Goal: Task Accomplishment & Management: Use online tool/utility

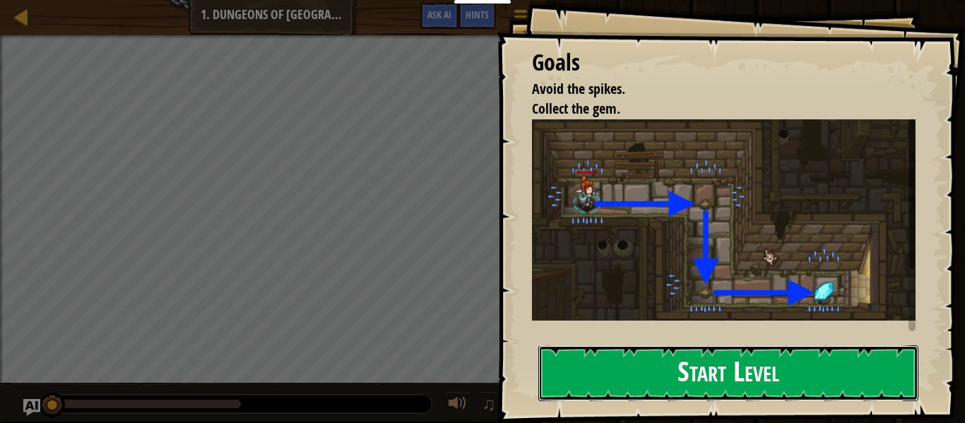
drag, startPoint x: 599, startPoint y: 362, endPoint x: 586, endPoint y: 374, distance: 17.5
click at [599, 364] on button "Start Level" at bounding box center [728, 373] width 380 height 56
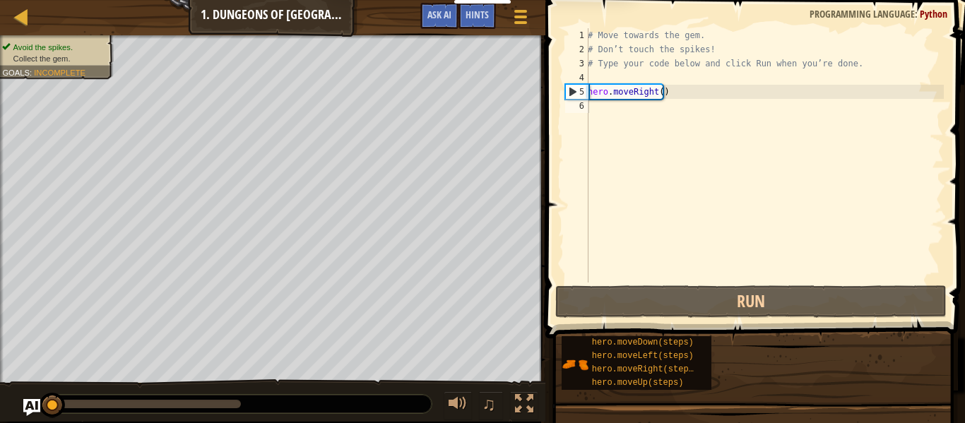
click at [585, 376] on div "My Dashboards CodeCombat Teacher Dashboard Ozaria Teacher Dashboard Resources T…" at bounding box center [482, 211] width 965 height 423
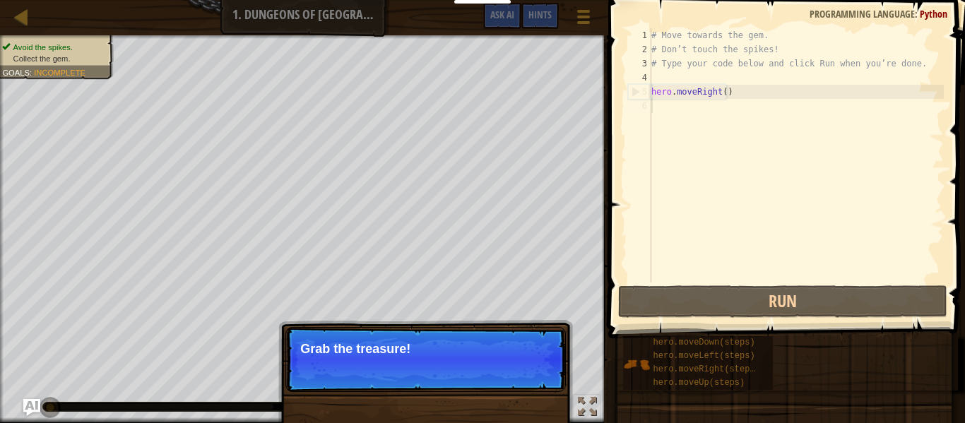
click at [422, 364] on p "Skip (esc) Continue Grab the treasure!" at bounding box center [425, 359] width 280 height 65
click at [509, 367] on button "Continue" at bounding box center [525, 368] width 59 height 18
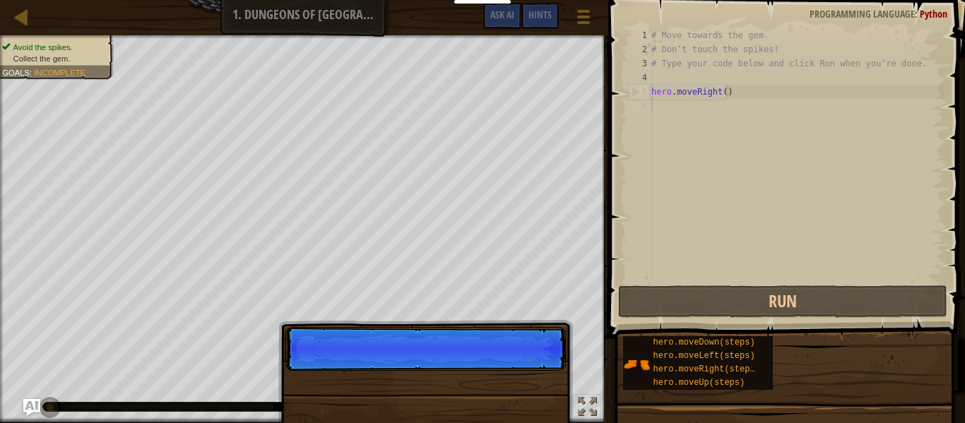
scroll to position [6, 0]
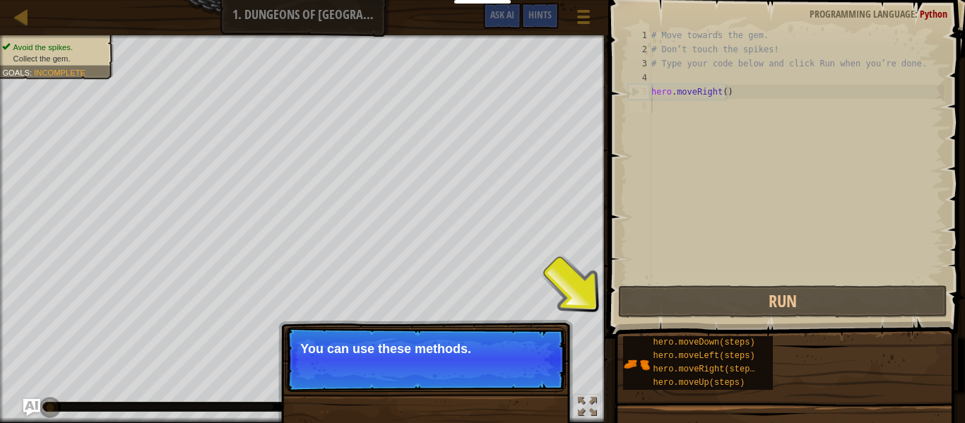
click at [480, 354] on p "You can use these methods." at bounding box center [425, 349] width 251 height 14
click at [527, 369] on button "Continue" at bounding box center [525, 368] width 59 height 18
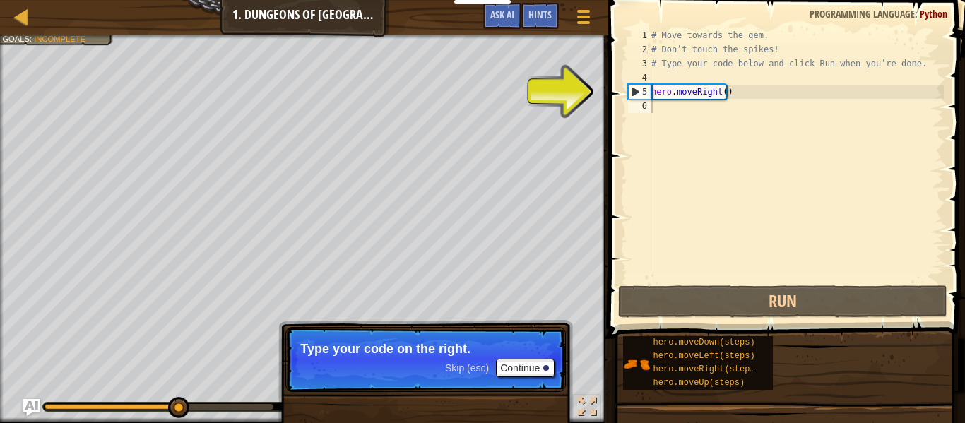
click at [502, 355] on p "Type your code on the right." at bounding box center [425, 349] width 251 height 14
click at [510, 367] on button "Continue" at bounding box center [525, 368] width 59 height 18
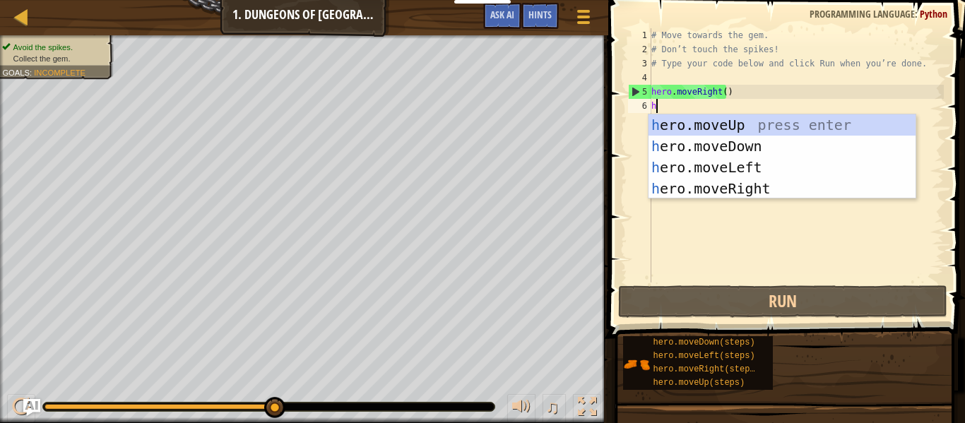
type textarea "he"
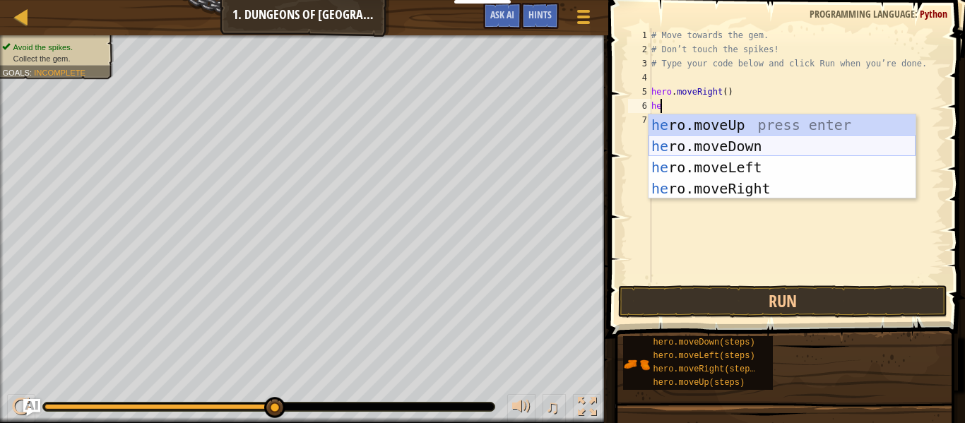
click at [688, 153] on div "he ro.moveUp press enter he ro.moveDown press enter he ro.moveLeft press enter …" at bounding box center [781, 177] width 267 height 127
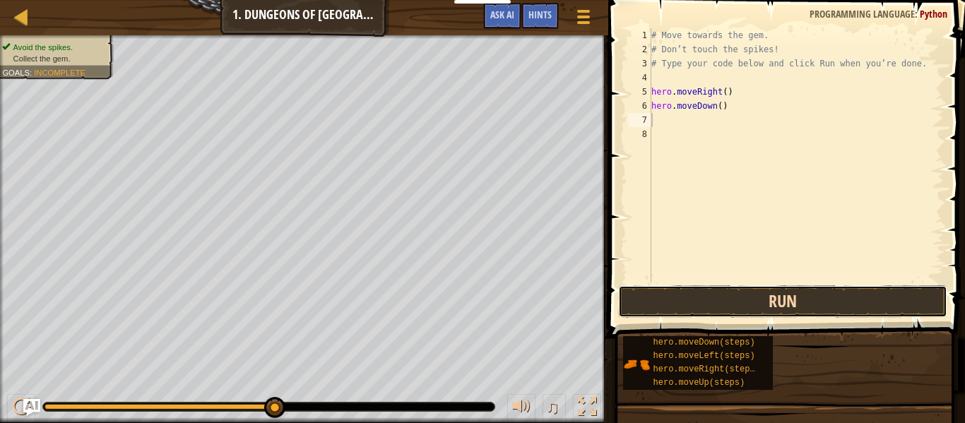
click at [819, 304] on button "Run" at bounding box center [782, 301] width 329 height 32
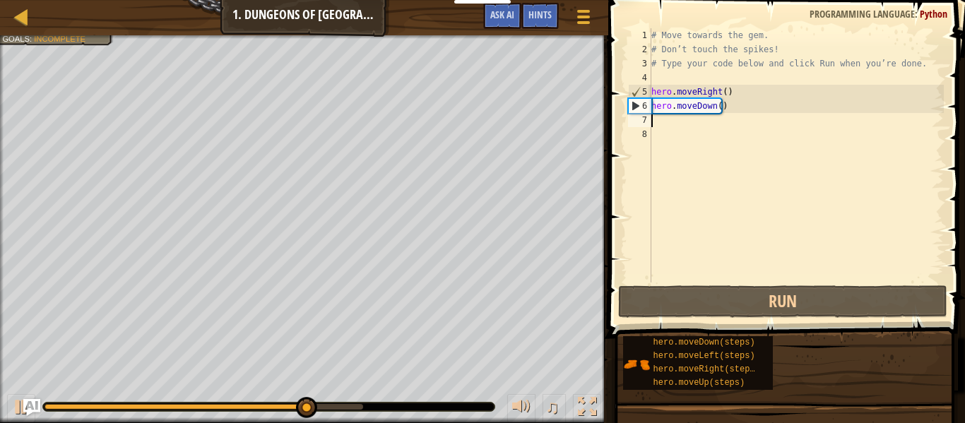
click at [660, 119] on div "# Move towards the gem. # Don’t touch the spikes! # Type your code below and cl…" at bounding box center [795, 169] width 295 height 283
type textarea "h"
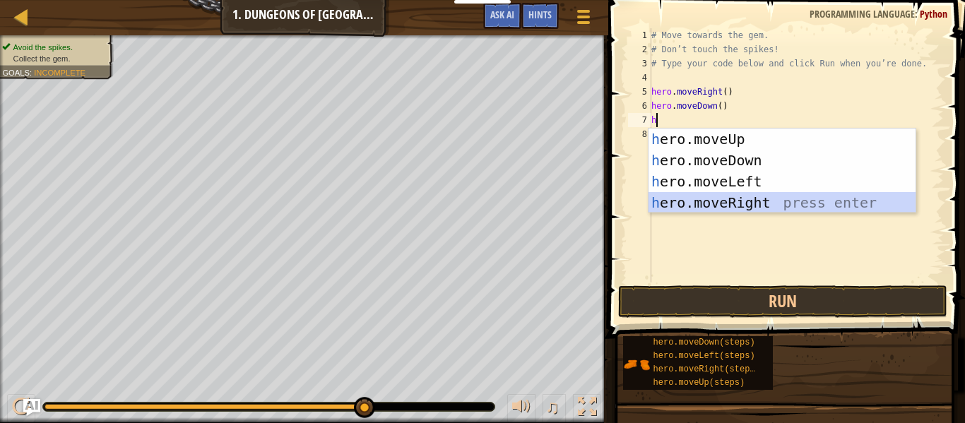
click at [725, 194] on div "h ero.moveUp press enter h ero.moveDown press enter h ero.moveLeft press enter …" at bounding box center [781, 192] width 267 height 127
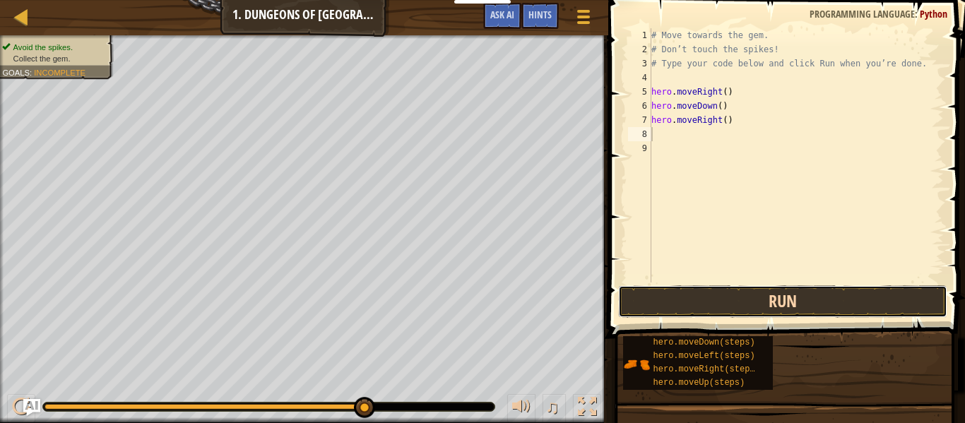
click at [760, 308] on button "Run" at bounding box center [782, 301] width 329 height 32
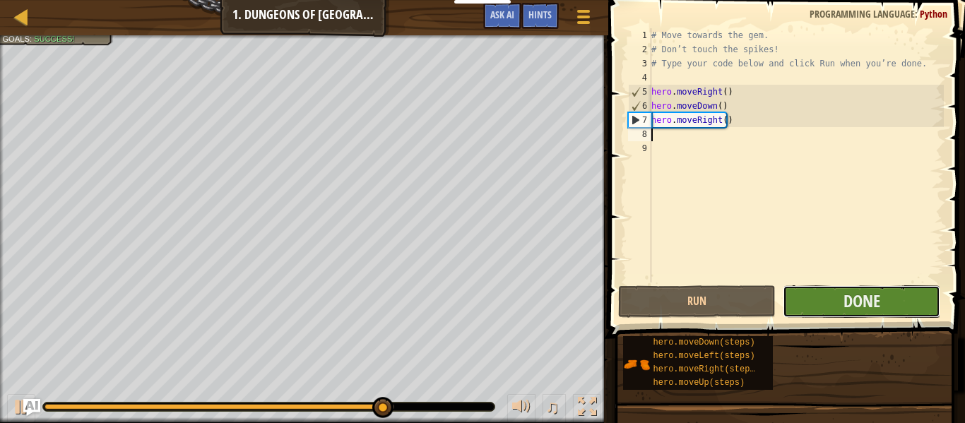
click at [885, 290] on button "Done" at bounding box center [862, 301] width 158 height 32
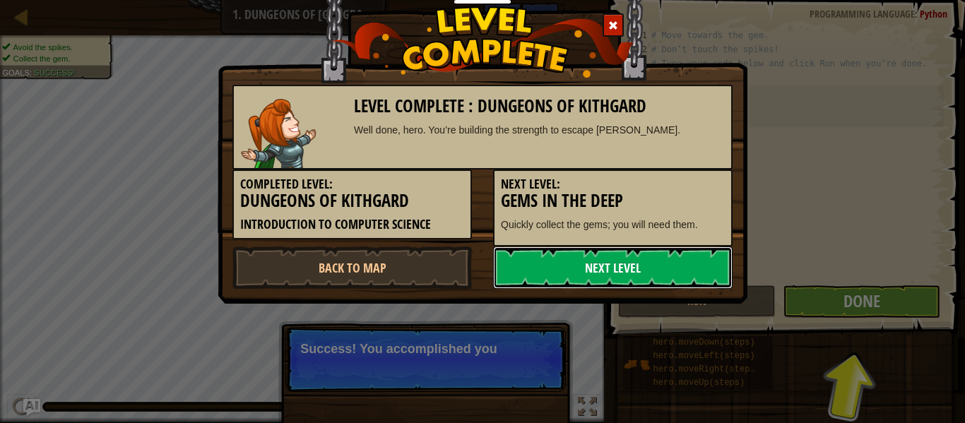
click at [610, 264] on link "Next Level" at bounding box center [612, 267] width 239 height 42
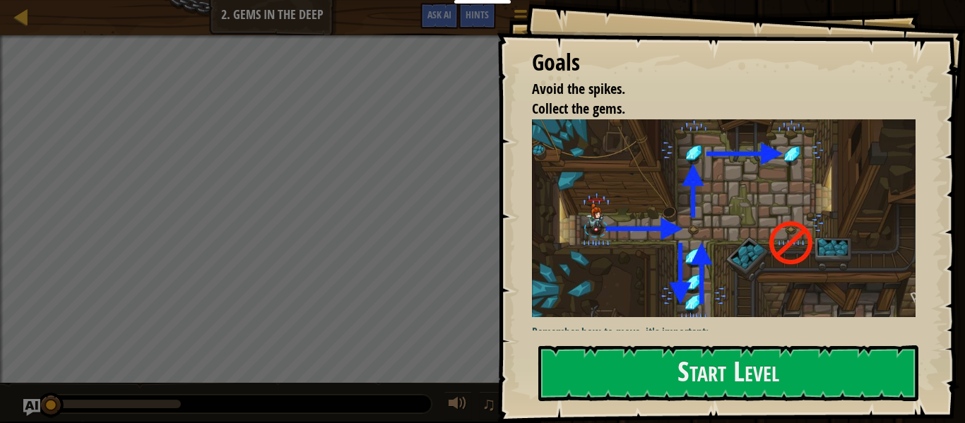
click at [643, 211] on img at bounding box center [729, 218] width 394 height 198
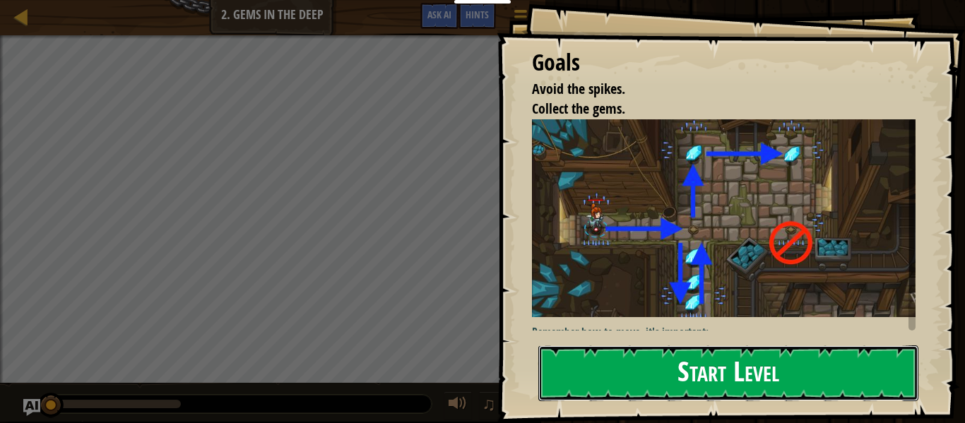
click at [654, 356] on button "Start Level" at bounding box center [728, 373] width 380 height 56
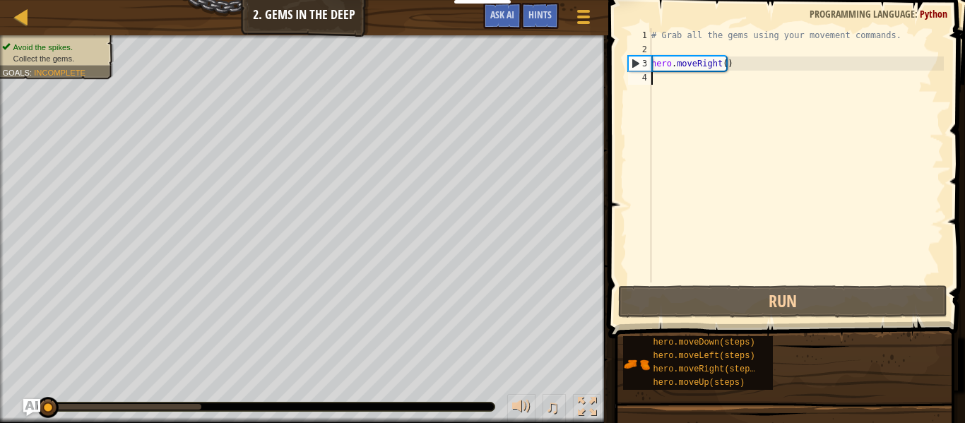
click at [688, 75] on div "# Grab all the gems using your movement commands. hero . moveRight ( )" at bounding box center [795, 169] width 295 height 283
type textarea "h"
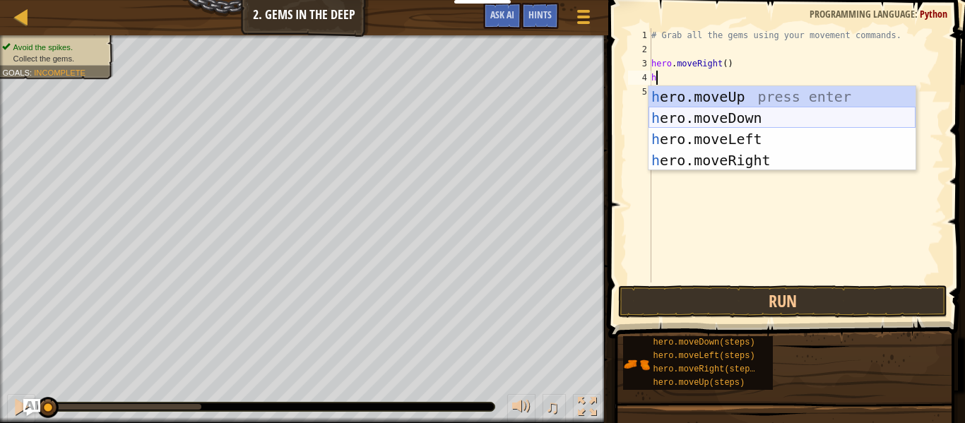
click at [712, 116] on div "h ero.moveUp press enter h ero.moveDown press enter h ero.moveLeft press enter …" at bounding box center [781, 149] width 267 height 127
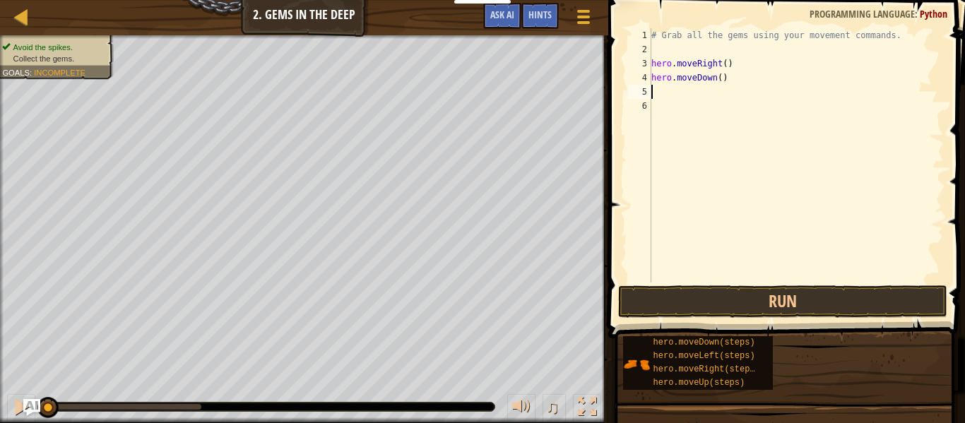
type textarea "h"
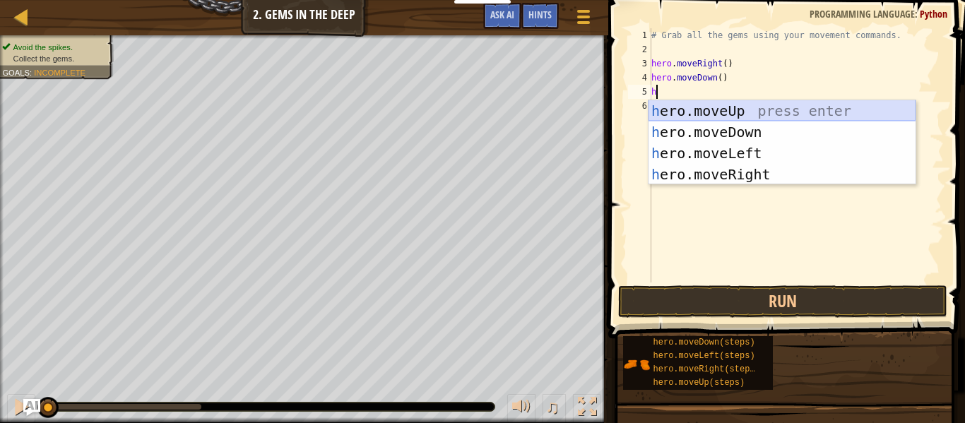
click at [716, 102] on div "h ero.moveUp press enter h ero.moveDown press enter h ero.moveLeft press enter …" at bounding box center [781, 163] width 267 height 127
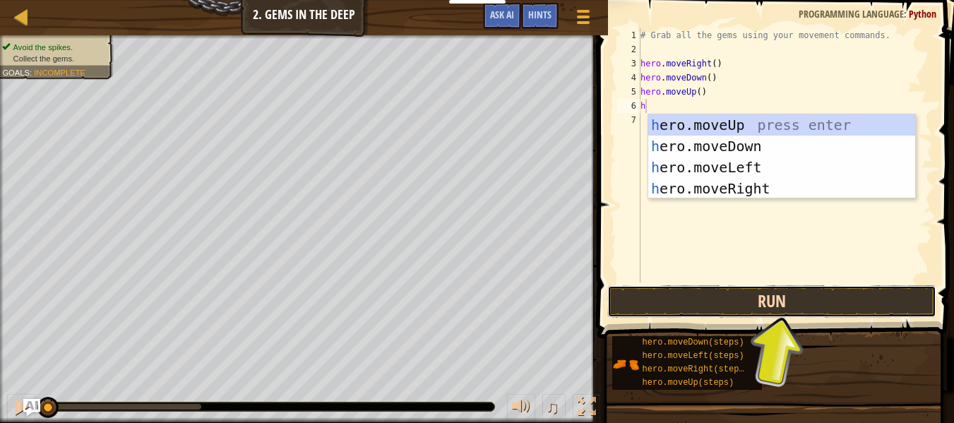
click at [650, 304] on button "Run" at bounding box center [771, 301] width 329 height 32
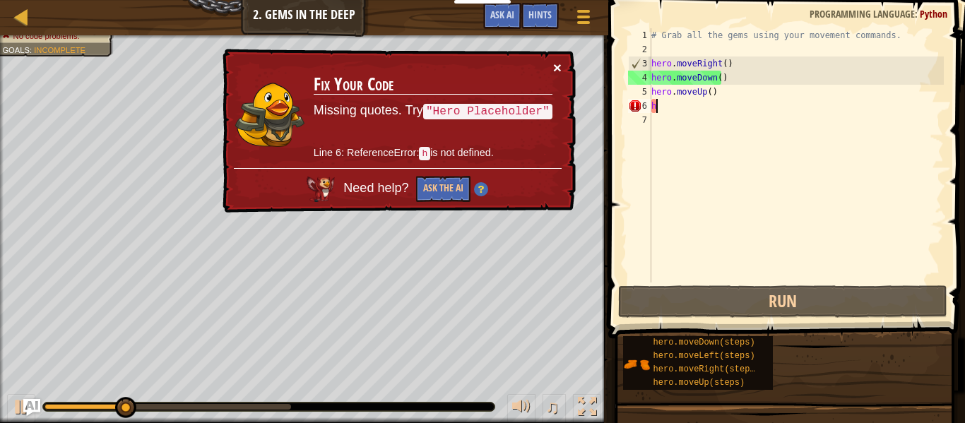
click at [554, 62] on button "×" at bounding box center [557, 67] width 8 height 15
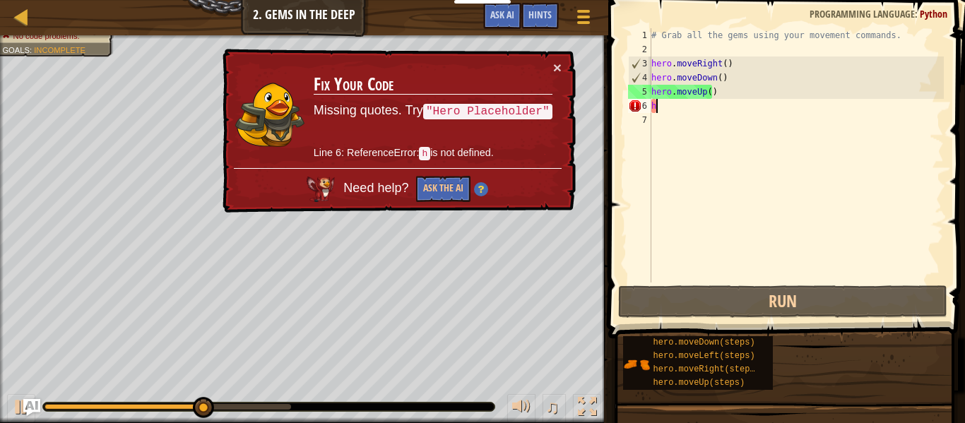
click at [667, 104] on div "# Grab all the gems using your movement commands. hero . moveRight ( ) hero . m…" at bounding box center [795, 169] width 295 height 283
click at [554, 71] on button "×" at bounding box center [558, 70] width 9 height 15
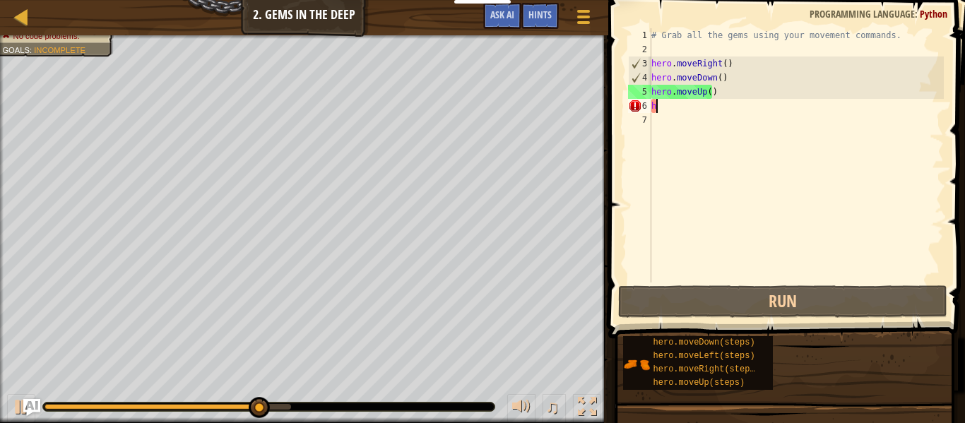
type textarea "he"
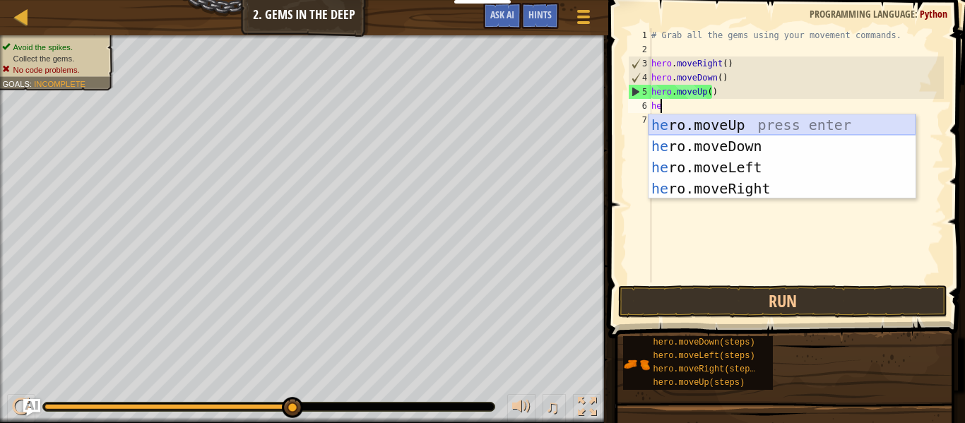
click at [750, 133] on div "he ro.moveUp press enter he ro.moveDown press enter he ro.moveLeft press enter …" at bounding box center [781, 177] width 267 height 127
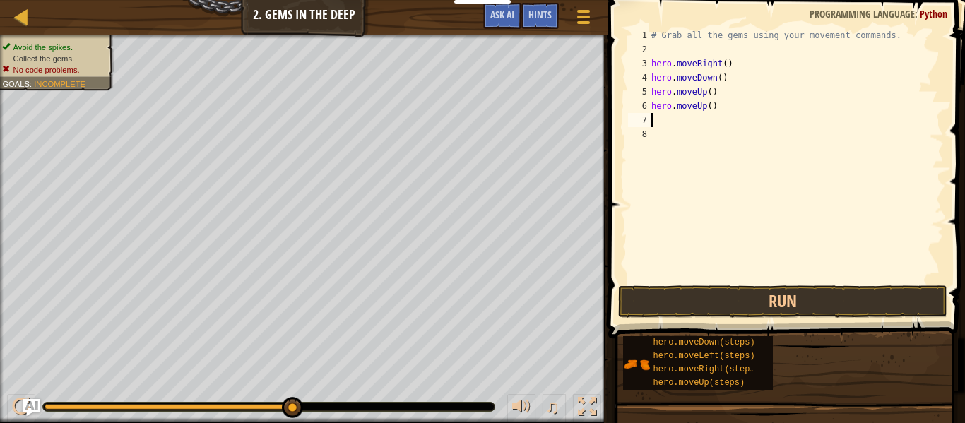
type textarea "h"
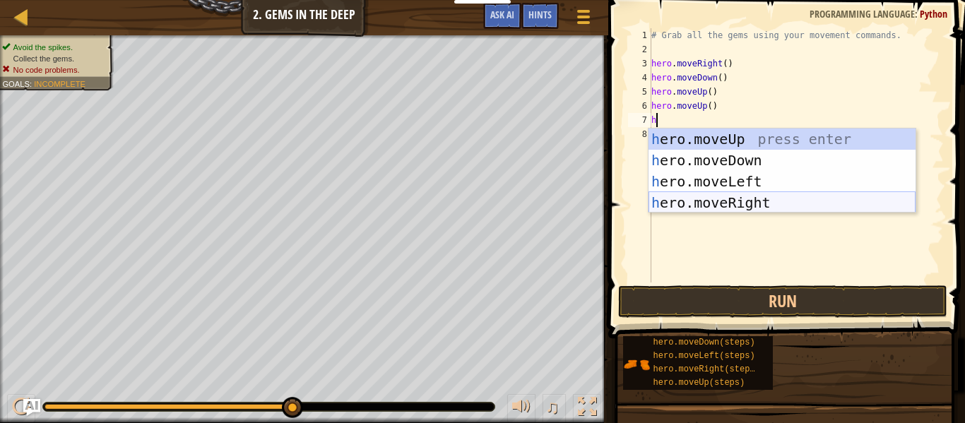
click at [762, 196] on div "h ero.moveUp press enter h ero.moveDown press enter h ero.moveLeft press enter …" at bounding box center [781, 192] width 267 height 127
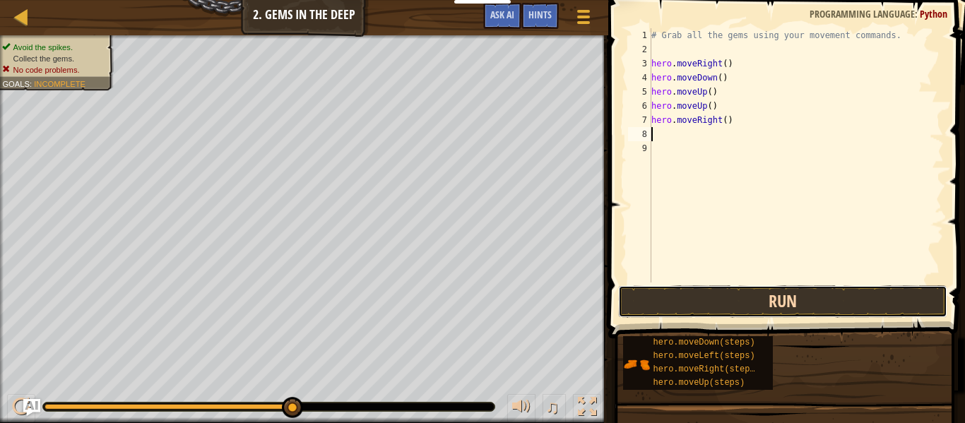
click at [763, 307] on button "Run" at bounding box center [782, 301] width 329 height 32
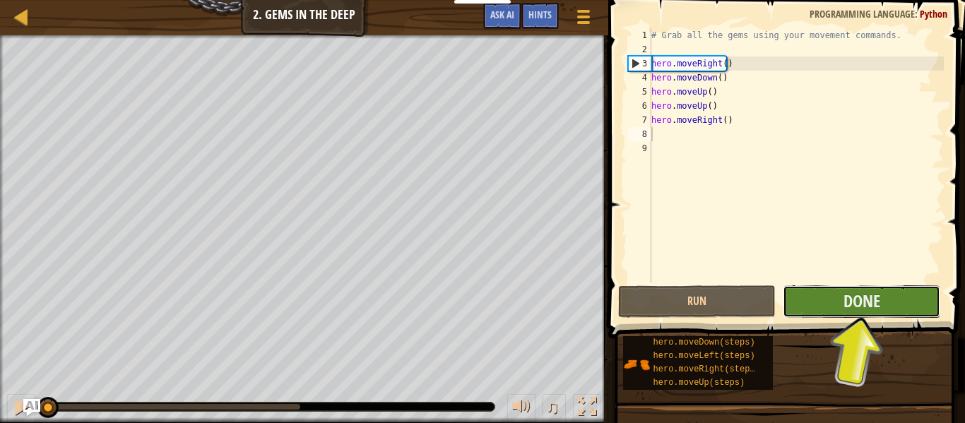
click at [818, 293] on button "Done" at bounding box center [862, 301] width 158 height 32
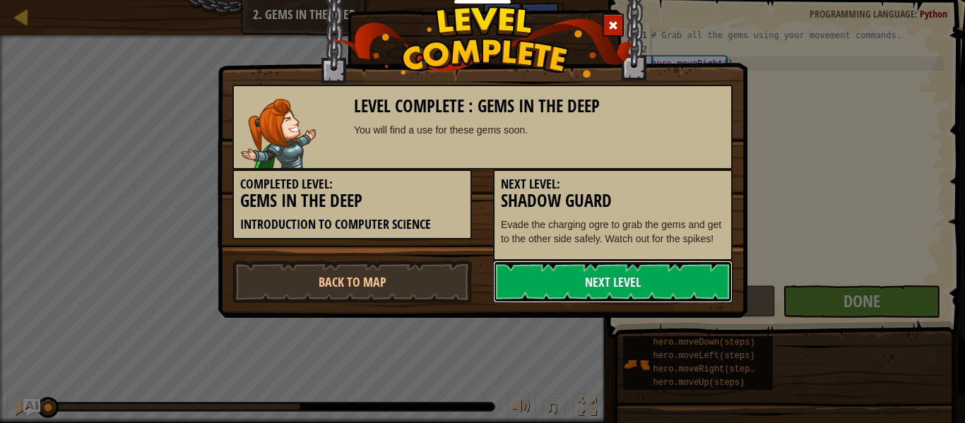
click at [677, 276] on link "Next Level" at bounding box center [612, 282] width 239 height 42
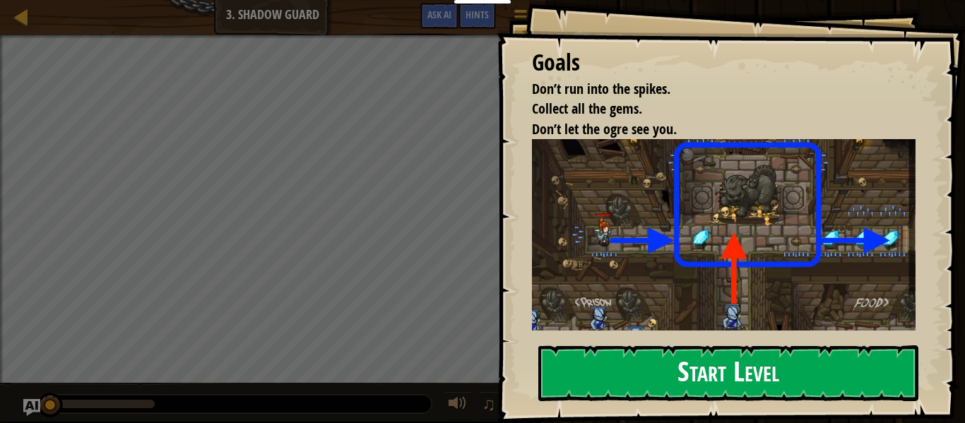
click at [683, 272] on img at bounding box center [729, 239] width 394 height 201
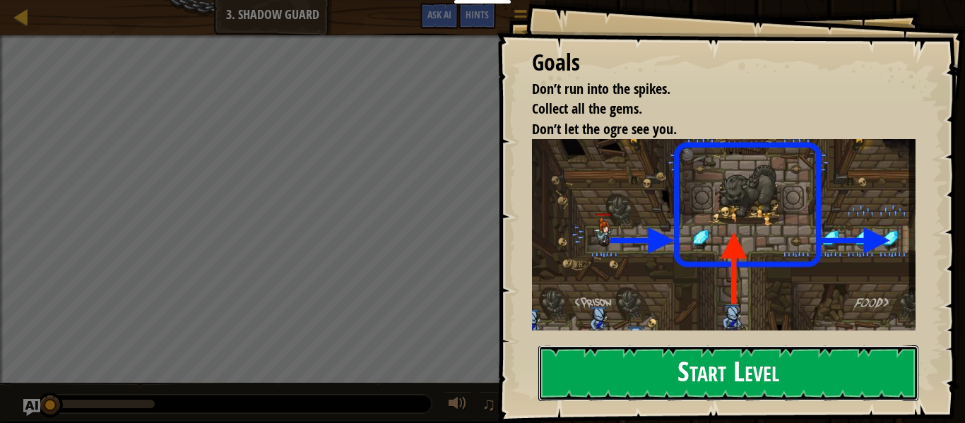
click at [698, 386] on button "Start Level" at bounding box center [728, 373] width 380 height 56
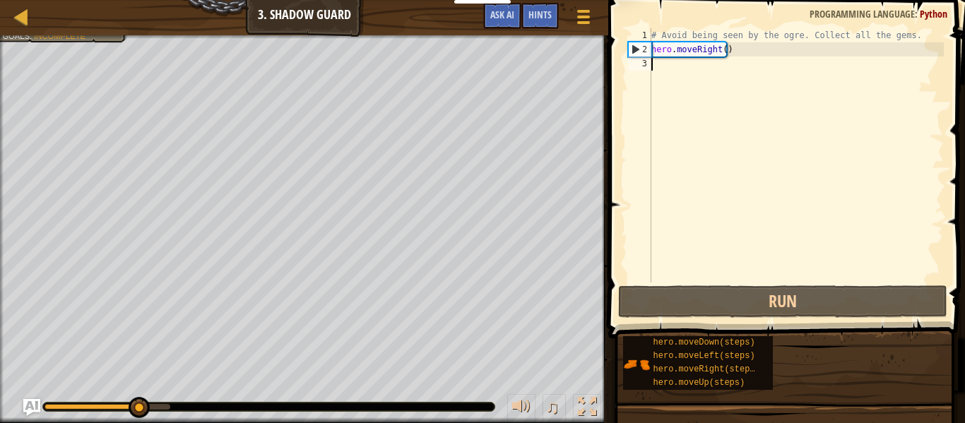
type textarea "h"
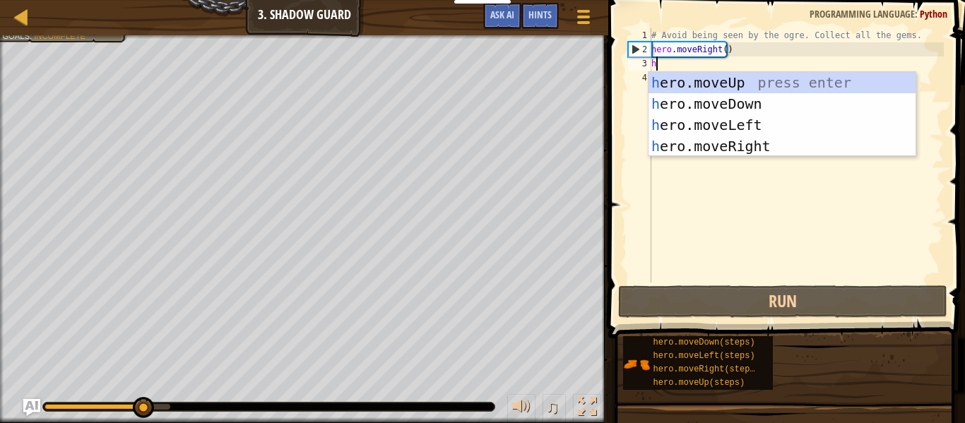
scroll to position [6, 0]
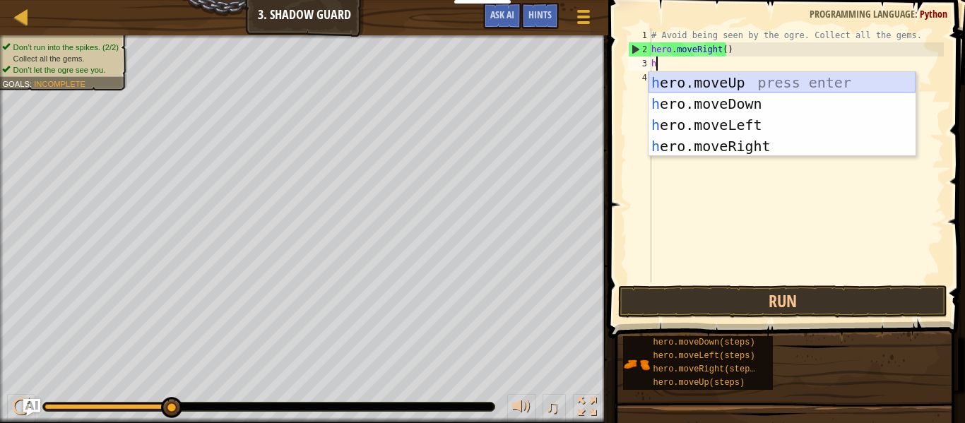
click at [725, 78] on div "h ero.moveUp press enter h ero.moveDown press enter h ero.moveLeft press enter …" at bounding box center [781, 135] width 267 height 127
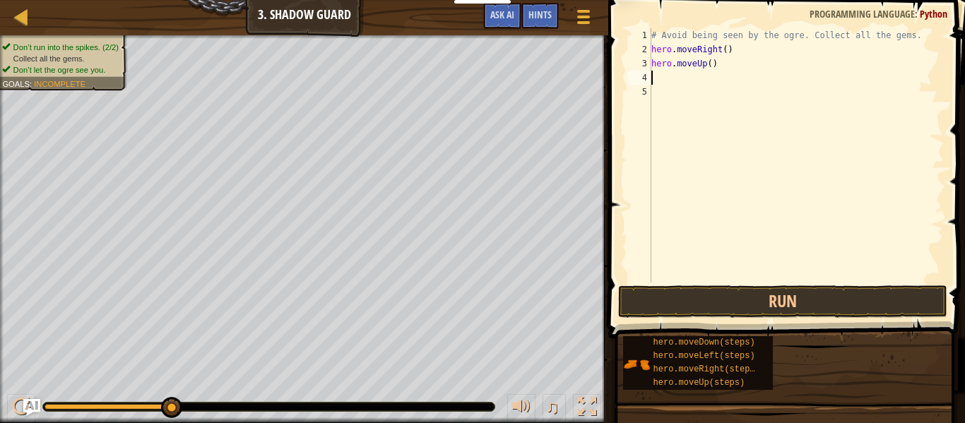
type textarea "h"
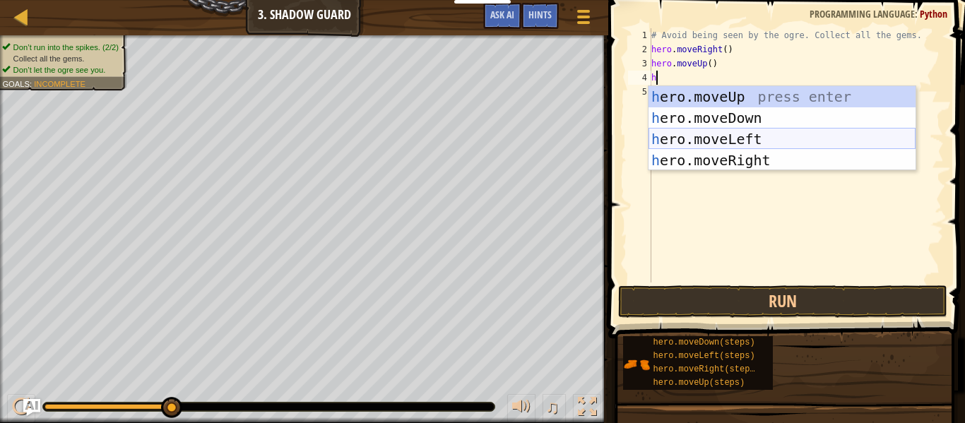
click at [725, 149] on div "h ero.moveUp press enter h ero.moveDown press enter h ero.moveLeft press enter …" at bounding box center [781, 149] width 267 height 127
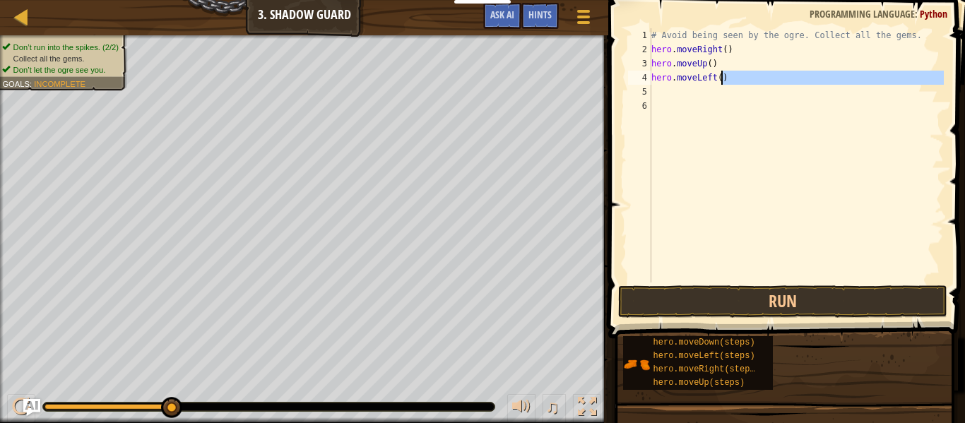
drag, startPoint x: 720, startPoint y: 95, endPoint x: 720, endPoint y: 81, distance: 14.1
click at [720, 81] on div "# Avoid being seen by the ogre. Collect all the gems. hero . moveRight ( ) hero…" at bounding box center [795, 169] width 295 height 283
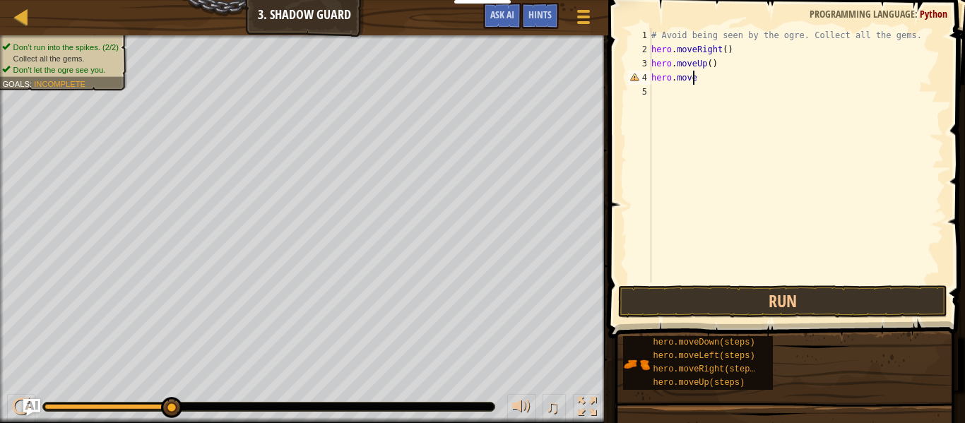
type textarea "hero.moveR"
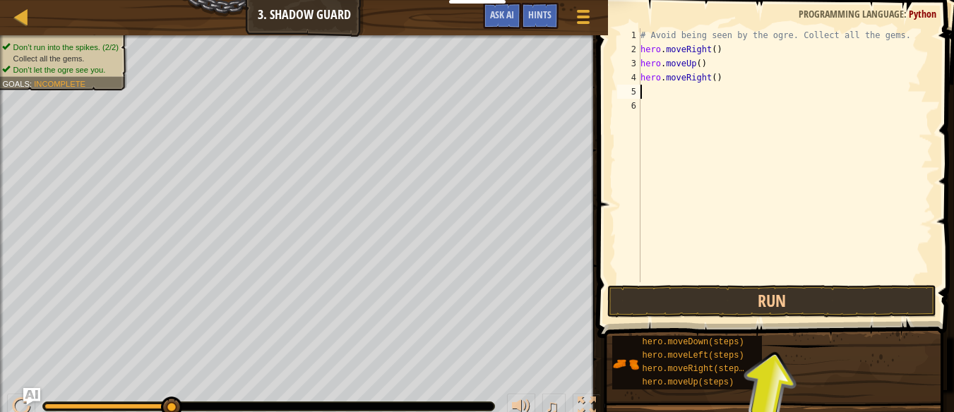
type textarea "h"
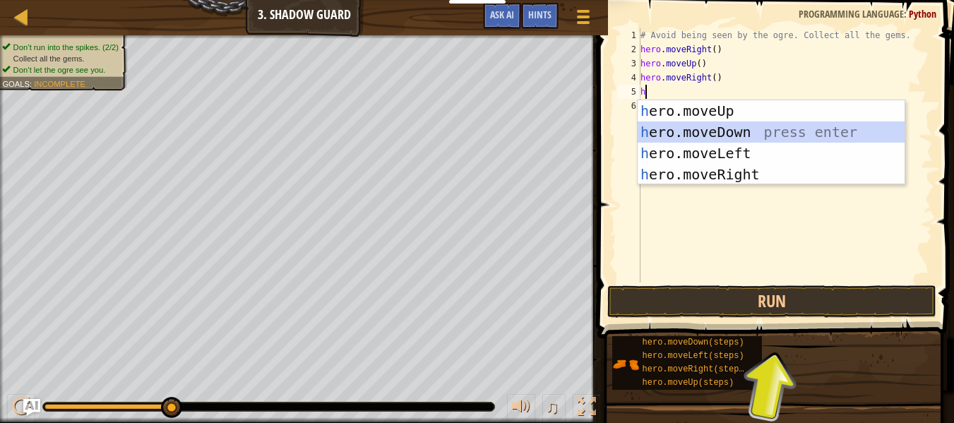
click at [750, 129] on div "h ero.moveUp press enter h ero.moveDown press enter h ero.moveLeft press enter …" at bounding box center [771, 163] width 267 height 127
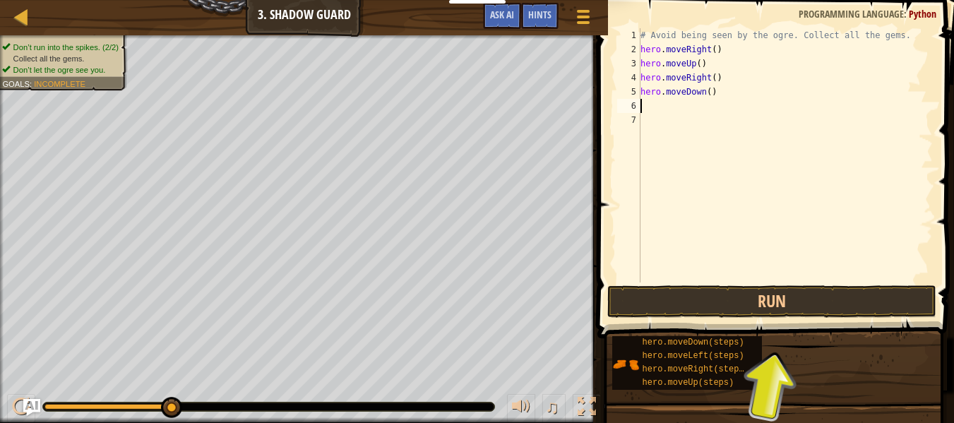
type textarea "h"
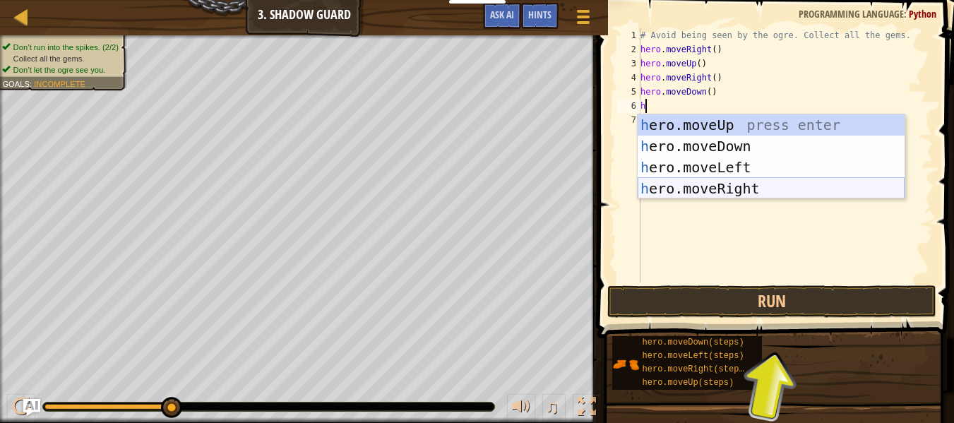
click at [725, 180] on div "h ero.moveUp press enter h ero.moveDown press enter h ero.moveLeft press enter …" at bounding box center [771, 177] width 267 height 127
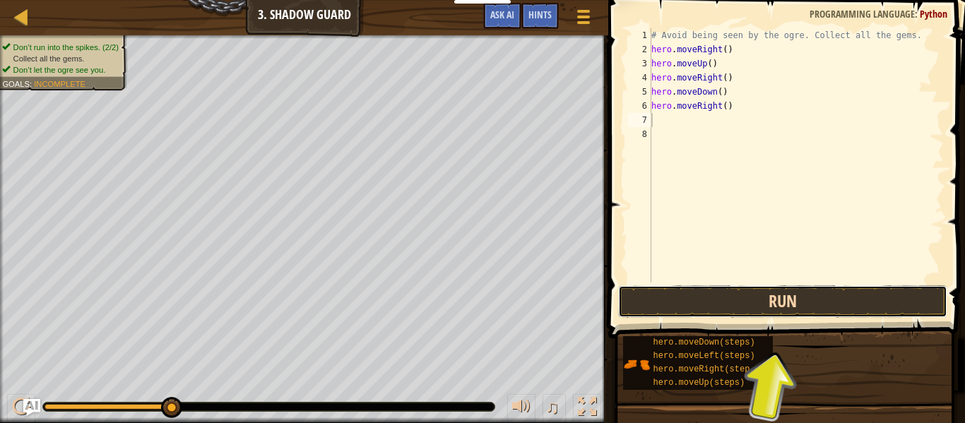
click at [723, 307] on button "Run" at bounding box center [782, 301] width 329 height 32
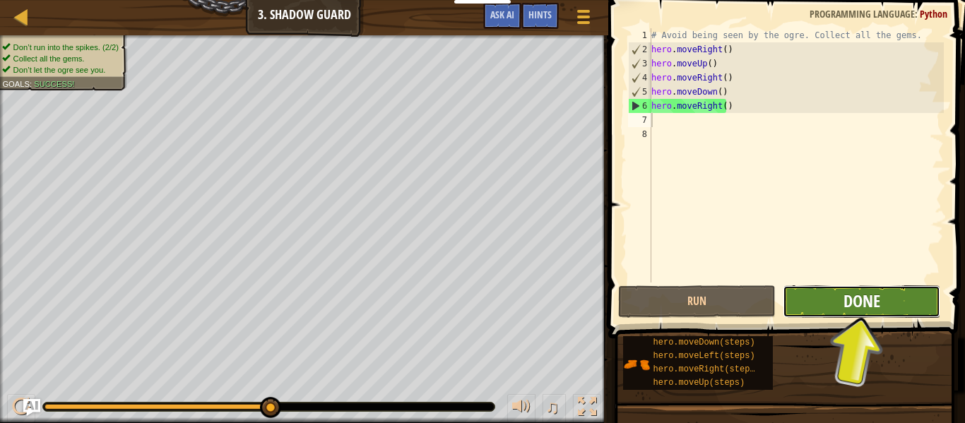
click at [835, 311] on button "Done" at bounding box center [862, 301] width 158 height 32
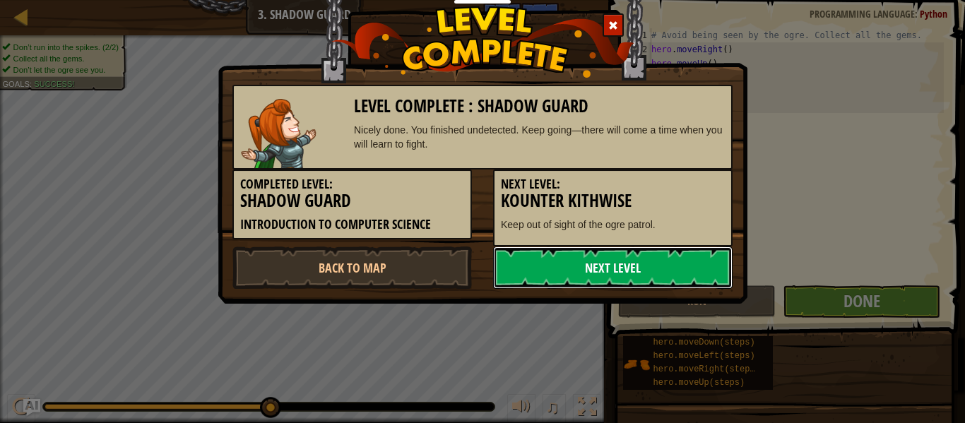
click at [599, 255] on link "Next Level" at bounding box center [612, 267] width 239 height 42
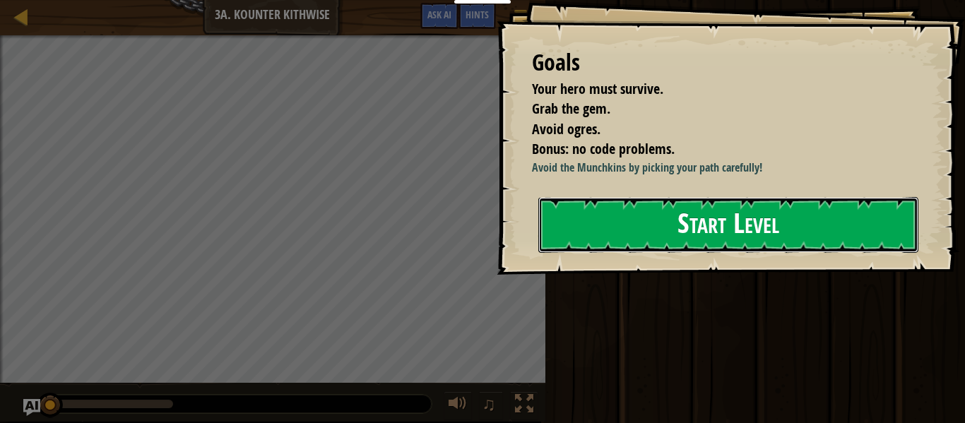
click at [821, 237] on button "Start Level" at bounding box center [728, 225] width 380 height 56
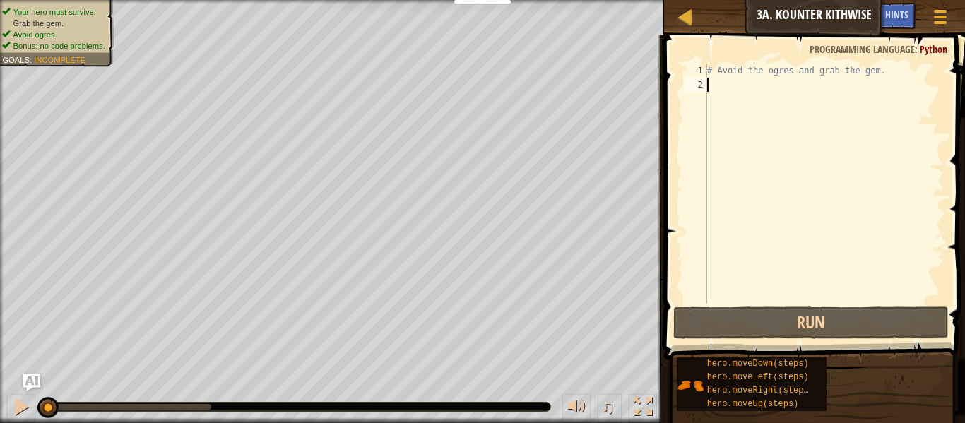
type textarea "h"
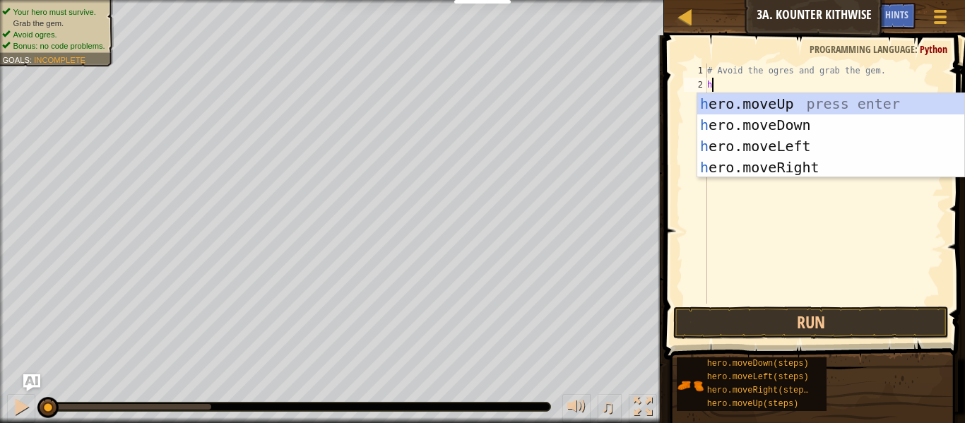
scroll to position [6, 0]
click at [751, 131] on div "h ero.moveUp press enter h ero.moveDown press enter h ero.moveLeft press enter …" at bounding box center [830, 156] width 267 height 127
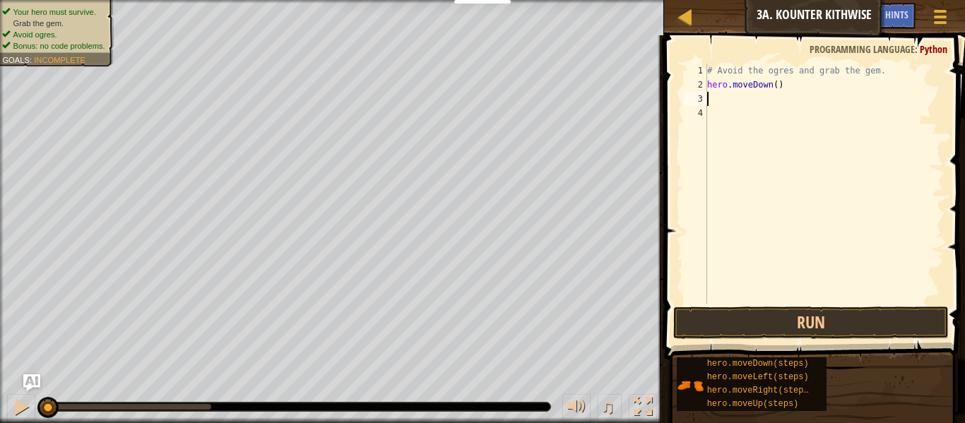
type textarea "h"
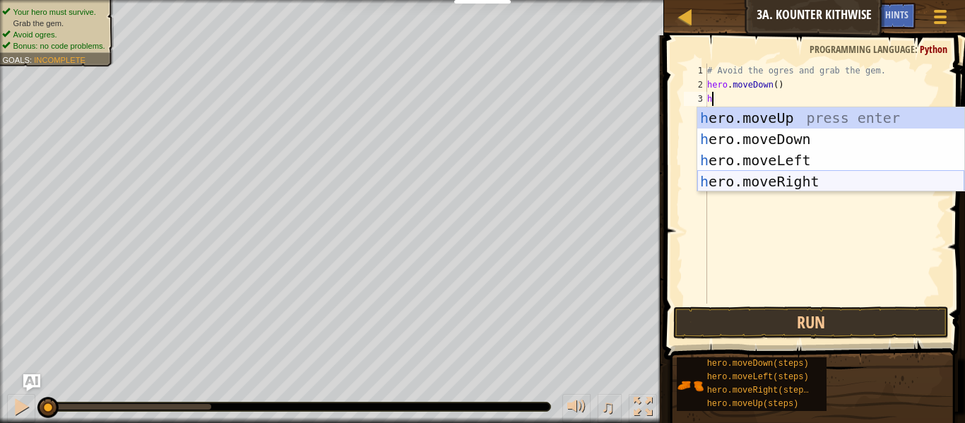
click at [776, 190] on div "h ero.moveUp press enter h ero.moveDown press enter h ero.moveLeft press enter …" at bounding box center [830, 170] width 267 height 127
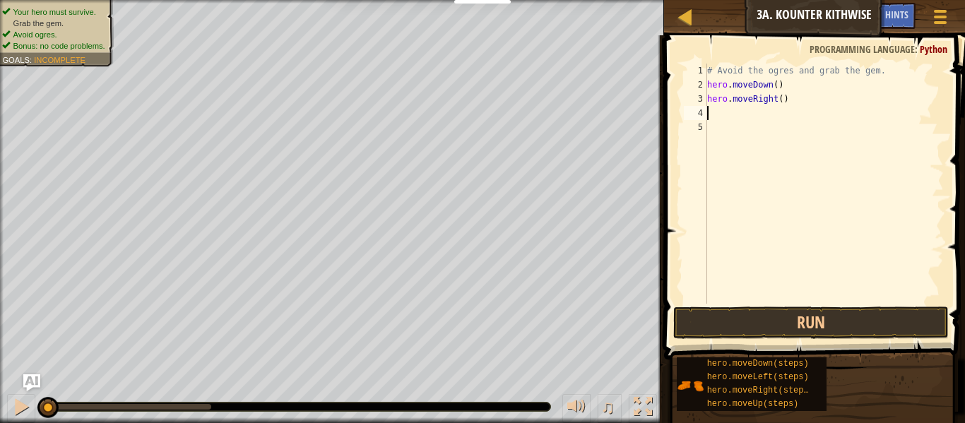
type textarea "h"
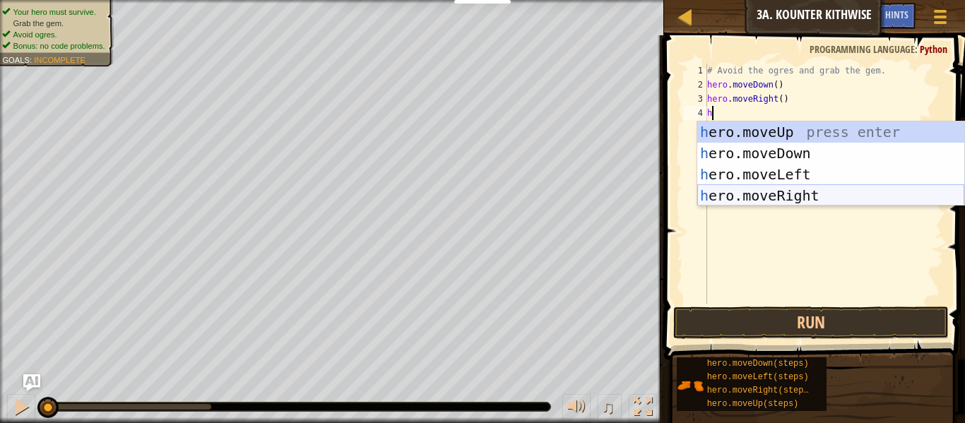
click at [779, 192] on div "h ero.moveUp press enter h ero.moveDown press enter h ero.moveLeft press enter …" at bounding box center [830, 184] width 267 height 127
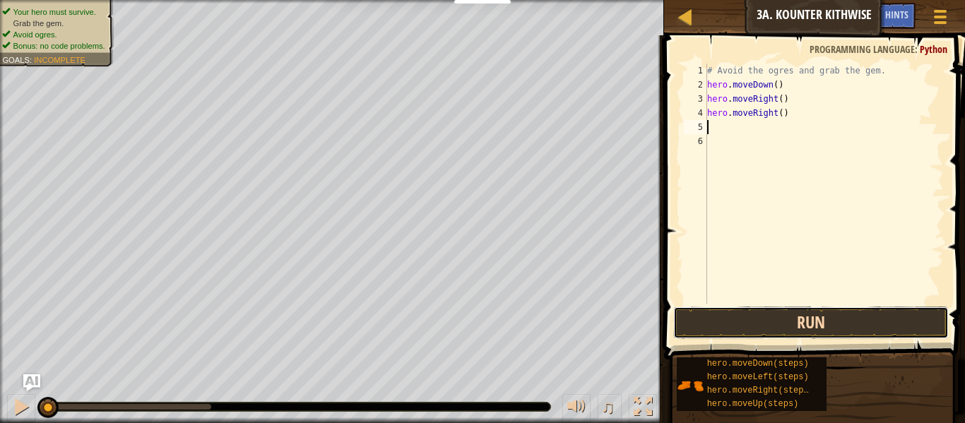
click at [788, 314] on button "Run" at bounding box center [810, 323] width 275 height 32
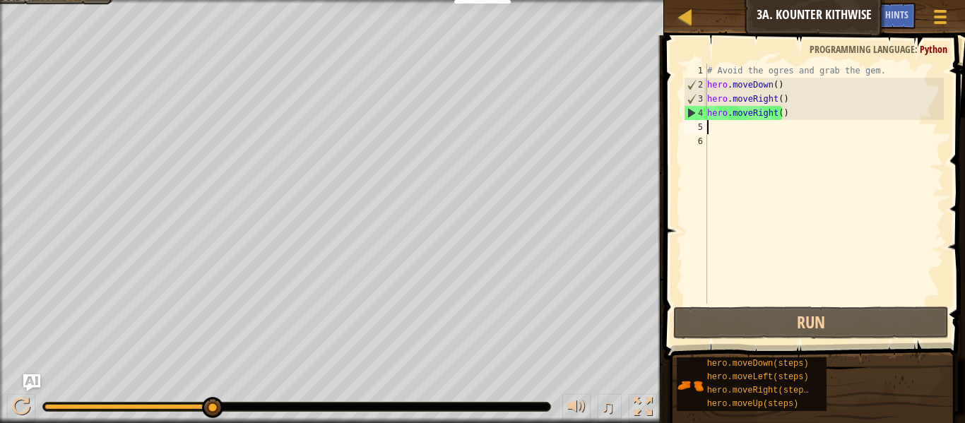
click at [756, 100] on div "# Avoid the ogres and grab the gem. hero . moveDown ( ) hero . moveRight ( ) he…" at bounding box center [823, 198] width 239 height 268
click at [762, 99] on div "# Avoid the ogres and grab the gem. hero . moveDown ( ) hero . moveRight ( ) he…" at bounding box center [823, 198] width 239 height 268
click at [722, 105] on div "# Avoid the ogres and grab the gem. hero . moveDown ( ) hero . moveRight ( ) he…" at bounding box center [823, 198] width 239 height 268
click at [732, 105] on div "# Avoid the ogres and grab the gem. hero . moveDown ( ) hero . moveRight ( ) he…" at bounding box center [823, 198] width 239 height 268
click at [730, 102] on div "# Avoid the ogres and grab the gem. hero . moveDown ( ) hero . moveRight ( ) he…" at bounding box center [823, 198] width 239 height 268
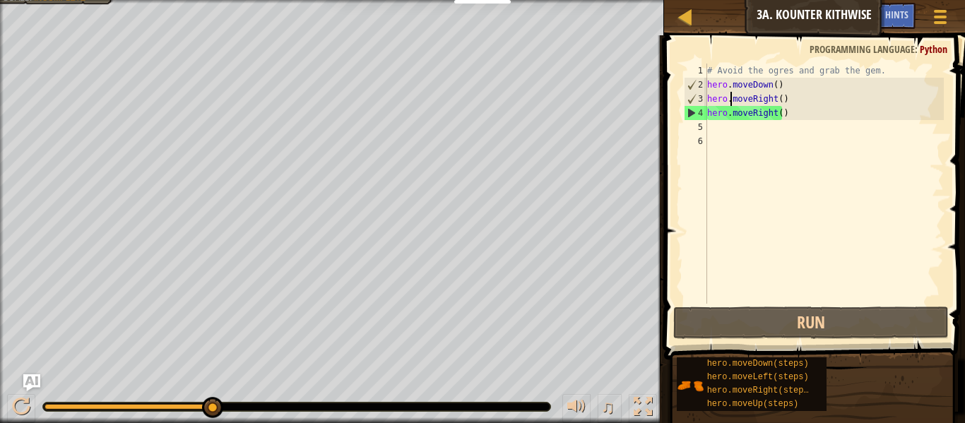
click at [791, 102] on div "# Avoid the ogres and grab the gem. hero . moveDown ( ) hero . moveRight ( ) he…" at bounding box center [823, 198] width 239 height 268
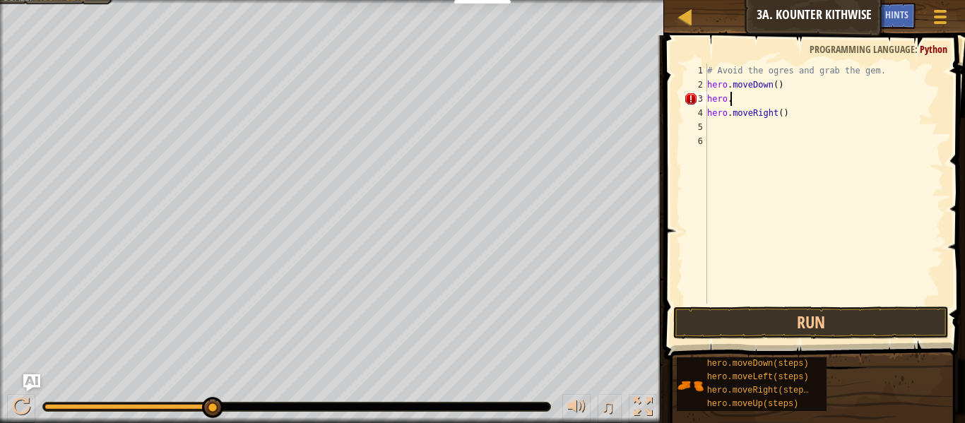
scroll to position [6, 1]
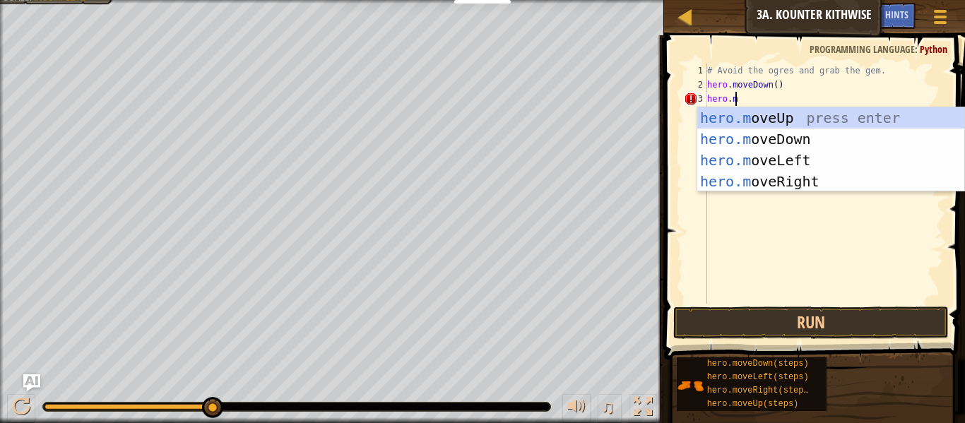
type textarea "[DOMAIN_NAME]"
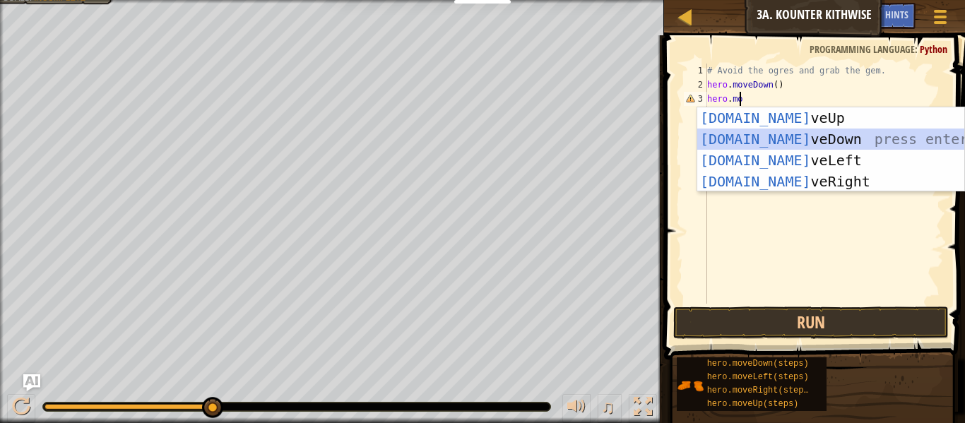
drag, startPoint x: 795, startPoint y: 141, endPoint x: 802, endPoint y: 121, distance: 20.3
click at [802, 123] on div "[DOMAIN_NAME] veUp press enter [DOMAIN_NAME] veDown press enter [DOMAIN_NAME] v…" at bounding box center [830, 170] width 267 height 127
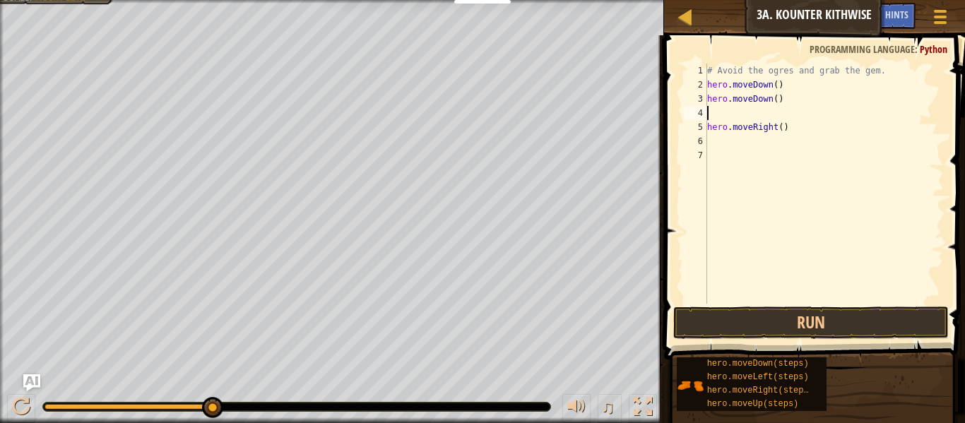
type textarea "h"
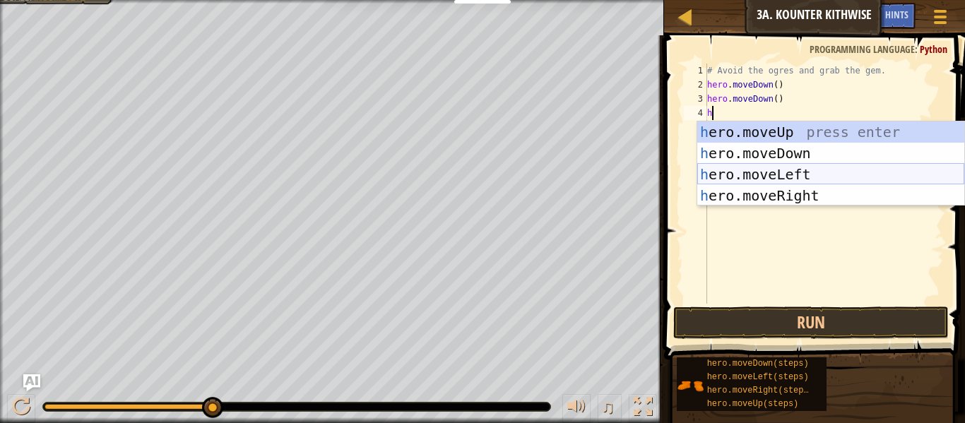
click at [786, 184] on div "h ero.moveUp press enter h ero.moveDown press enter h ero.moveLeft press enter …" at bounding box center [830, 184] width 267 height 127
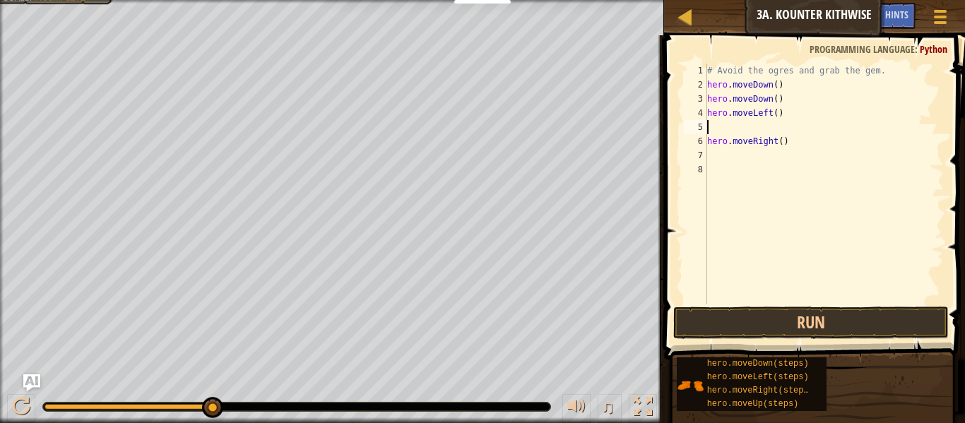
type textarea "h"
drag, startPoint x: 785, startPoint y: 153, endPoint x: 709, endPoint y: 149, distance: 75.7
click at [709, 149] on div "# Avoid the ogres and grab the gem. hero . moveDown ( ) hero . moveDown ( ) her…" at bounding box center [823, 198] width 239 height 268
type textarea "hero.moveRight()"
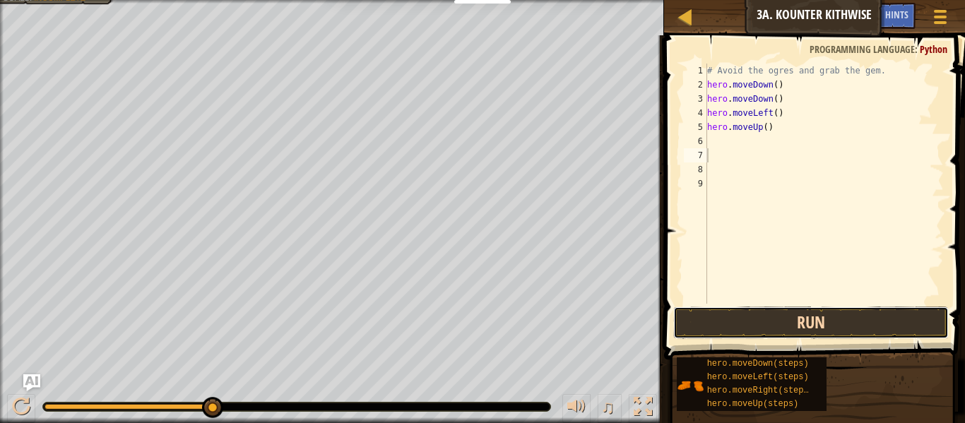
click at [779, 318] on button "Run" at bounding box center [810, 323] width 275 height 32
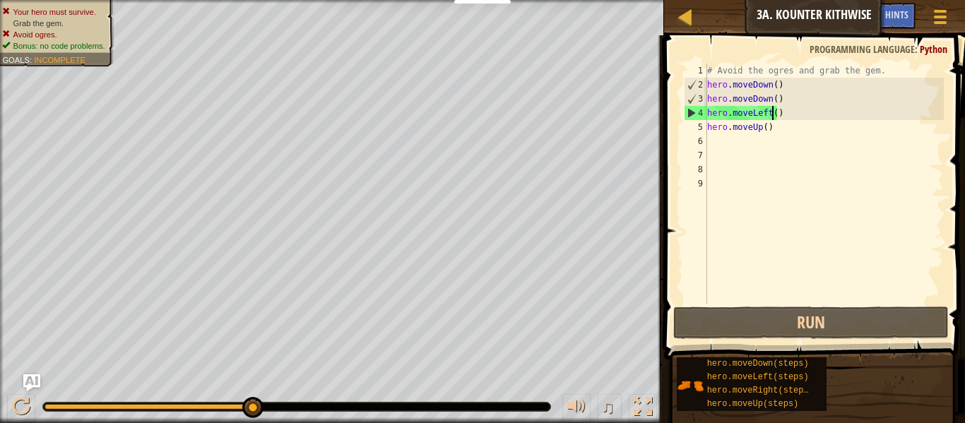
click at [773, 115] on div "# Avoid the ogres and grab the gem. hero . moveDown ( ) hero . moveDown ( ) her…" at bounding box center [823, 198] width 239 height 268
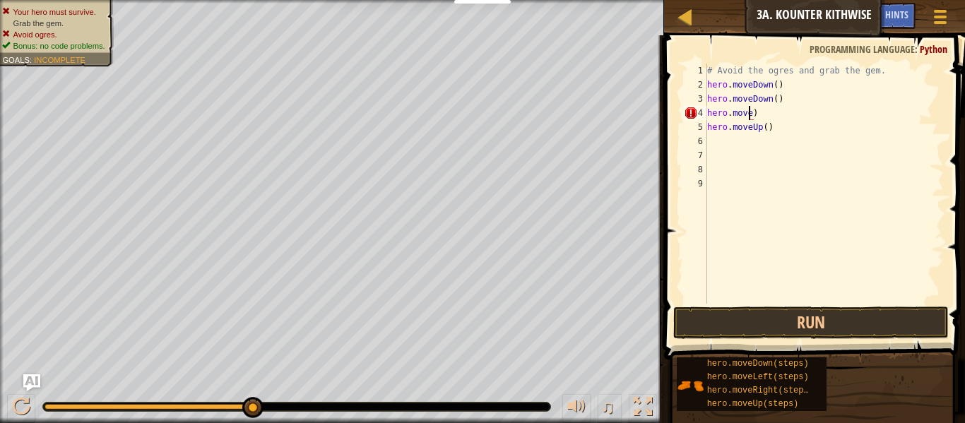
scroll to position [6, 4]
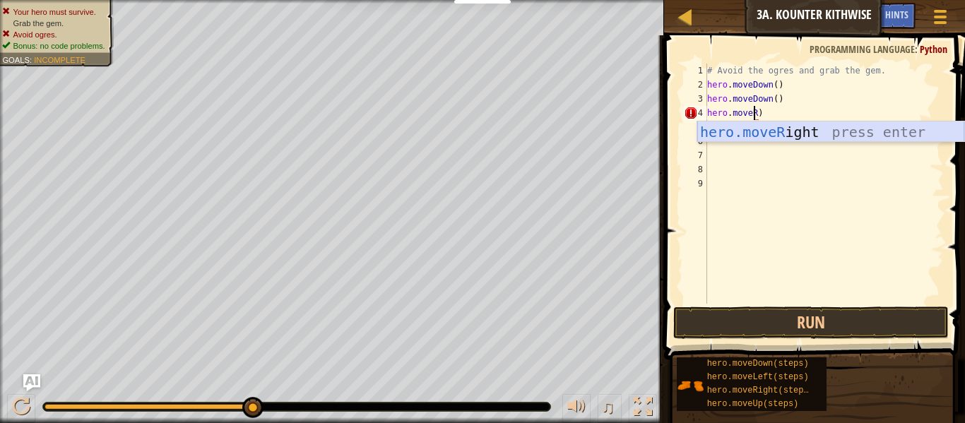
click at [828, 124] on div "hero.moveR ight press enter" at bounding box center [830, 153] width 267 height 64
type textarea "hero.moveRight()"
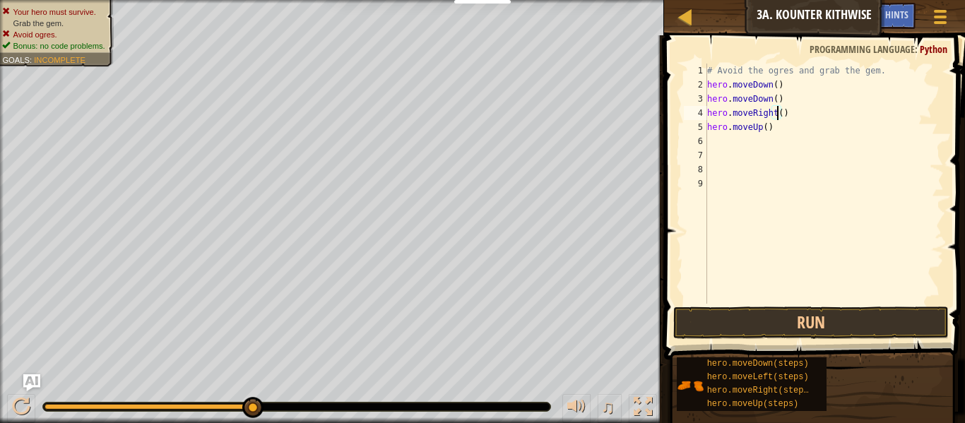
click at [745, 170] on div "# Avoid the ogres and grab the gem. hero . moveDown ( ) hero . moveDown ( ) her…" at bounding box center [823, 198] width 239 height 268
click at [715, 141] on div "# Avoid the ogres and grab the gem. hero . moveDown ( ) hero . moveDown ( ) her…" at bounding box center [823, 198] width 239 height 268
click at [886, 316] on button "Run" at bounding box center [810, 323] width 275 height 32
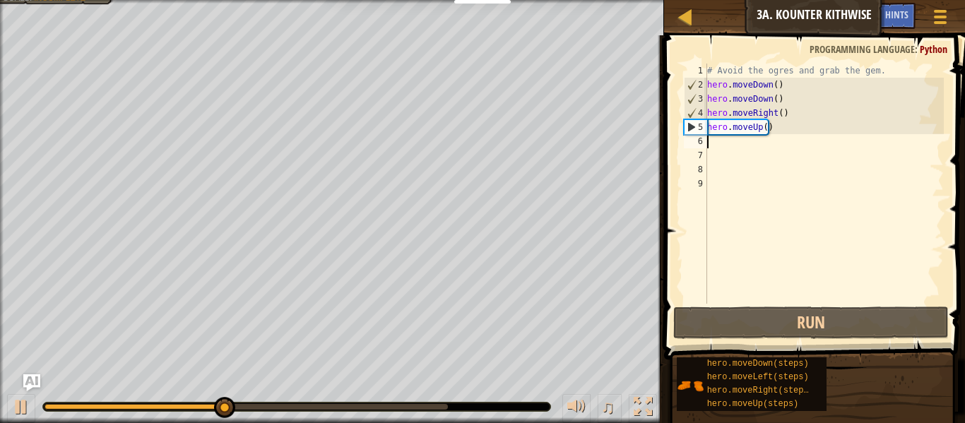
type textarea "h"
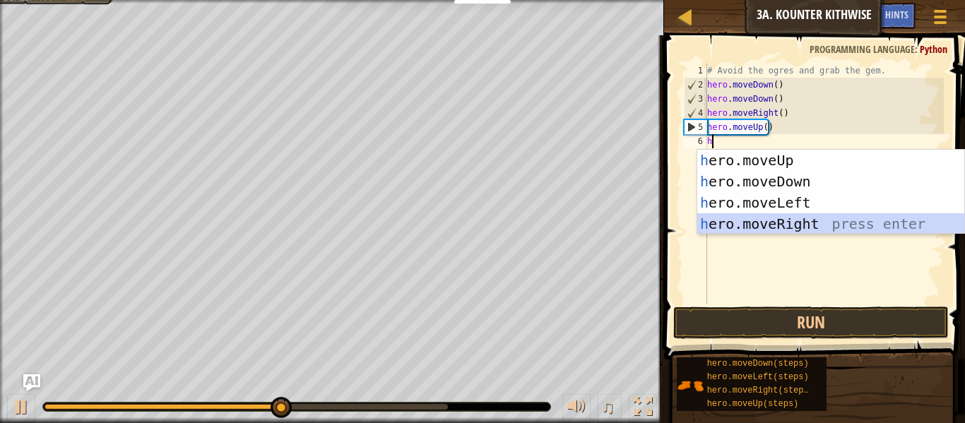
click at [754, 220] on div "h ero.moveUp press enter h ero.moveDown press enter h ero.moveLeft press enter …" at bounding box center [830, 213] width 267 height 127
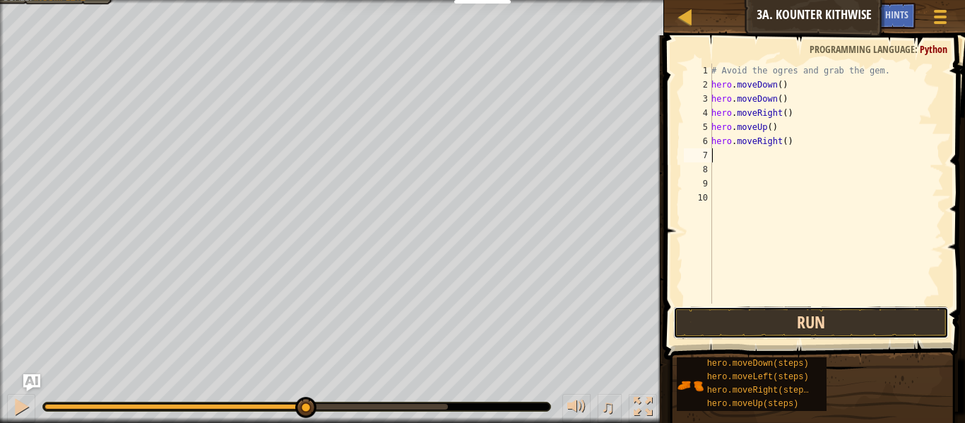
click at [749, 309] on button "Run" at bounding box center [810, 323] width 275 height 32
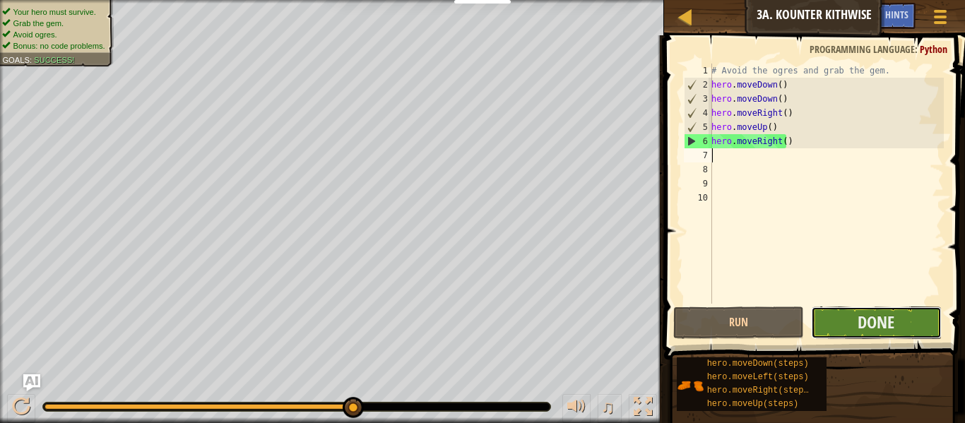
click at [816, 311] on button "Done" at bounding box center [876, 323] width 131 height 32
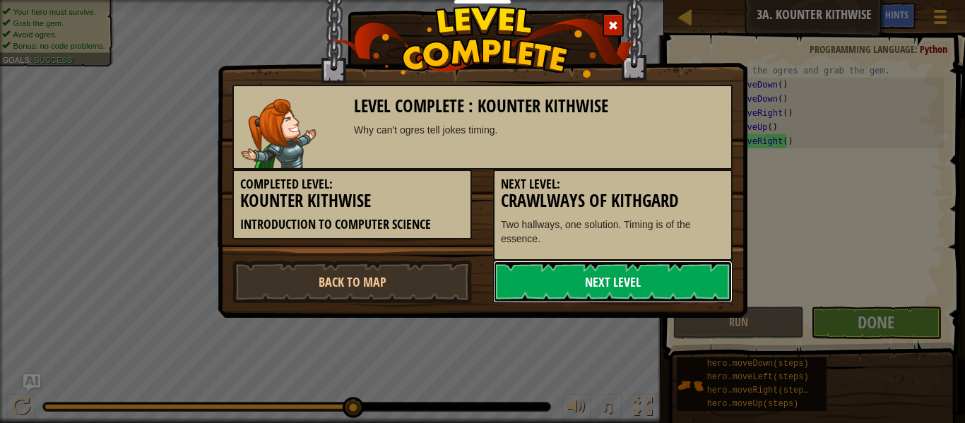
click at [670, 292] on link "Next Level" at bounding box center [612, 282] width 239 height 42
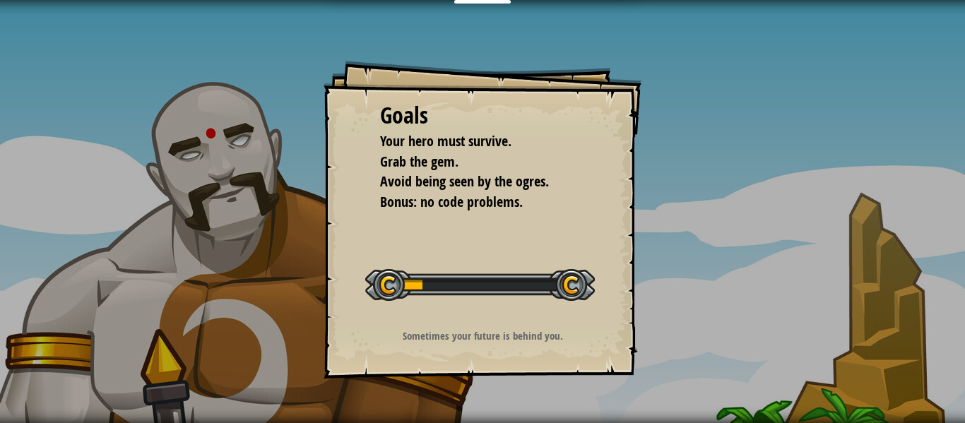
click at [391, 142] on span "Your hero must survive." at bounding box center [445, 140] width 131 height 19
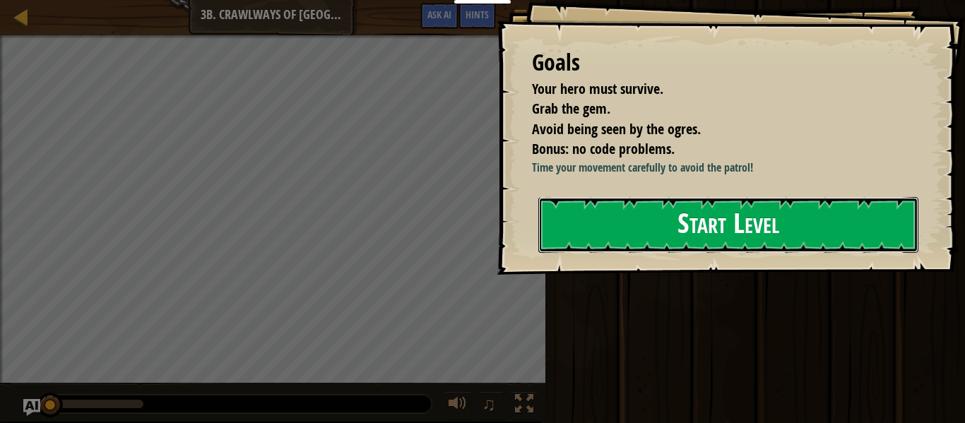
click at [662, 253] on button "Start Level" at bounding box center [728, 225] width 380 height 56
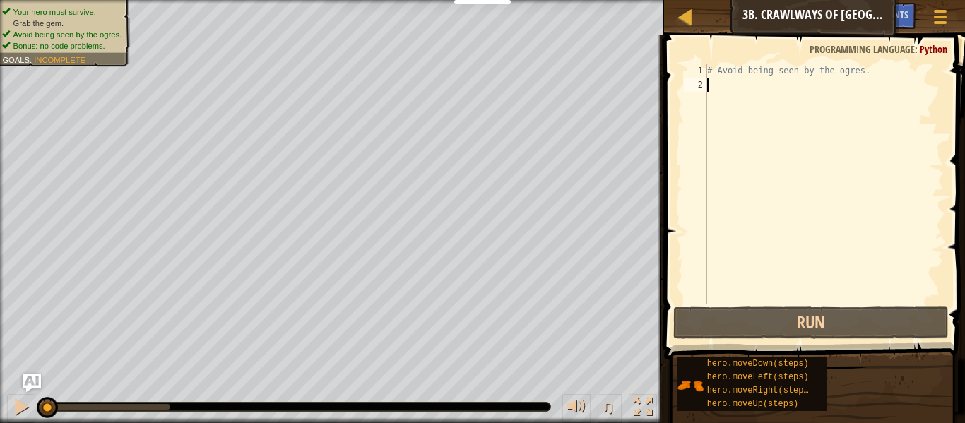
click at [34, 386] on div "Courses Introduction to Computer Science 3b. Crawlways of Kithgard Game Menu Do…" at bounding box center [482, 211] width 965 height 423
click at [29, 401] on div at bounding box center [21, 407] width 18 height 18
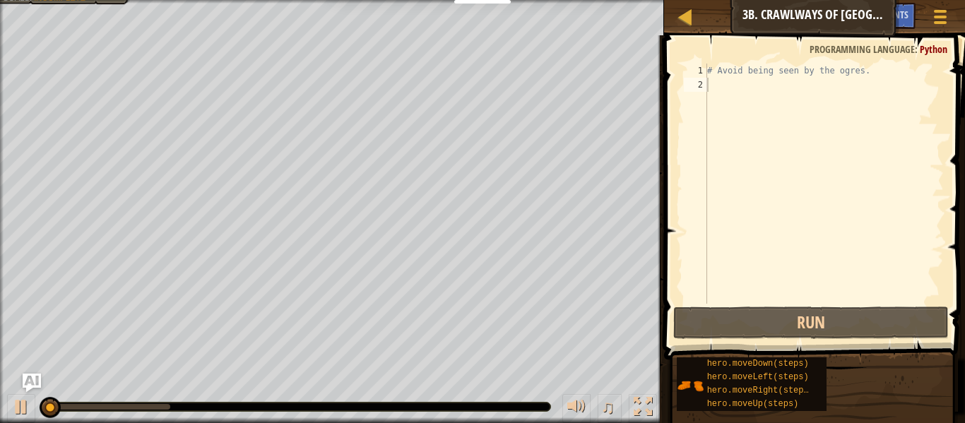
click at [36, 383] on img "Ask AI" at bounding box center [32, 383] width 18 height 18
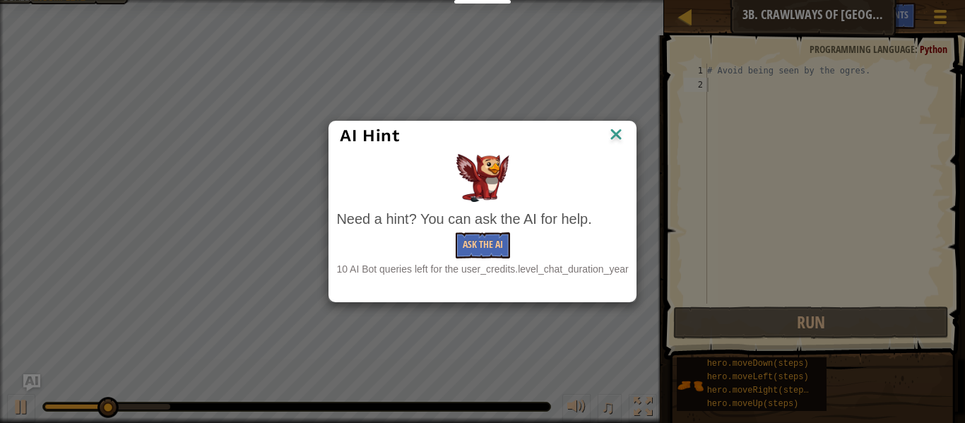
click at [607, 139] on img at bounding box center [616, 135] width 18 height 21
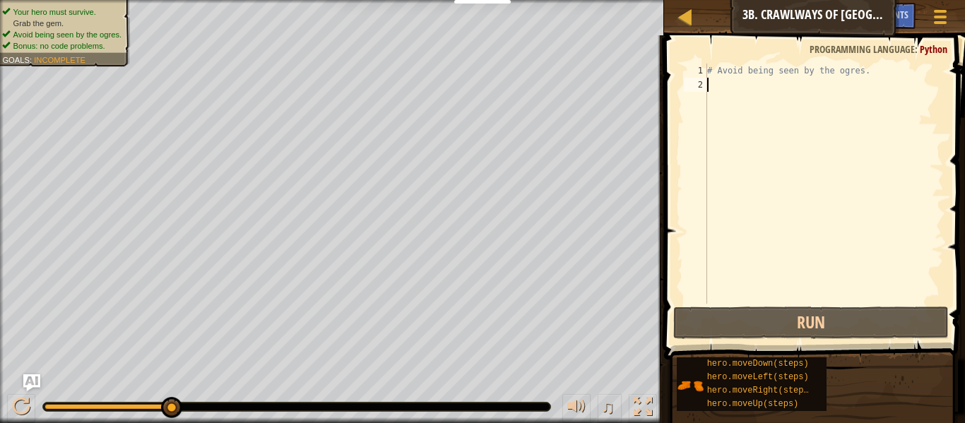
drag, startPoint x: 168, startPoint y: 410, endPoint x: 210, endPoint y: 413, distance: 41.8
click at [210, 413] on div "♫" at bounding box center [332, 403] width 664 height 42
click at [16, 406] on div at bounding box center [21, 407] width 18 height 18
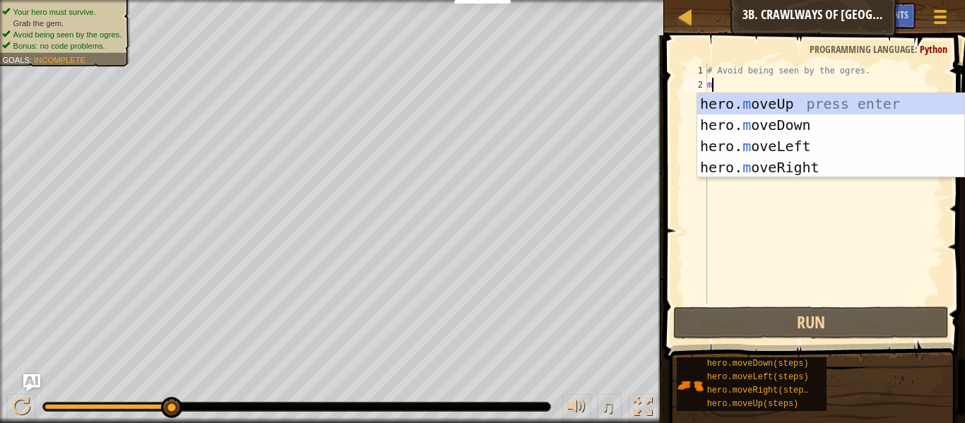
scroll to position [6, 0]
type textarea "mo"
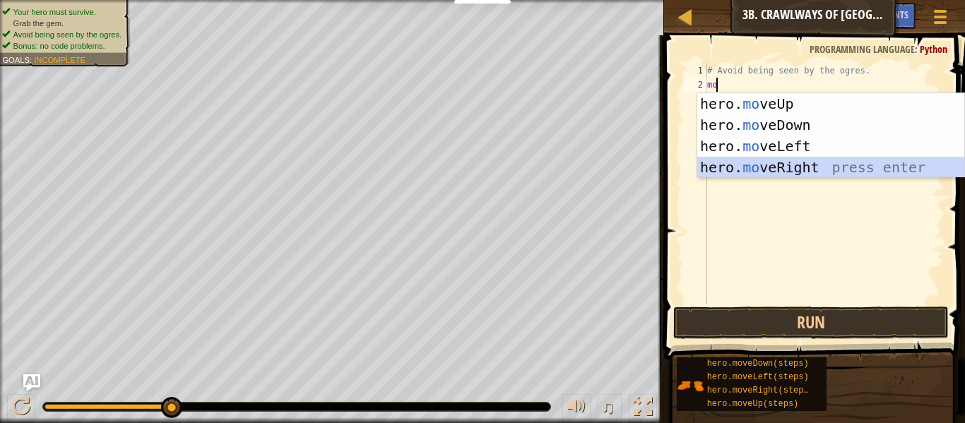
click at [833, 168] on div "hero. mo veUp press enter hero. mo veDown press enter hero. mo veLeft press ent…" at bounding box center [830, 156] width 267 height 127
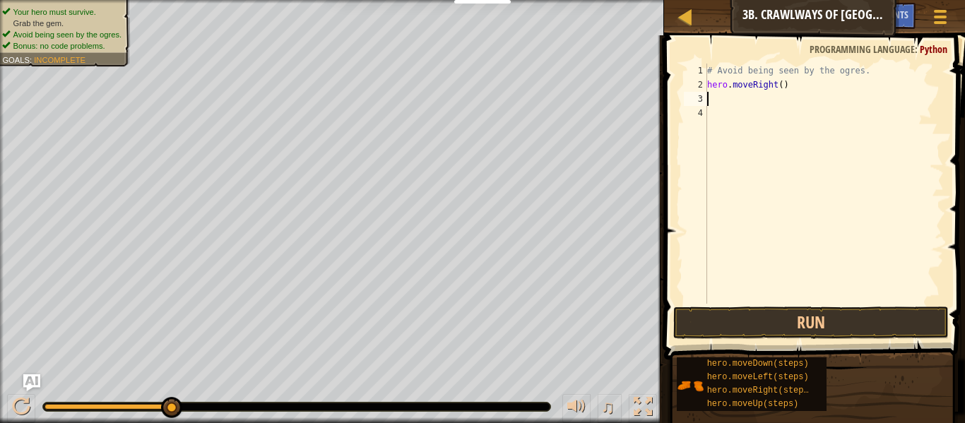
type textarea "h"
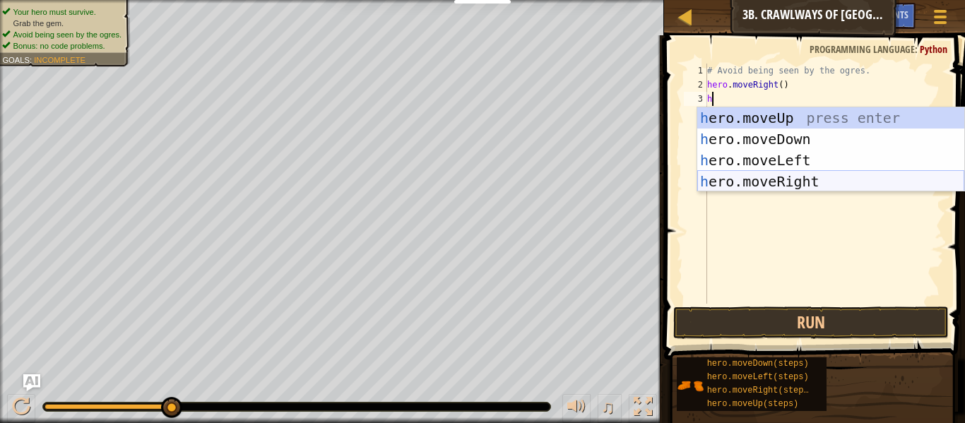
click at [800, 174] on div "h ero.moveUp press enter h ero.moveDown press enter h ero.moveLeft press enter …" at bounding box center [830, 170] width 267 height 127
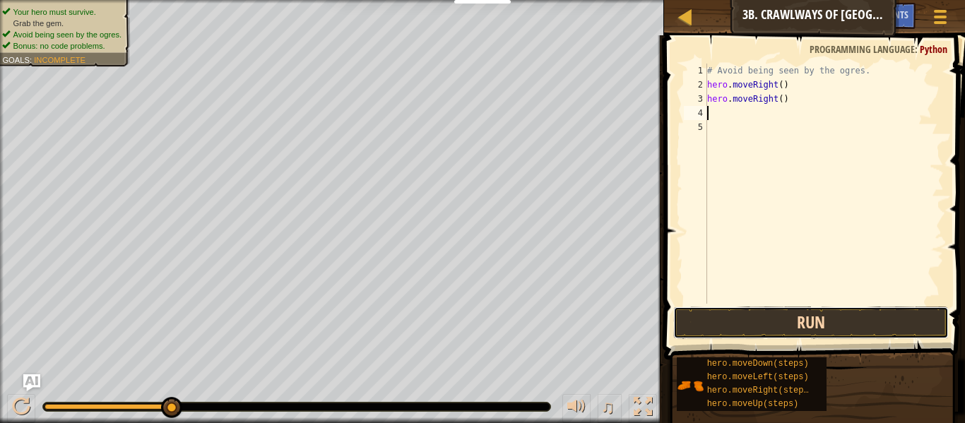
click at [778, 311] on button "Run" at bounding box center [810, 323] width 275 height 32
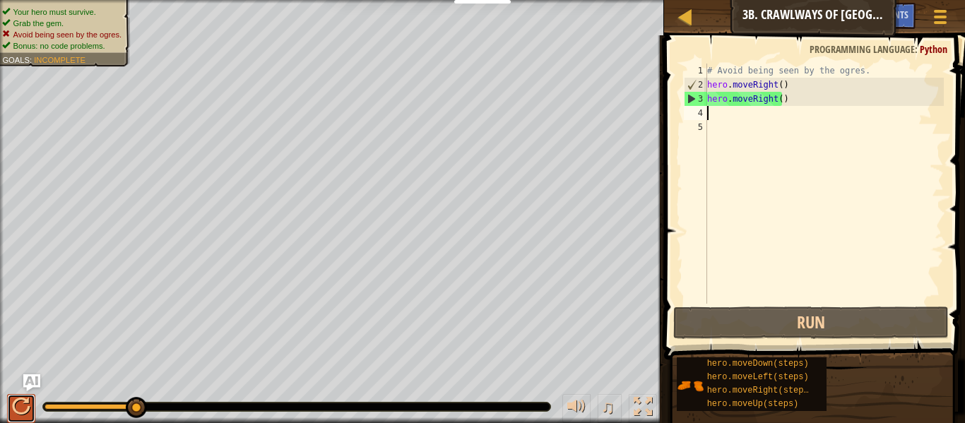
click at [26, 400] on div at bounding box center [21, 407] width 18 height 18
click at [770, 102] on div "# Avoid being seen by the ogres. hero . moveRight ( ) hero . moveRight ( )" at bounding box center [823, 198] width 239 height 268
type textarea "hero.moveRight()"
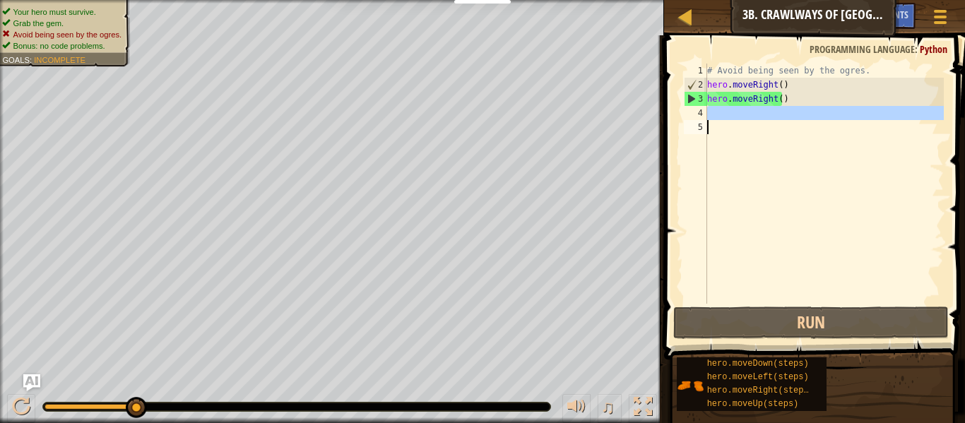
click at [763, 120] on div "# Avoid being seen by the ogres. hero . moveRight ( ) hero . moveRight ( )" at bounding box center [823, 198] width 239 height 268
click at [761, 102] on div "# Avoid being seen by the ogres. hero . moveRight ( ) hero . moveRight ( )" at bounding box center [823, 198] width 239 height 268
type textarea "hero.moveRight()"
click at [766, 103] on div "# Avoid being seen by the ogres. hero . moveRight ( ) hero . moveRight ( )" at bounding box center [823, 198] width 239 height 268
click at [769, 107] on div "# Avoid being seen by the ogres. hero . moveRight ( ) hero . moveRight ( )" at bounding box center [823, 198] width 239 height 268
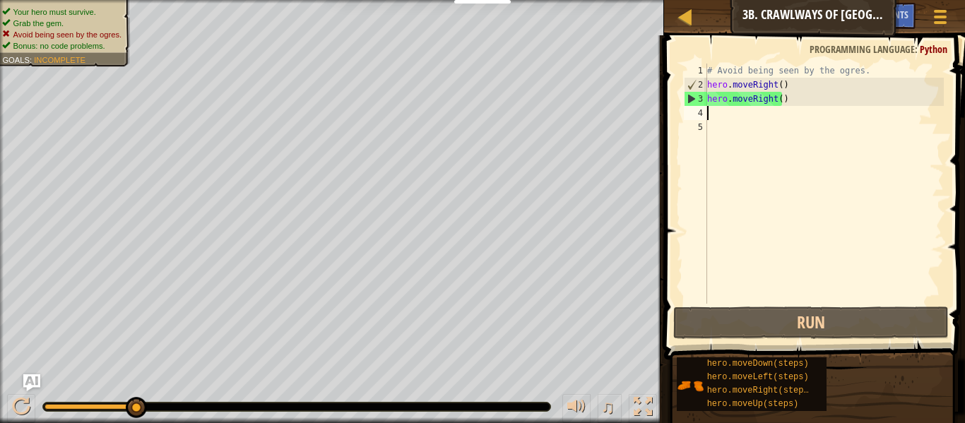
click at [769, 100] on div "# Avoid being seen by the ogres. hero . moveRight ( ) hero . moveRight ( )" at bounding box center [823, 198] width 239 height 268
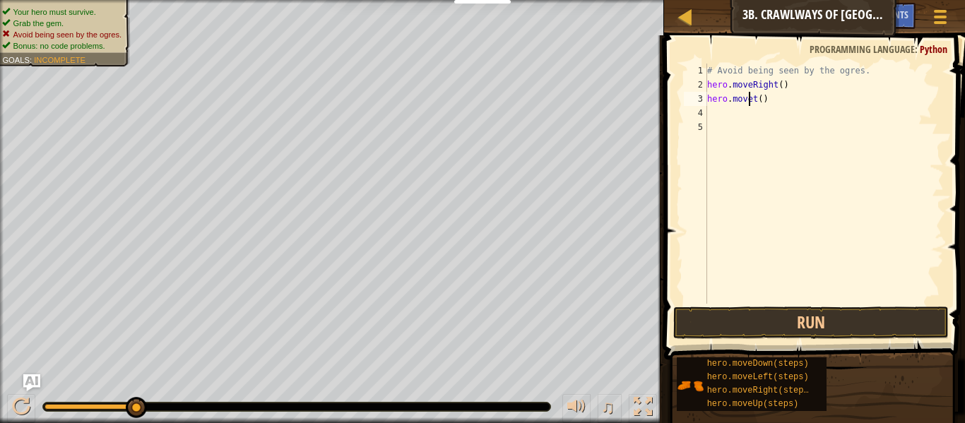
click at [755, 101] on div "# Avoid being seen by the ogres. hero . moveRight ( ) hero . movet ( )" at bounding box center [823, 198] width 239 height 268
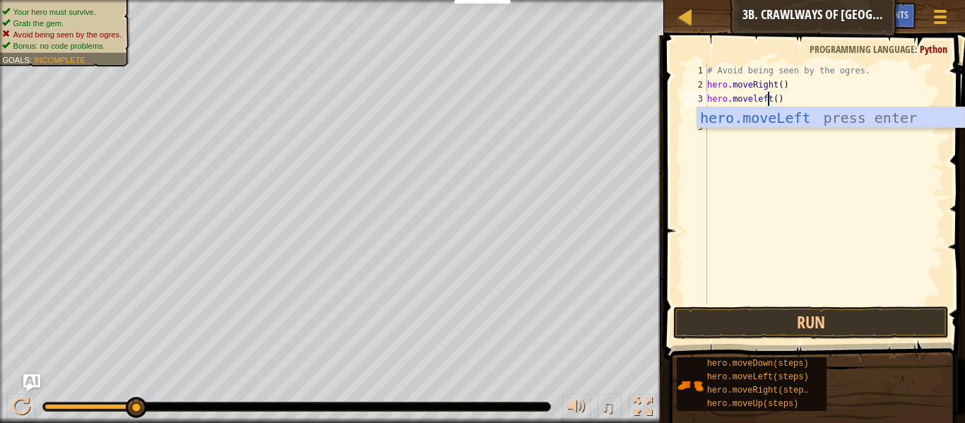
scroll to position [6, 5]
type textarea "hero.moveLeft"
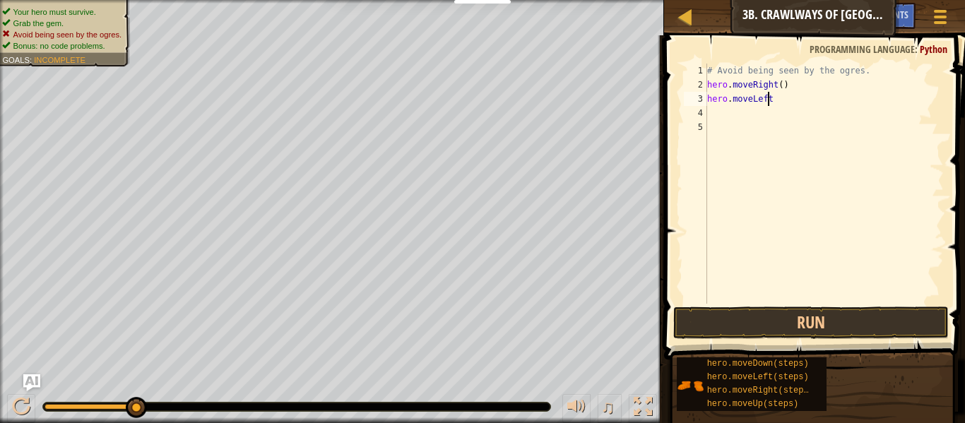
click at [807, 106] on div "# Avoid being seen by the ogres. hero . moveRight ( ) hero . moveLeft" at bounding box center [823, 198] width 239 height 268
type textarea "h"
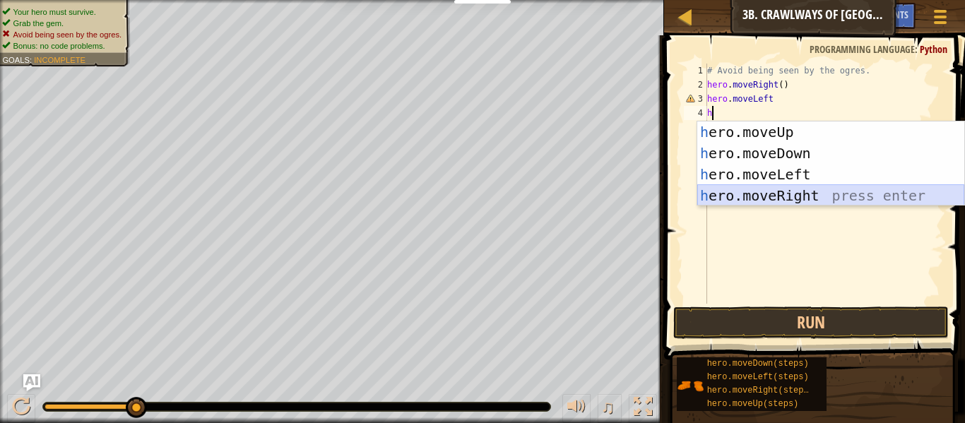
drag, startPoint x: 784, startPoint y: 186, endPoint x: 780, endPoint y: 194, distance: 8.5
click at [780, 194] on div "h ero.moveUp press enter h ero.moveDown press enter h ero.moveLeft press enter …" at bounding box center [830, 184] width 267 height 127
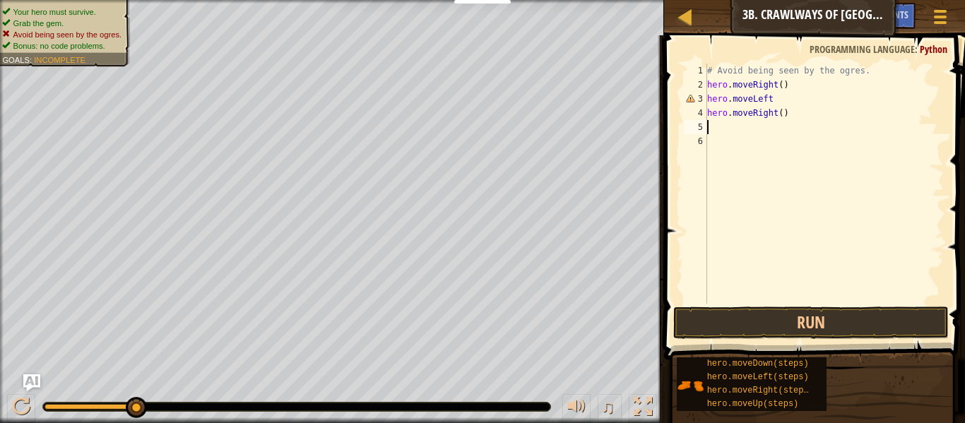
type textarea "h"
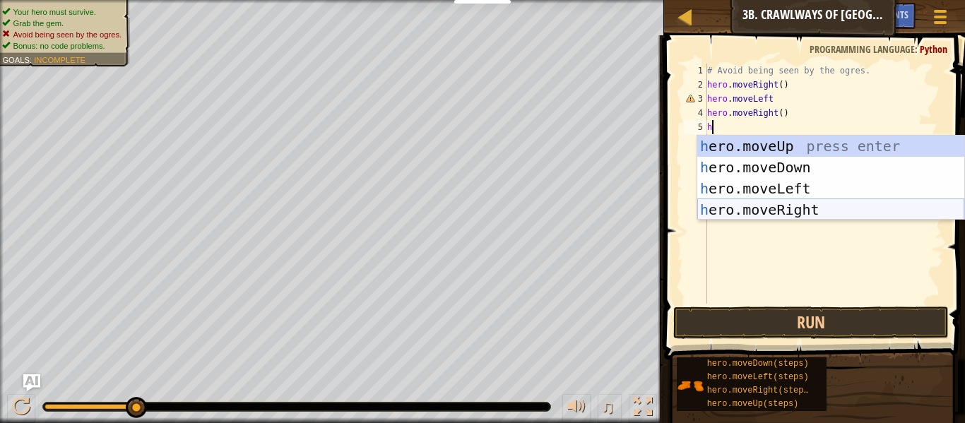
click at [772, 203] on div "h ero.moveUp press enter h ero.moveDown press enter h ero.moveLeft press enter …" at bounding box center [830, 199] width 267 height 127
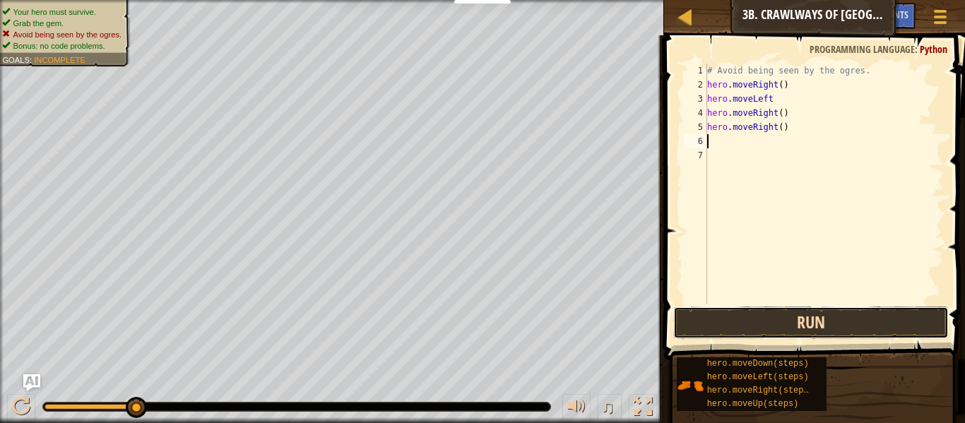
click at [800, 314] on button "Run" at bounding box center [810, 323] width 275 height 32
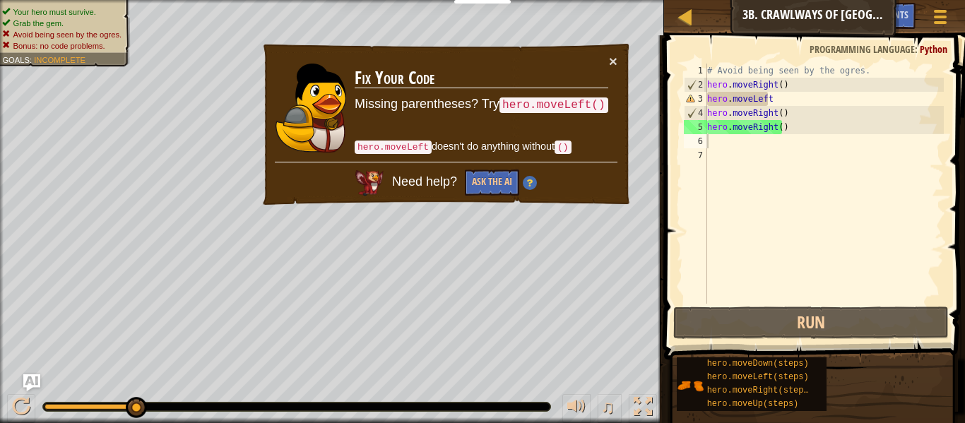
click at [551, 103] on code "hero.moveLeft()" at bounding box center [553, 105] width 109 height 16
click at [794, 105] on div "# Avoid being seen by the ogres. hero . moveRight ( ) hero . moveLeft hero . mo…" at bounding box center [823, 198] width 239 height 268
click at [507, 182] on button "Ask the AI" at bounding box center [492, 183] width 54 height 26
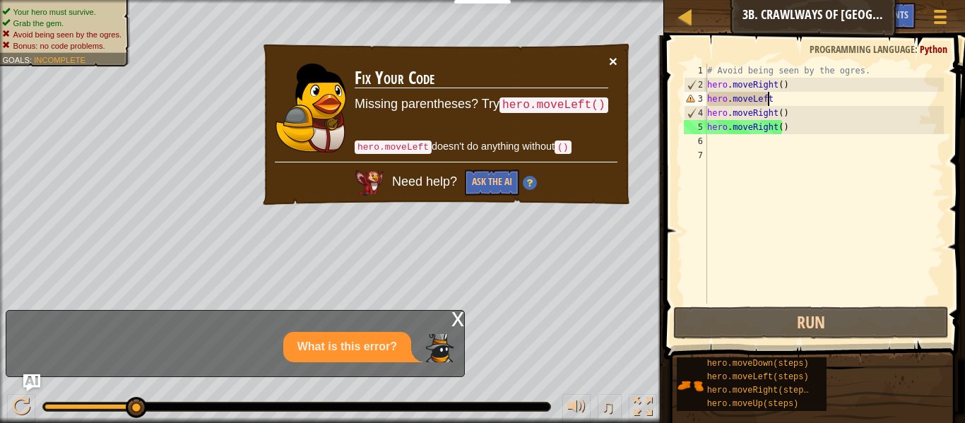
click at [609, 60] on button "×" at bounding box center [613, 61] width 8 height 15
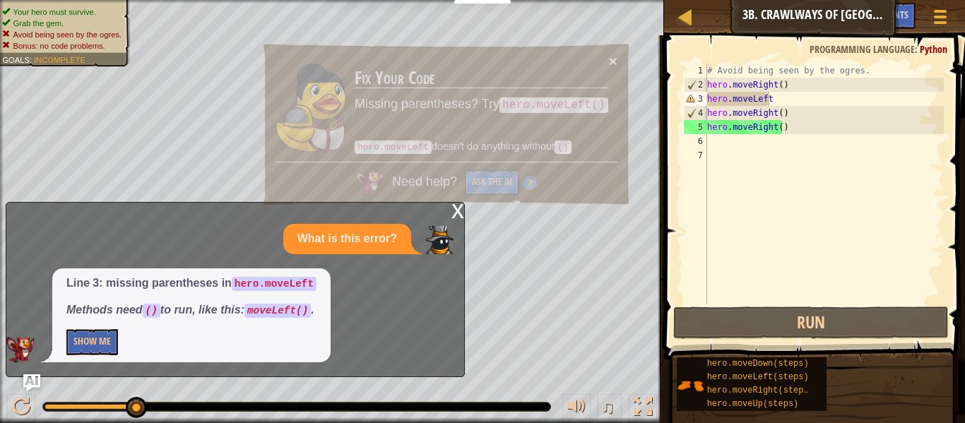
click at [610, 61] on button "×" at bounding box center [613, 61] width 8 height 15
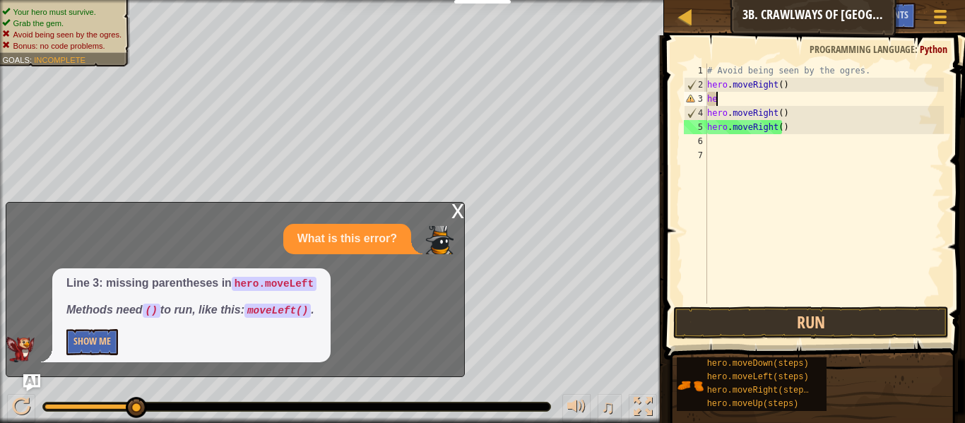
type textarea "h"
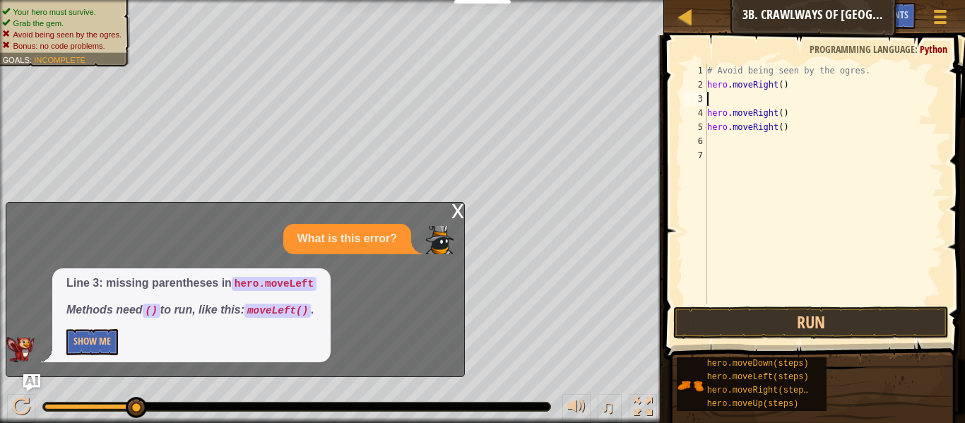
type textarea "h"
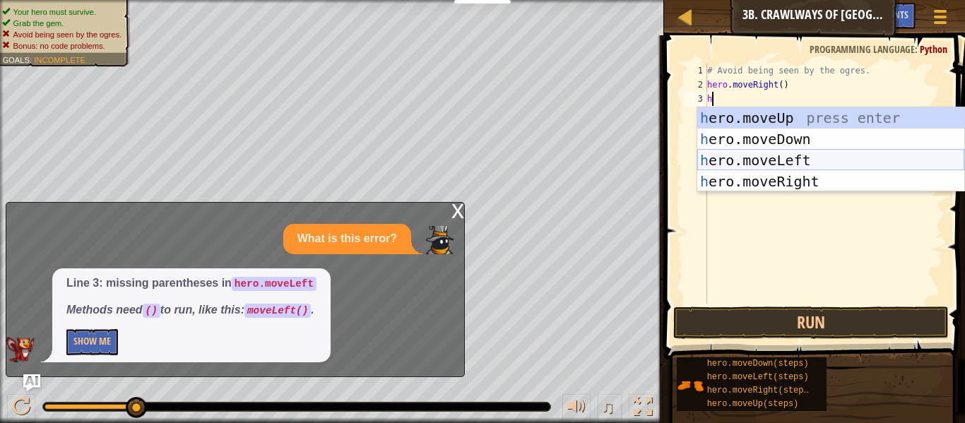
click at [792, 151] on div "h ero.moveUp press enter h ero.moveDown press enter h ero.moveLeft press enter …" at bounding box center [830, 170] width 267 height 127
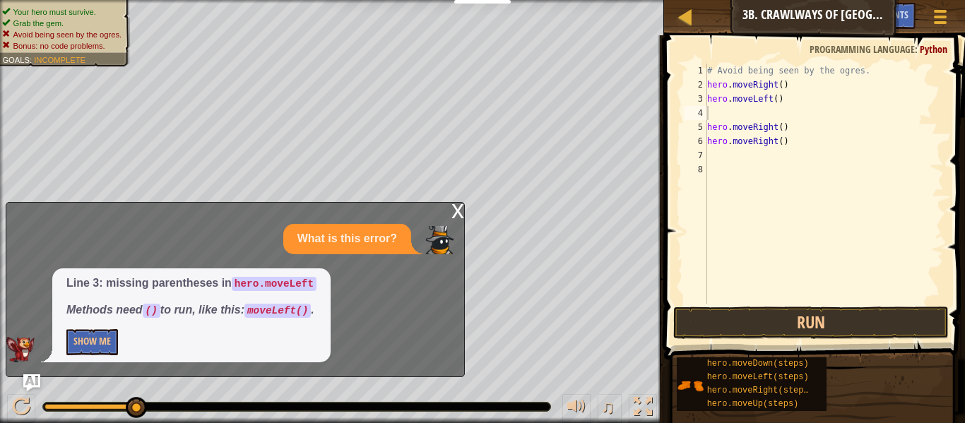
click at [450, 204] on div "x What is this error? Line 3: missing parentheses in hero.moveLeft Methods need…" at bounding box center [235, 289] width 459 height 175
drag, startPoint x: 450, startPoint y: 204, endPoint x: 456, endPoint y: 215, distance: 12.4
click at [454, 215] on div "x What is this error? Line 3: missing parentheses in hero.moveLeft Methods need…" at bounding box center [235, 289] width 459 height 175
click at [456, 202] on div "x What is this error? Line 3: missing parentheses in hero.moveLeft Methods need…" at bounding box center [235, 289] width 459 height 175
click at [456, 203] on div "x" at bounding box center [457, 210] width 13 height 14
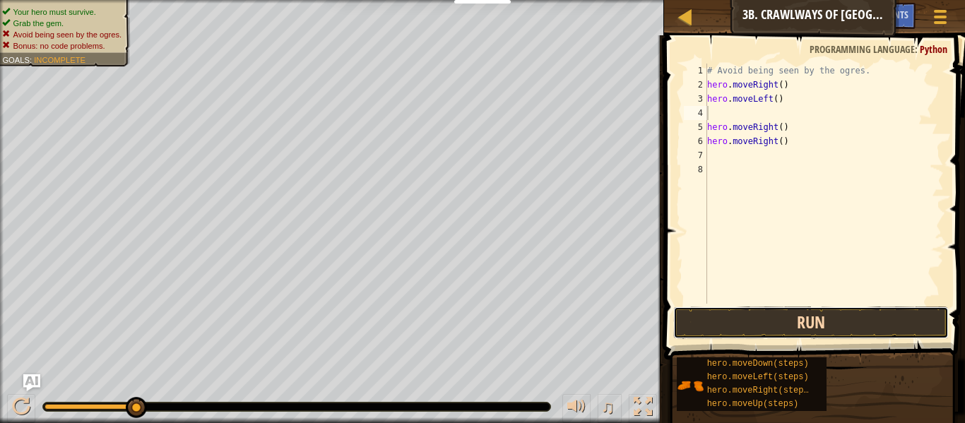
click at [696, 329] on button "Run" at bounding box center [810, 323] width 275 height 32
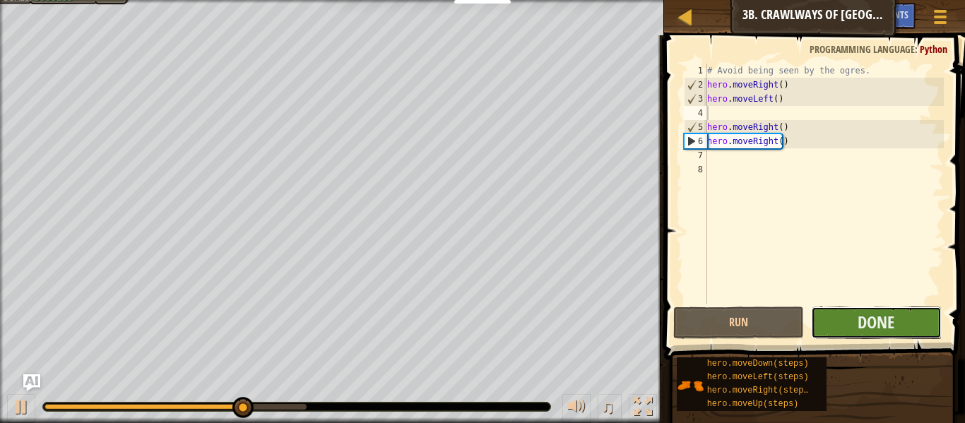
click at [852, 322] on button "Done" at bounding box center [876, 323] width 131 height 32
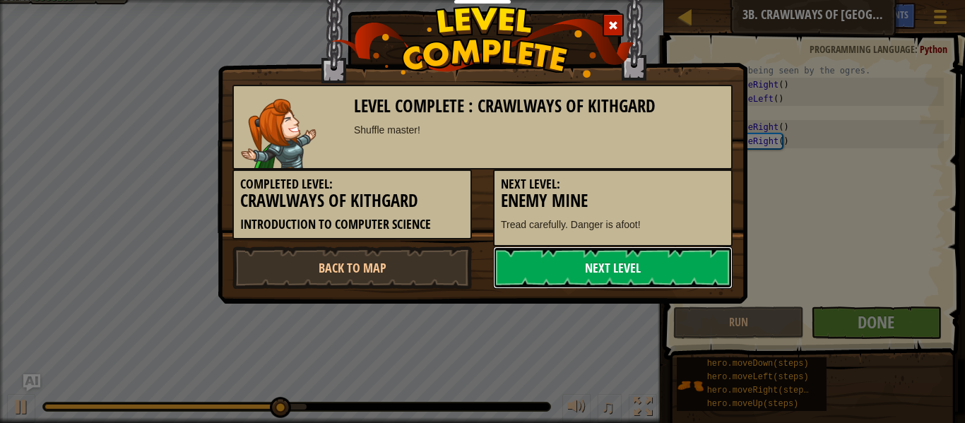
click at [584, 276] on link "Next Level" at bounding box center [612, 267] width 239 height 42
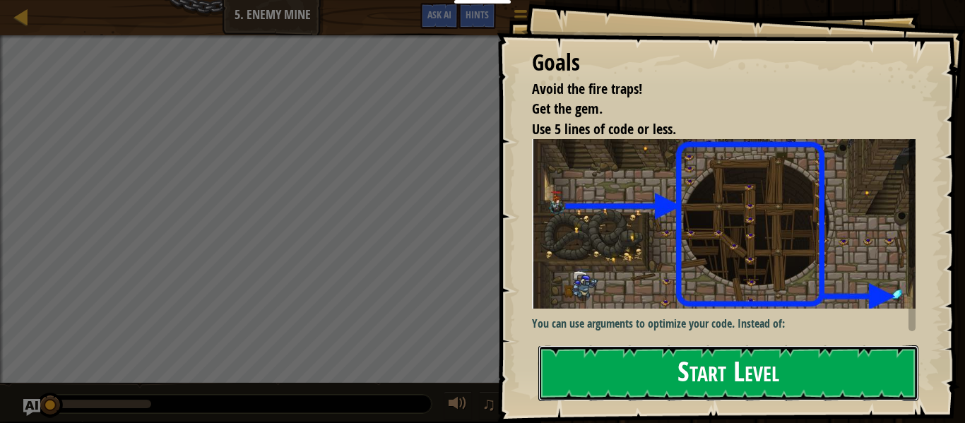
click at [588, 373] on button "Start Level" at bounding box center [728, 373] width 380 height 56
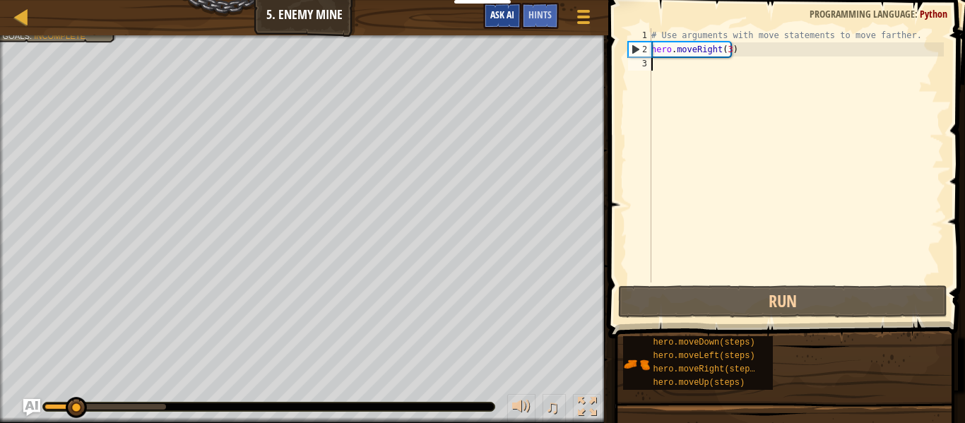
click at [482, 20] on div "Courses Introduction to Computer Science 5. Enemy Mine Game Menu Done Hints Ask…" at bounding box center [482, 211] width 965 height 423
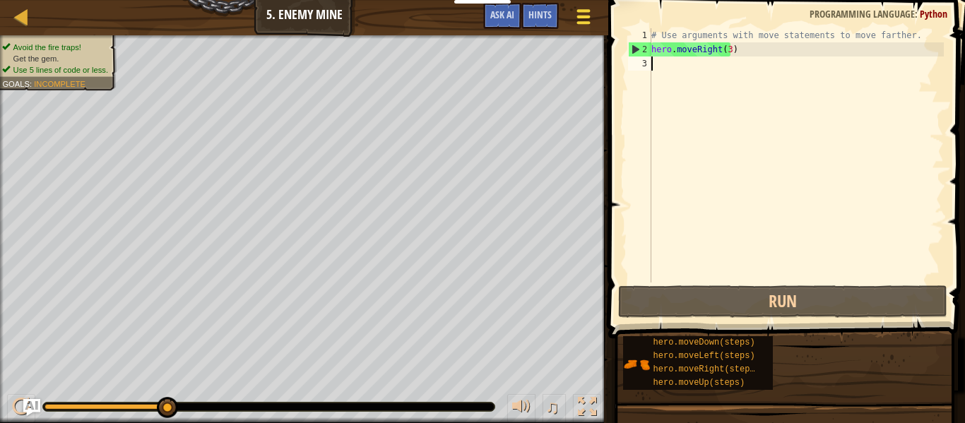
type textarea "h"
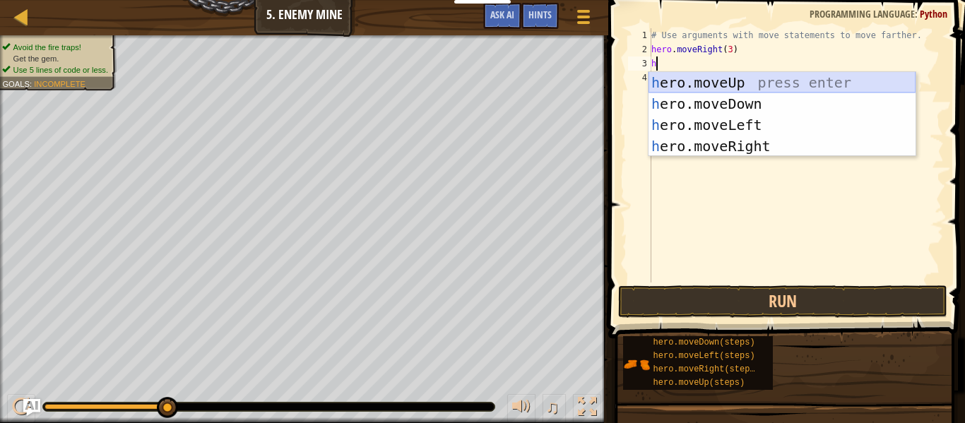
click at [751, 83] on div "h ero.moveUp press enter h ero.moveDown press enter h ero.moveLeft press enter …" at bounding box center [781, 135] width 267 height 127
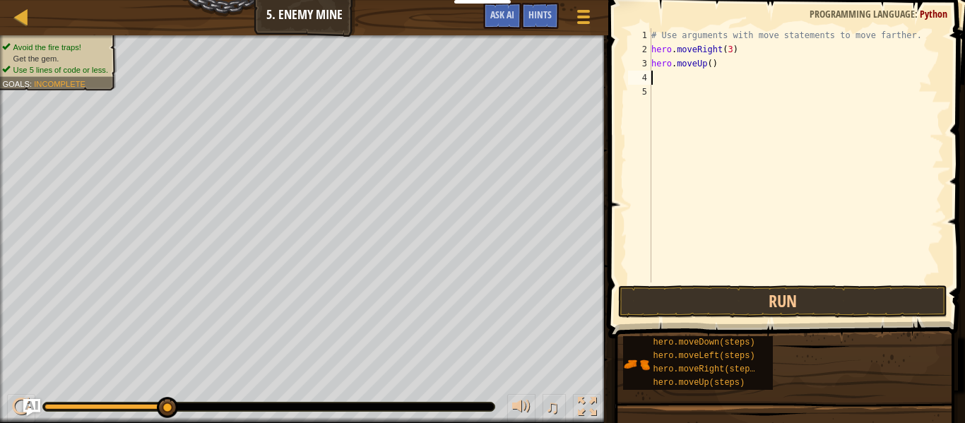
type textarea "h"
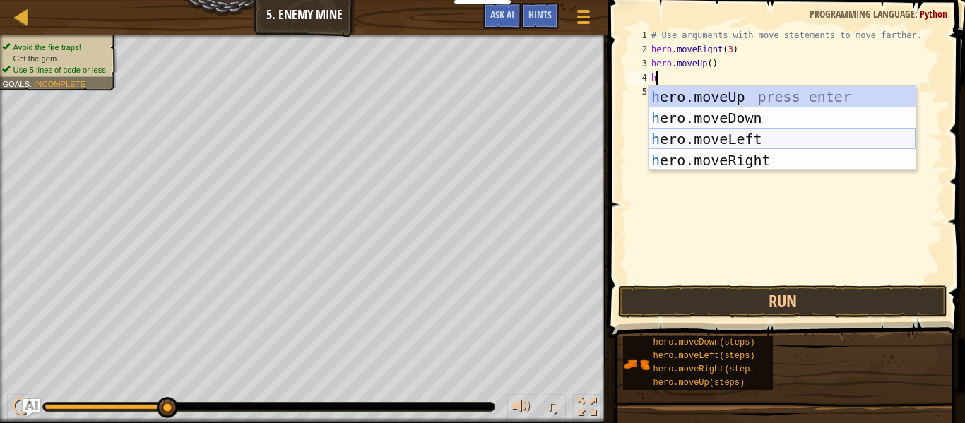
click at [745, 132] on div "h ero.moveUp press enter h ero.moveDown press enter h ero.moveLeft press enter …" at bounding box center [781, 149] width 267 height 127
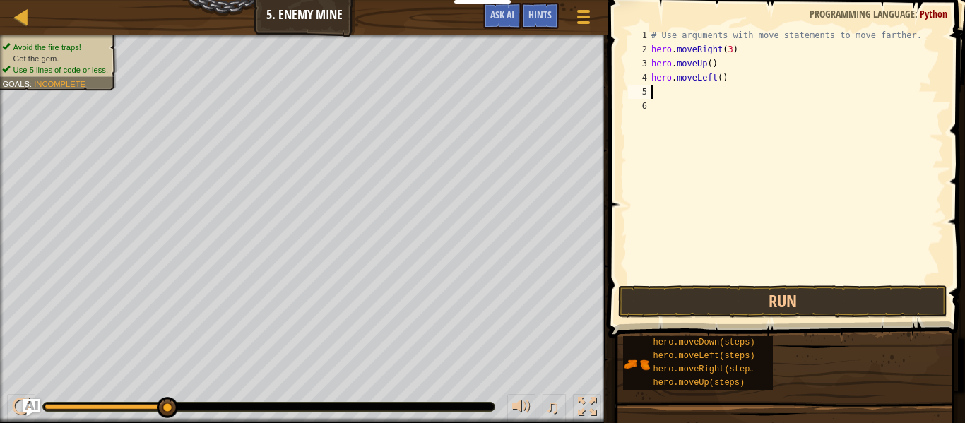
type textarea "h"
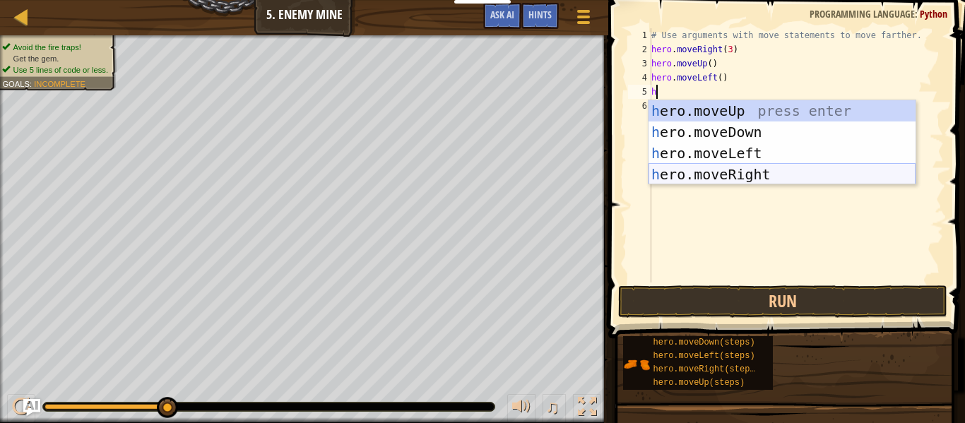
click at [743, 171] on div "h ero.moveUp press enter h ero.moveDown press enter h ero.moveLeft press enter …" at bounding box center [781, 163] width 267 height 127
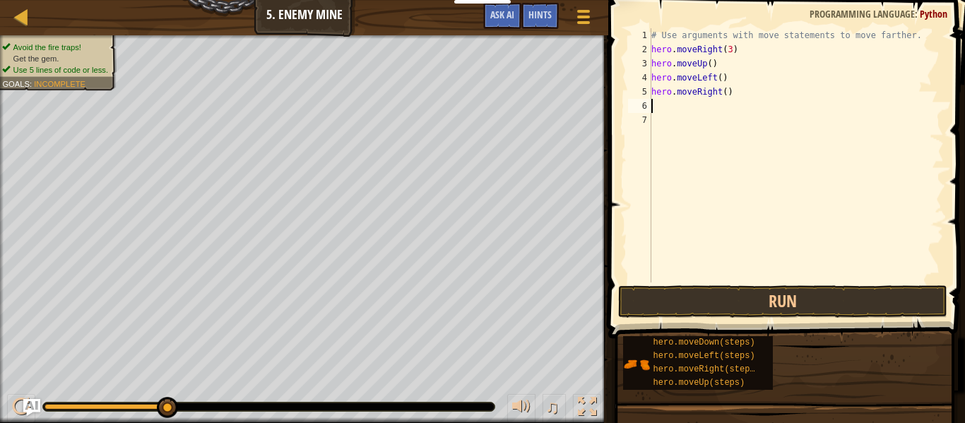
click at [719, 89] on div "# Use arguments with move statements to move farther. hero . moveRight ( 3 ) he…" at bounding box center [795, 169] width 295 height 283
type textarea ")"
click at [684, 97] on div "# Use arguments with move statements to move farther. hero . moveRight ( 3 ) he…" at bounding box center [795, 169] width 295 height 283
type textarea "h"
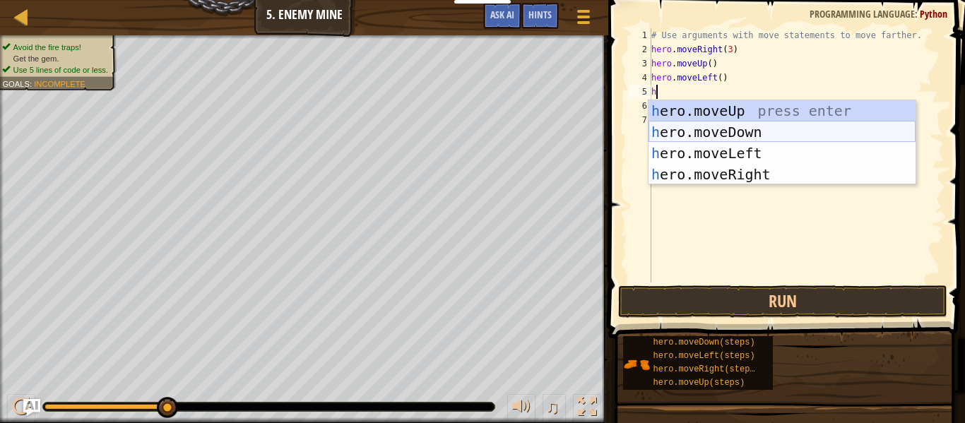
click at [749, 129] on div "h ero.moveUp press enter h ero.moveDown press enter h ero.moveLeft press enter …" at bounding box center [781, 163] width 267 height 127
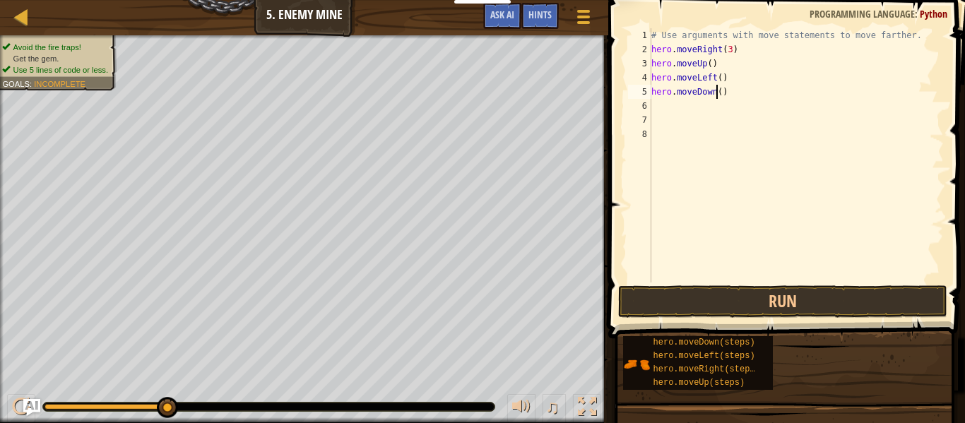
click at [715, 88] on div "# Use arguments with move statements to move farther. hero . moveRight ( 3 ) he…" at bounding box center [795, 169] width 295 height 283
click at [716, 73] on div "# Use arguments with move statements to move farther. hero . moveRight ( 3 ) he…" at bounding box center [795, 169] width 295 height 283
type textarea ")"
click at [725, 73] on div "# Use arguments with move statements to move farther. hero . moveRight ( 3 ) he…" at bounding box center [795, 169] width 295 height 283
type textarea "h"
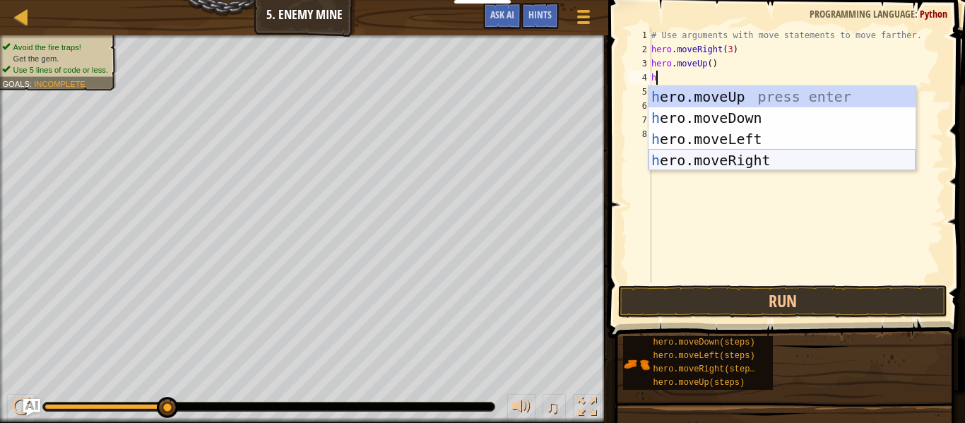
click at [717, 152] on div "h ero.moveUp press enter h ero.moveDown press enter h ero.moveLeft press enter …" at bounding box center [781, 149] width 267 height 127
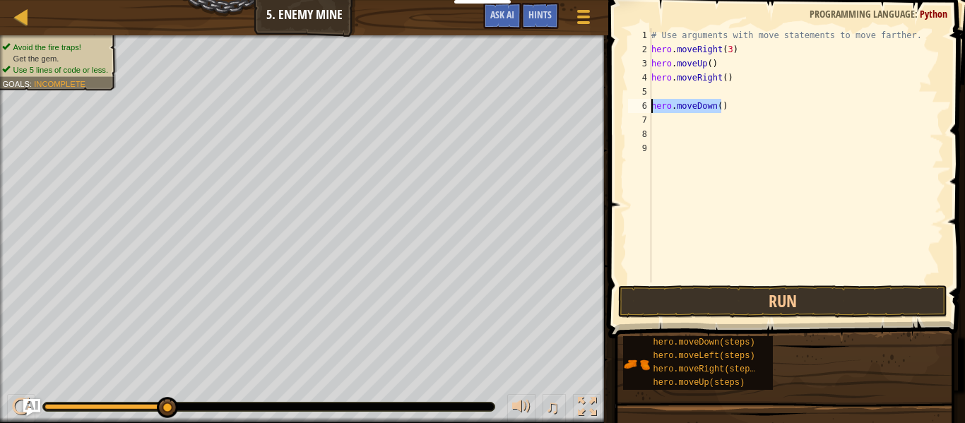
drag, startPoint x: 723, startPoint y: 112, endPoint x: 645, endPoint y: 95, distance: 79.5
click at [631, 102] on div "1 2 3 4 5 6 7 8 9 # Use arguments with move statements to move farther. hero . …" at bounding box center [784, 155] width 319 height 254
type textarea "hero.moveDown()"
drag, startPoint x: 674, startPoint y: 90, endPoint x: 670, endPoint y: 100, distance: 9.8
click at [670, 100] on div "# Use arguments with move statements to move farther. hero . moveRight ( 3 ) he…" at bounding box center [795, 169] width 295 height 283
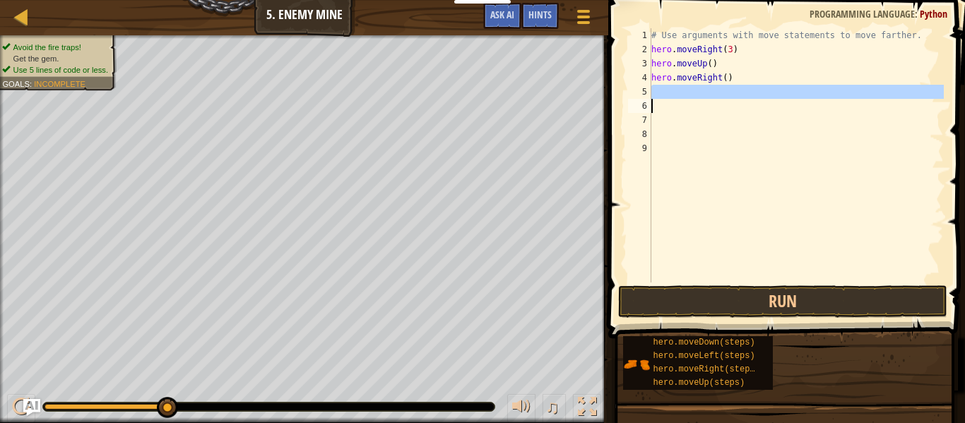
click at [831, 100] on div "# Use arguments with move statements to move farther. hero . moveRight ( 3 ) he…" at bounding box center [795, 155] width 295 height 254
click at [832, 100] on div "# Use arguments with move statements to move farther. hero . moveRight ( 3 ) he…" at bounding box center [795, 169] width 295 height 283
click at [755, 104] on div "# Use arguments with move statements to move farther. hero . moveRight ( 3 ) he…" at bounding box center [795, 169] width 295 height 283
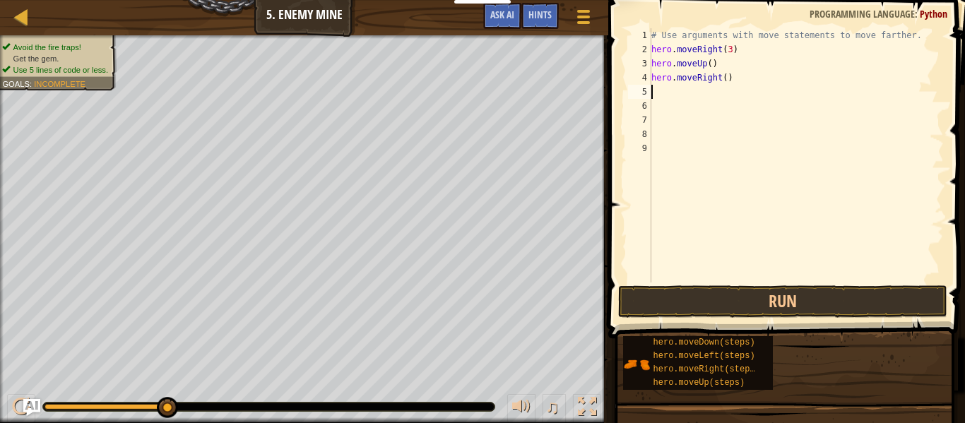
click at [703, 88] on div "# Use arguments with move statements to move farther. hero . moveRight ( 3 ) he…" at bounding box center [795, 169] width 295 height 283
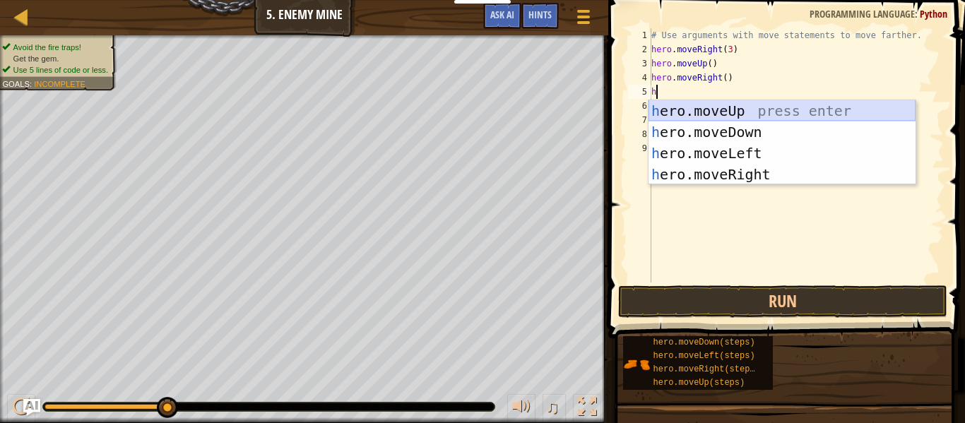
type textarea "he"
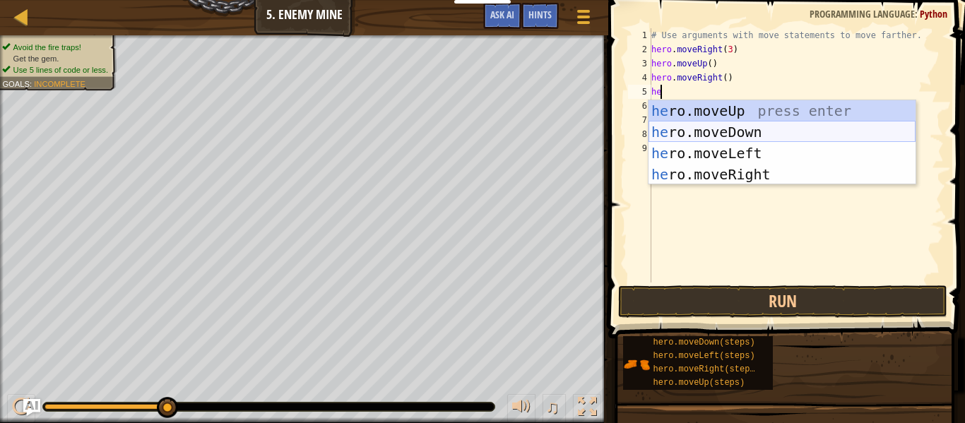
click at [793, 133] on div "he ro.moveUp press enter he ro.moveDown press enter he ro.moveLeft press enter …" at bounding box center [781, 163] width 267 height 127
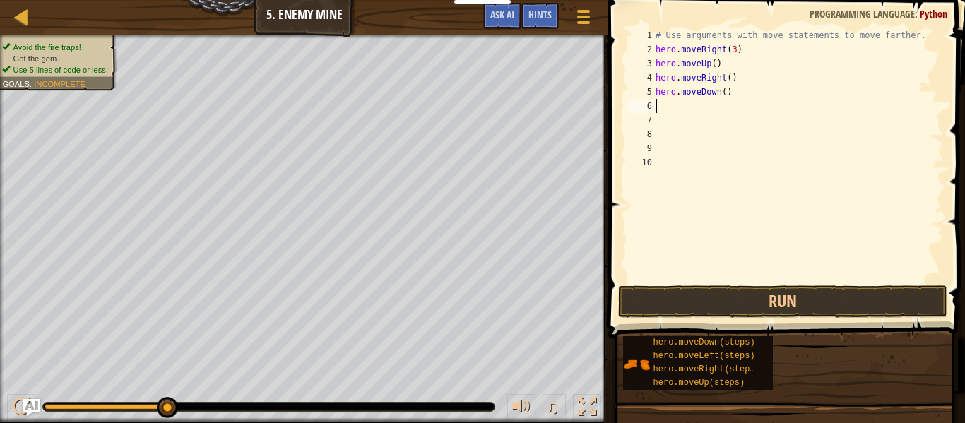
click at [719, 94] on div "# Use arguments with move statements to move farther. hero . moveRight ( 3 ) he…" at bounding box center [798, 169] width 291 height 283
type textarea "hero.moveDown(3)"
click at [698, 111] on div "# Use arguments with move statements to move farther. hero . moveRight ( 3 ) he…" at bounding box center [798, 169] width 291 height 283
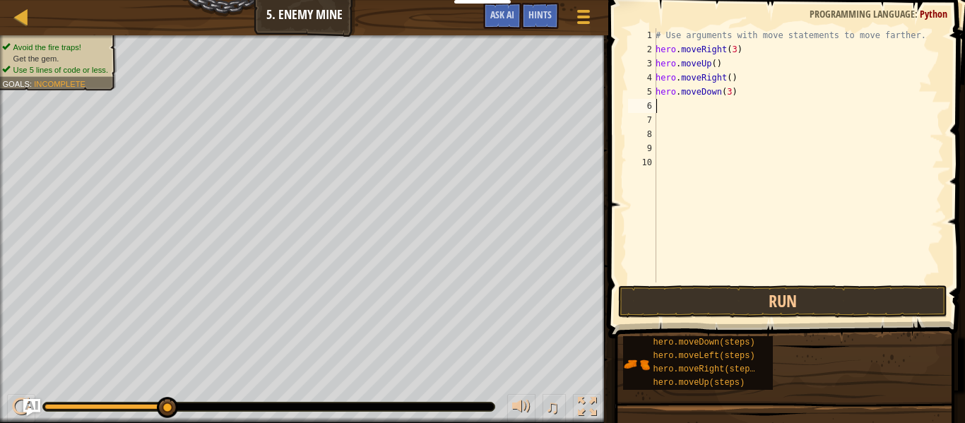
type textarea "h"
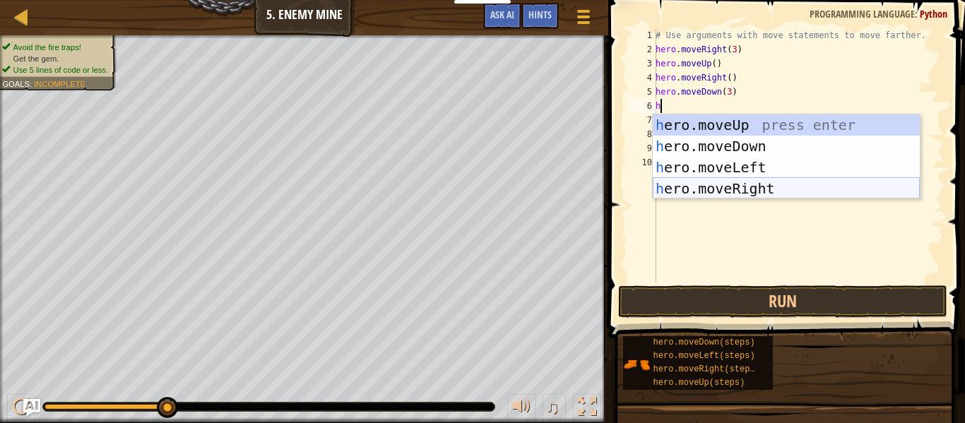
click at [728, 186] on div "h ero.moveUp press enter h ero.moveDown press enter h ero.moveLeft press enter …" at bounding box center [786, 177] width 267 height 127
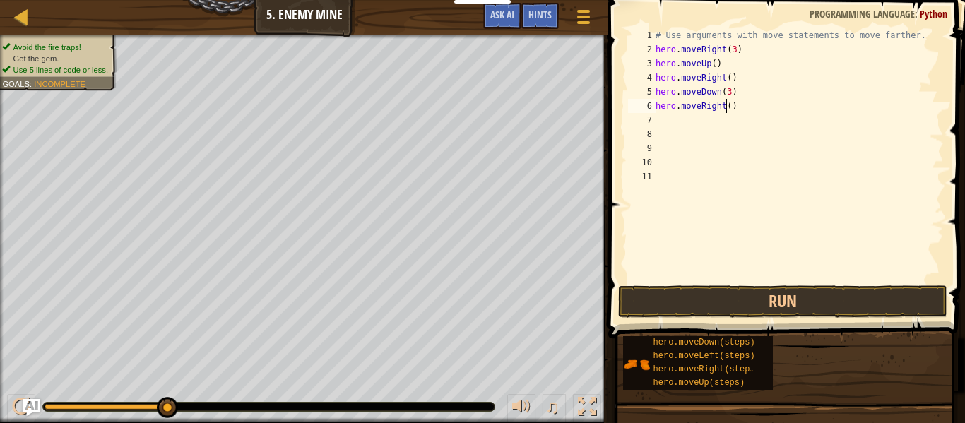
click at [725, 112] on div "# Use arguments with move statements to move farther. hero . moveRight ( 3 ) he…" at bounding box center [798, 169] width 291 height 283
type textarea "hero.moveRight(2)"
click at [717, 298] on button "Run" at bounding box center [782, 301] width 329 height 32
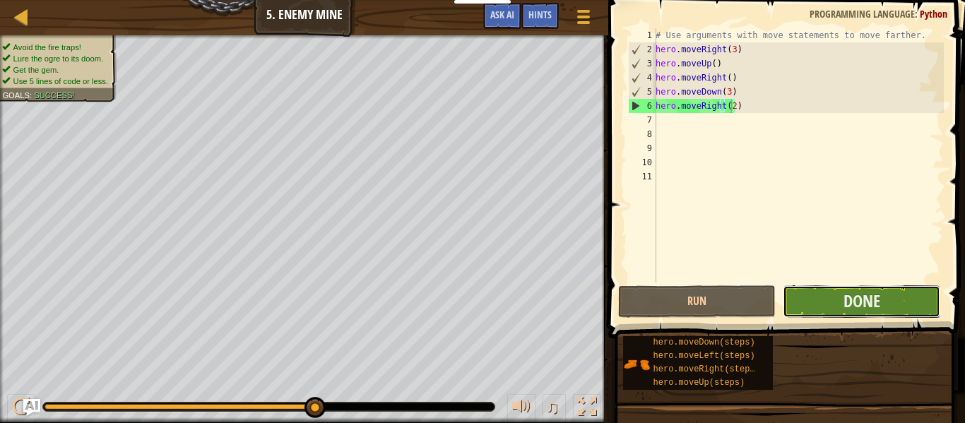
click at [837, 305] on button "Done" at bounding box center [862, 301] width 158 height 32
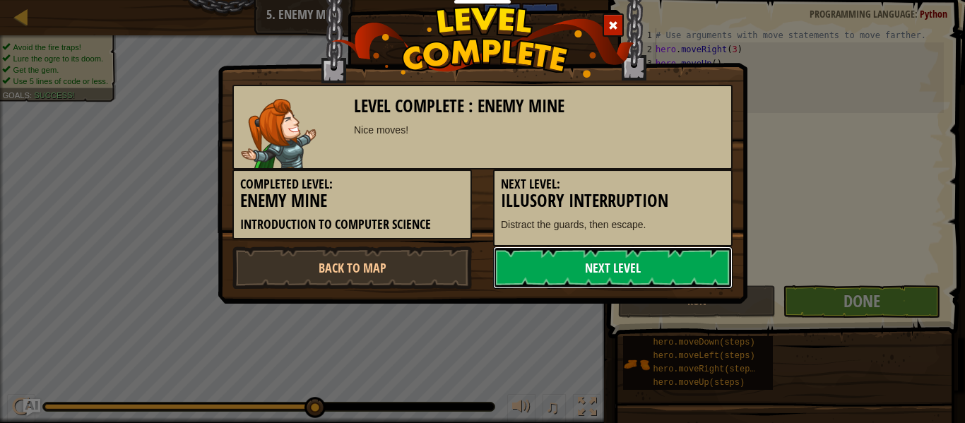
click at [525, 259] on link "Next Level" at bounding box center [612, 267] width 239 height 42
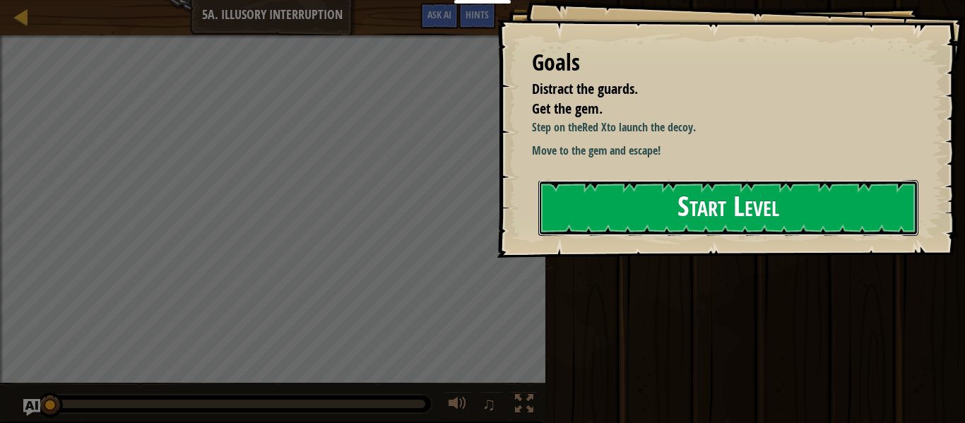
click at [573, 232] on button "Start Level" at bounding box center [728, 208] width 380 height 56
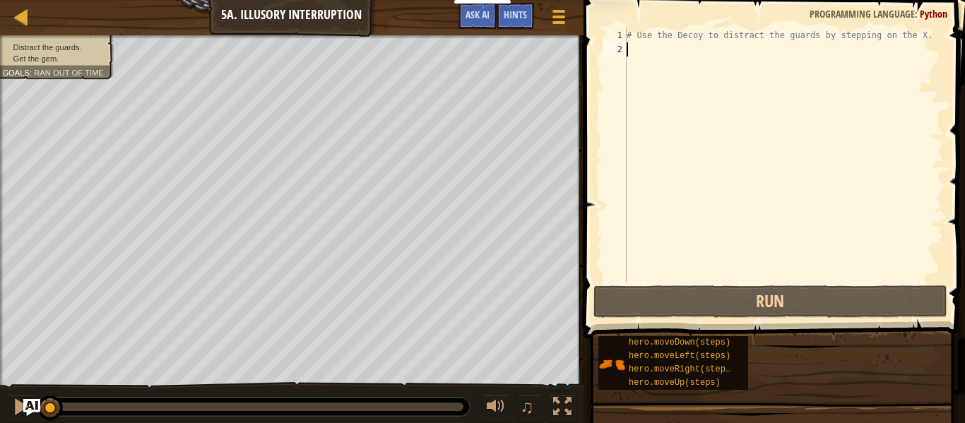
type textarea "h"
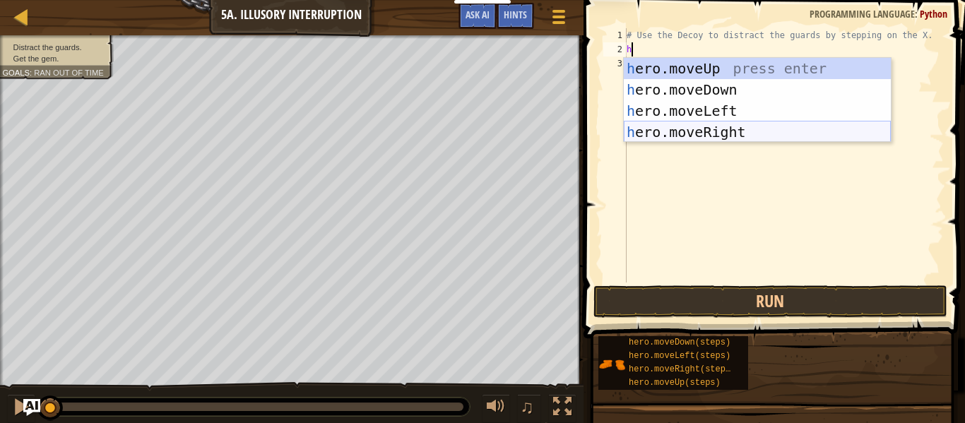
click at [683, 126] on div "h ero.moveUp press enter h ero.moveDown press enter h ero.moveLeft press enter …" at bounding box center [757, 121] width 267 height 127
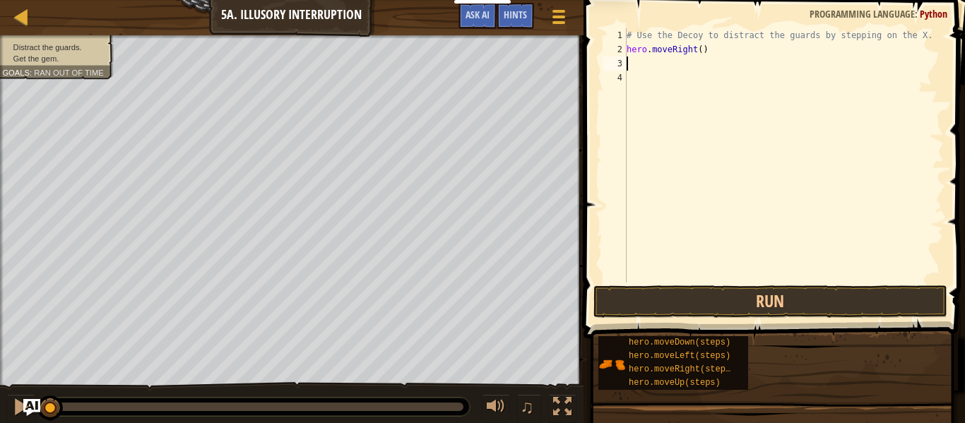
type textarea "h"
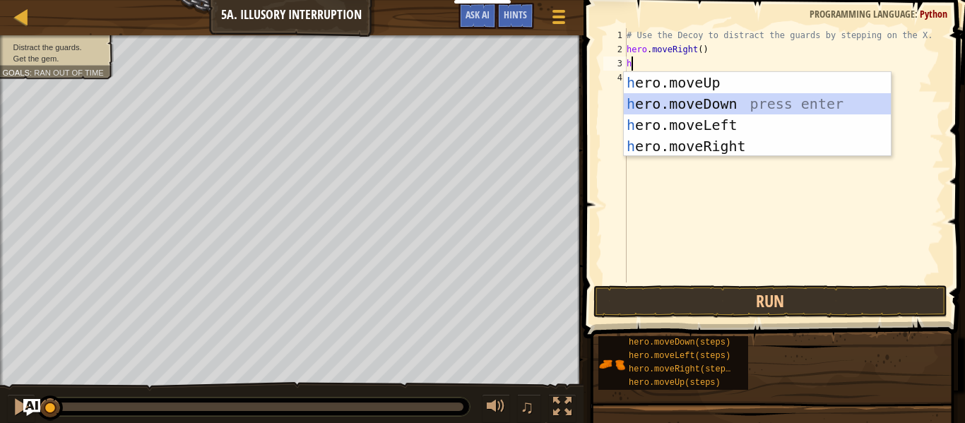
click at [701, 102] on div "h ero.moveUp press enter h ero.moveDown press enter h ero.moveLeft press enter …" at bounding box center [757, 135] width 267 height 127
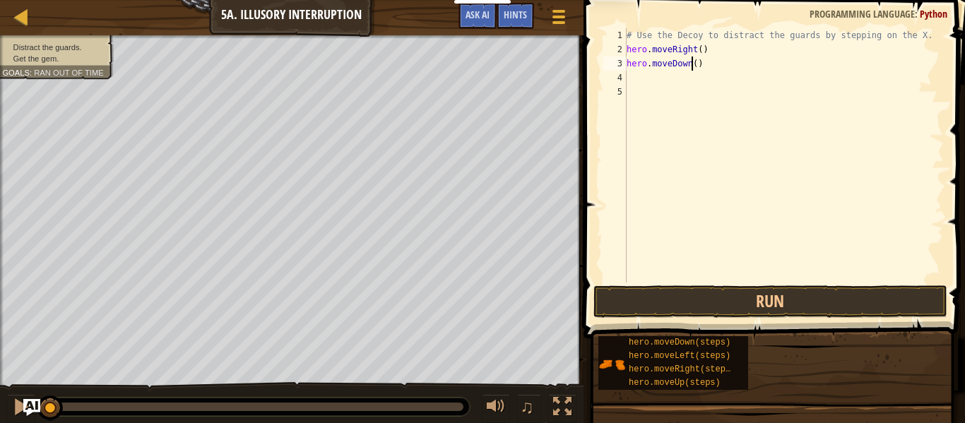
click at [690, 68] on div "# Use the Decoy to distract the guards by stepping on the X. hero . moveRight (…" at bounding box center [784, 169] width 320 height 283
type textarea "hero.moveDown(3)"
click at [694, 87] on div "# Use the Decoy to distract the guards by stepping on the X. hero . moveRight (…" at bounding box center [784, 169] width 320 height 283
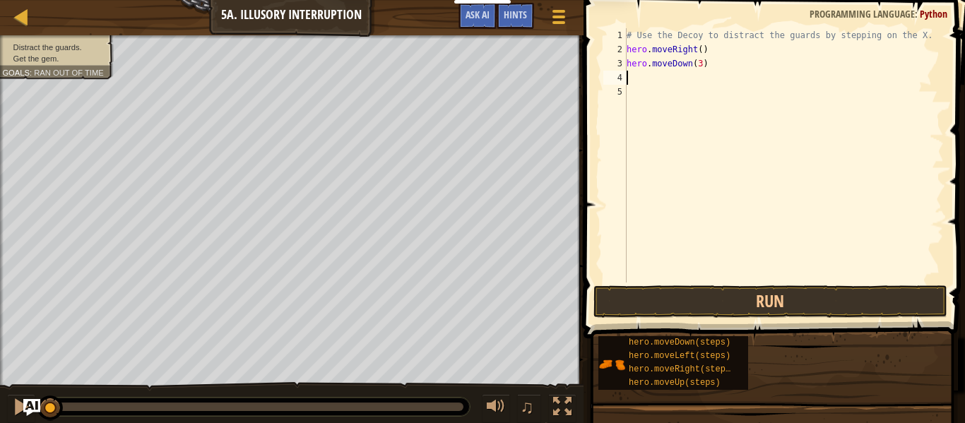
click at [692, 81] on div "# Use the Decoy to distract the guards by stepping on the X. hero . moveRight (…" at bounding box center [784, 169] width 320 height 283
type textarea "h"
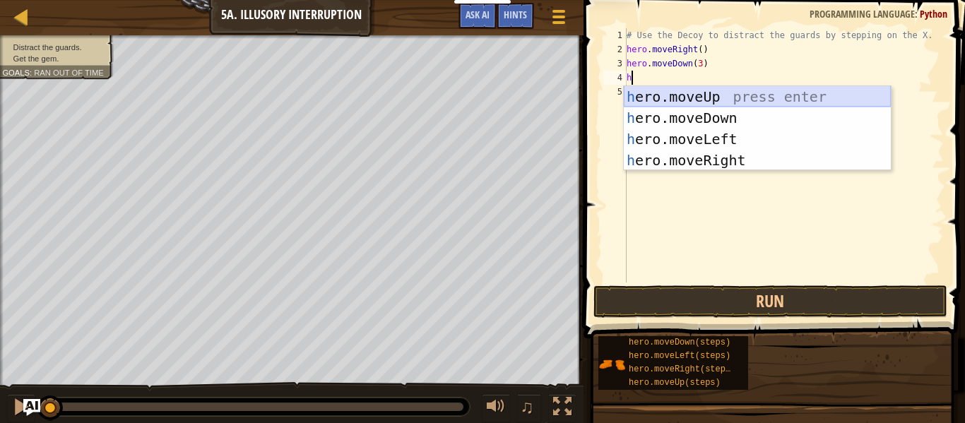
drag, startPoint x: 678, startPoint y: 91, endPoint x: 679, endPoint y: 84, distance: 7.1
click at [679, 89] on div "h ero.moveUp press enter h ero.moveDown press enter h ero.moveLeft press enter …" at bounding box center [757, 149] width 267 height 127
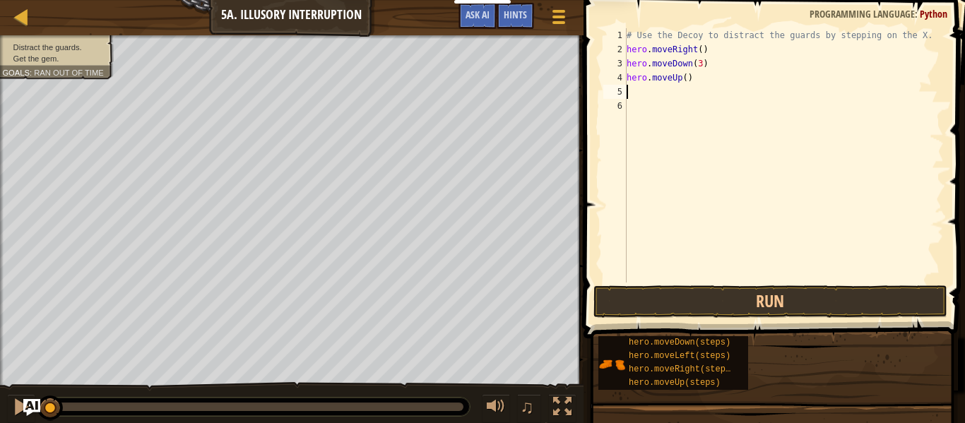
click at [681, 77] on div "# Use the Decoy to distract the guards by stepping on the X. hero . moveRight (…" at bounding box center [784, 169] width 320 height 283
type textarea "hero.moveUp(3)"
click at [667, 94] on div "# Use the Decoy to distract the guards by stepping on the X. hero . moveRight (…" at bounding box center [784, 169] width 320 height 283
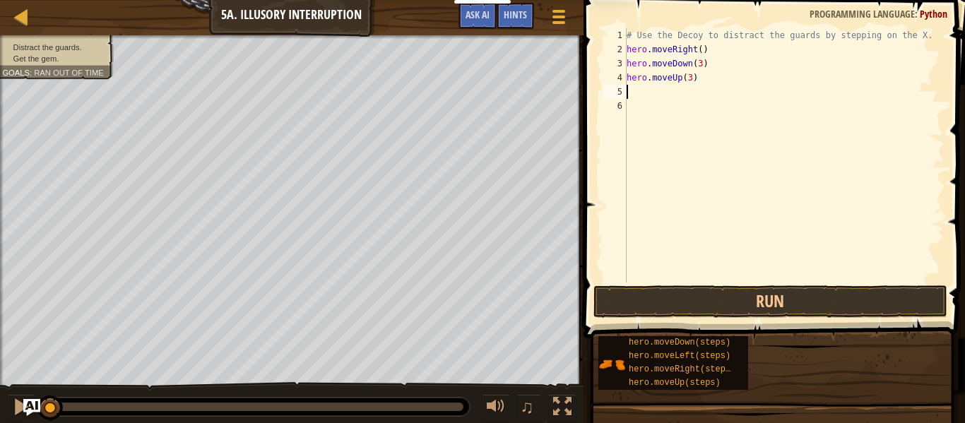
type textarea "h"
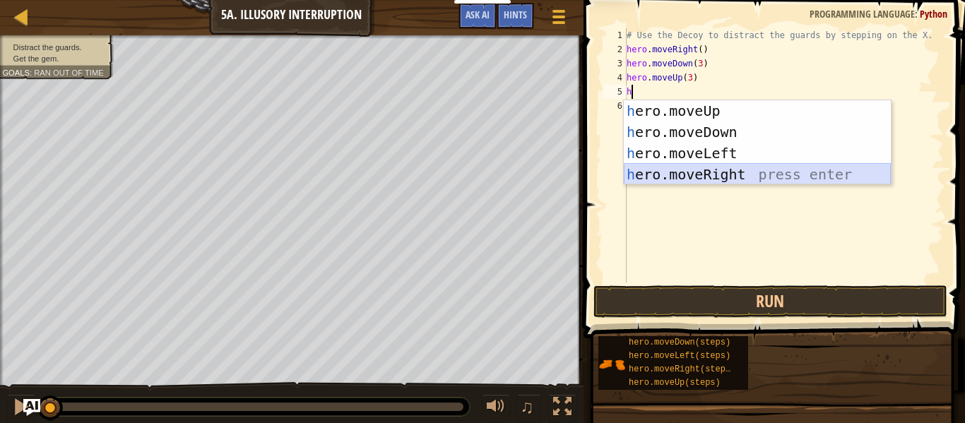
drag, startPoint x: 668, startPoint y: 177, endPoint x: 667, endPoint y: 153, distance: 23.3
click at [666, 174] on div "h ero.moveUp press enter h ero.moveDown press enter h ero.moveLeft press enter …" at bounding box center [757, 163] width 267 height 127
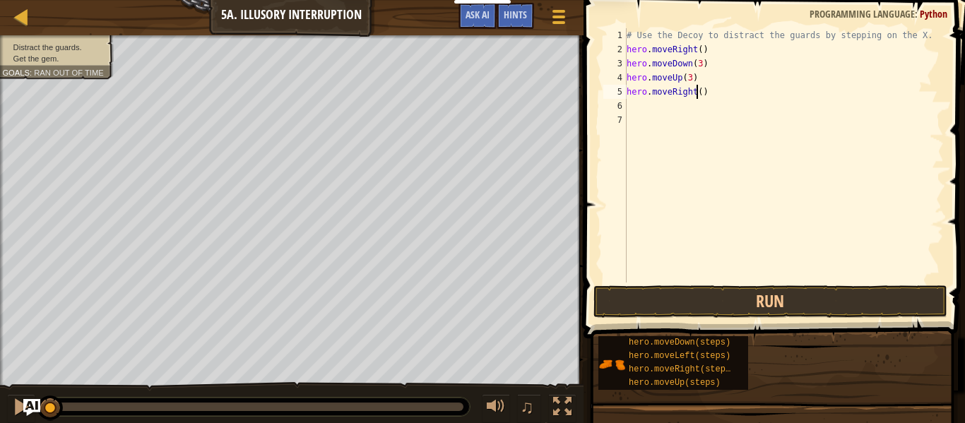
click at [696, 91] on div "# Use the Decoy to distract the guards by stepping on the X. hero . moveRight (…" at bounding box center [784, 169] width 320 height 283
drag, startPoint x: 696, startPoint y: 301, endPoint x: 689, endPoint y: 292, distance: 11.6
click at [698, 301] on button "Run" at bounding box center [770, 301] width 354 height 32
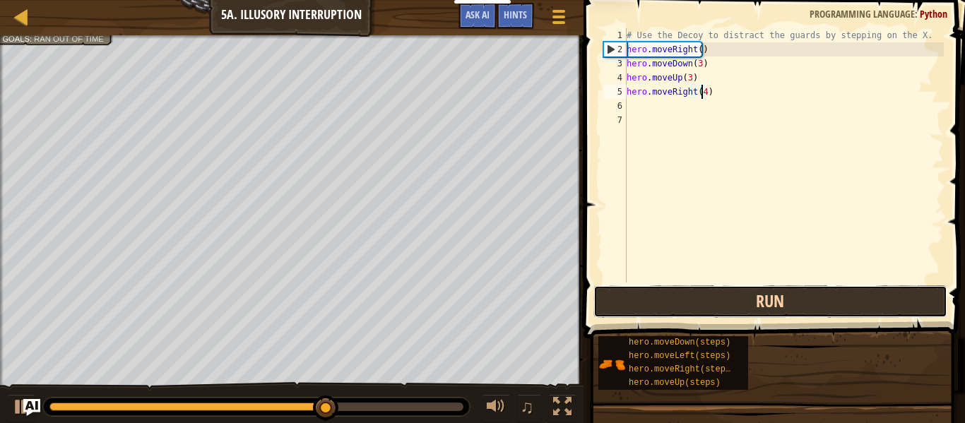
click at [662, 293] on button "Run" at bounding box center [770, 301] width 354 height 32
click at [630, 299] on button "Run" at bounding box center [770, 301] width 354 height 32
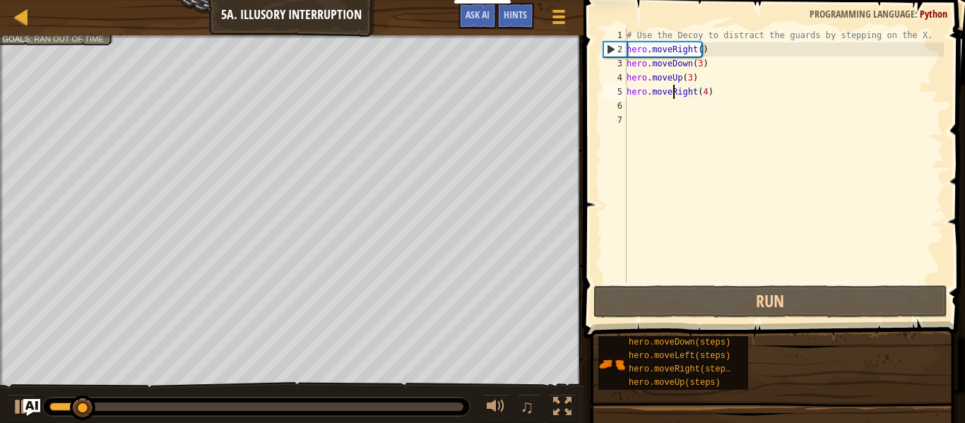
click at [671, 88] on div "# Use the Decoy to distract the guards by stepping on the X. hero . moveRight (…" at bounding box center [784, 169] width 320 height 283
click at [607, 50] on div "2" at bounding box center [615, 49] width 23 height 14
click at [24, 398] on img "Ask AI" at bounding box center [32, 407] width 18 height 18
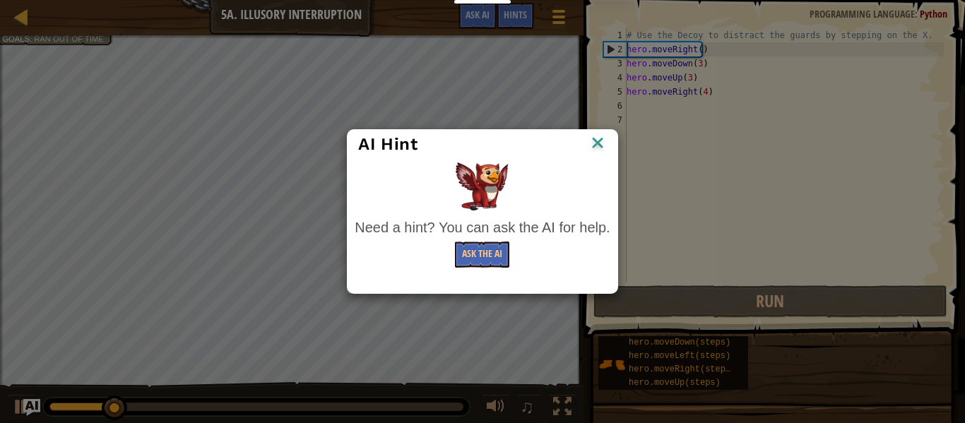
click at [17, 401] on div "AI Hint Need a hint? You can ask the AI for help. Ask the AI" at bounding box center [482, 211] width 965 height 423
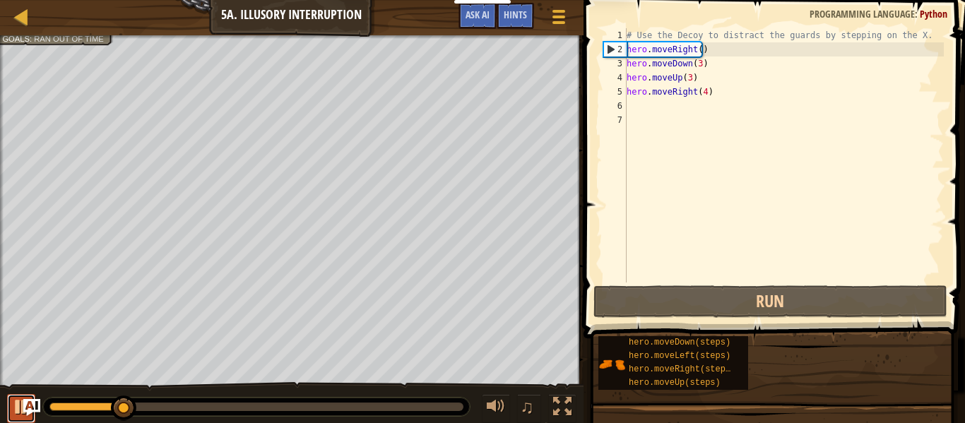
click at [13, 408] on div at bounding box center [21, 407] width 18 height 18
click at [692, 69] on div "# Use the Decoy to distract the guards by stepping on the X. hero . moveRight (…" at bounding box center [784, 169] width 320 height 283
click at [693, 66] on div "# Use the Decoy to distract the guards by stepping on the X. hero . moveRight (…" at bounding box center [784, 169] width 320 height 283
click at [698, 67] on div "# Use the Decoy to distract the guards by stepping on the X. hero . moveRight (…" at bounding box center [784, 169] width 320 height 283
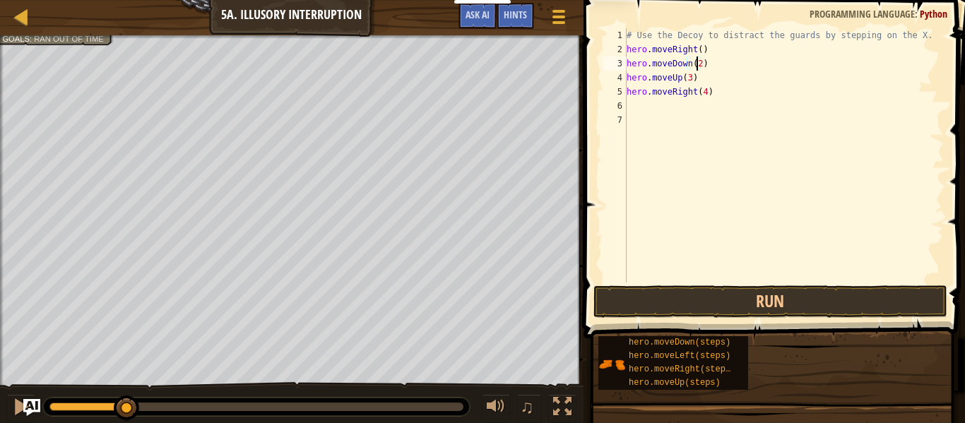
click at [686, 82] on div "# Use the Decoy to distract the guards by stepping on the X. hero . moveRight (…" at bounding box center [784, 169] width 320 height 283
type textarea "hero.moveUp(2)"
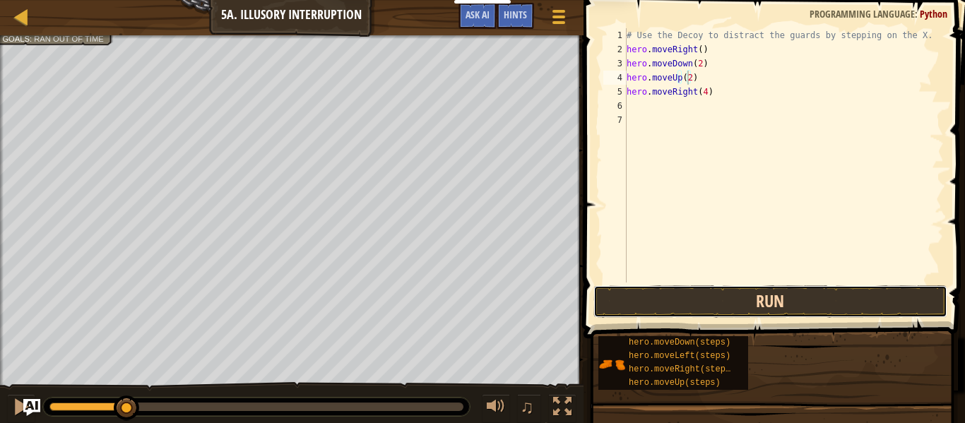
click at [627, 302] on button "Run" at bounding box center [770, 301] width 354 height 32
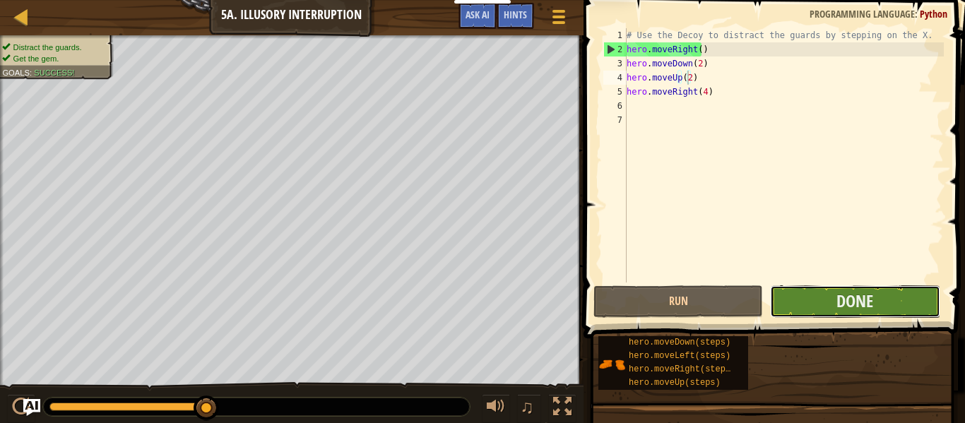
click at [805, 299] on button "Done" at bounding box center [855, 301] width 170 height 32
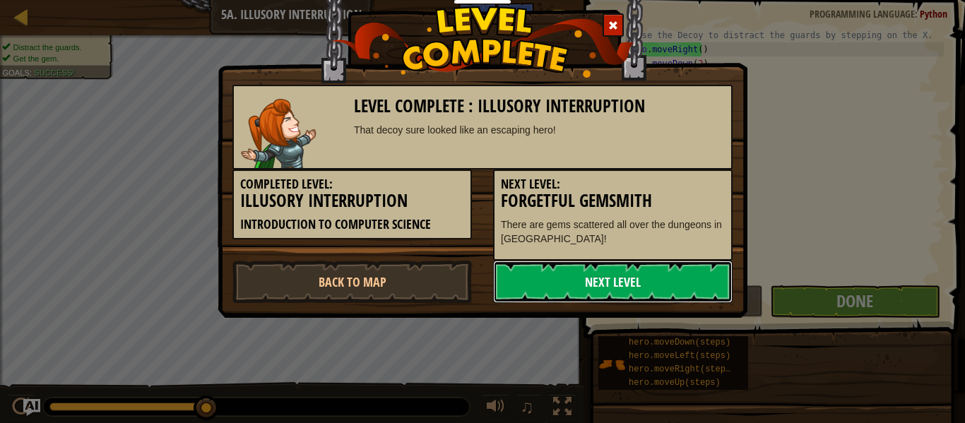
click at [631, 287] on link "Next Level" at bounding box center [612, 282] width 239 height 42
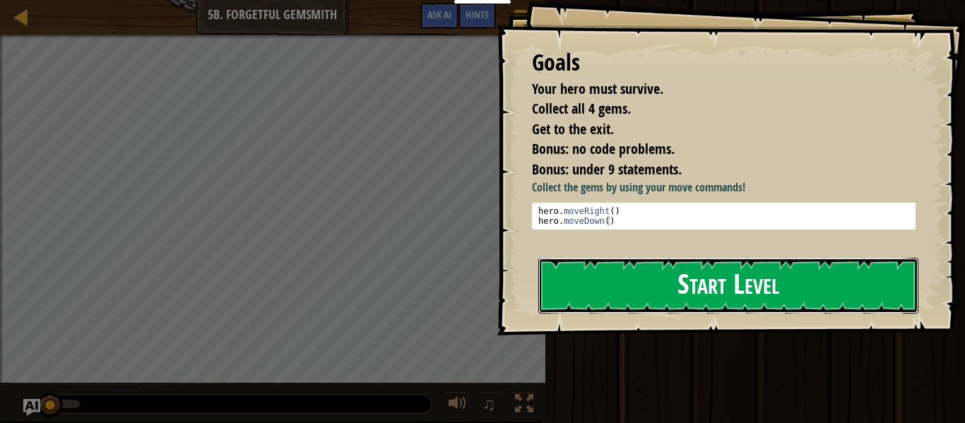
click at [590, 281] on button "Start Level" at bounding box center [728, 286] width 380 height 56
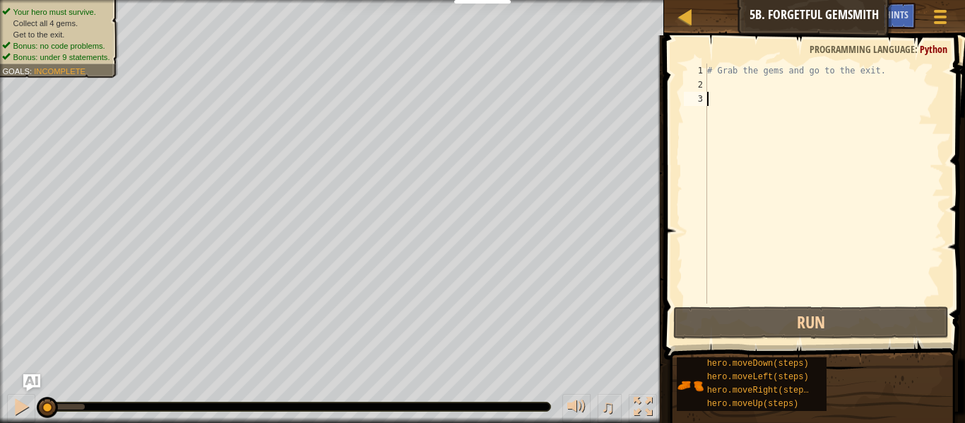
click at [705, 86] on div "2" at bounding box center [695, 85] width 23 height 14
type textarea "h"
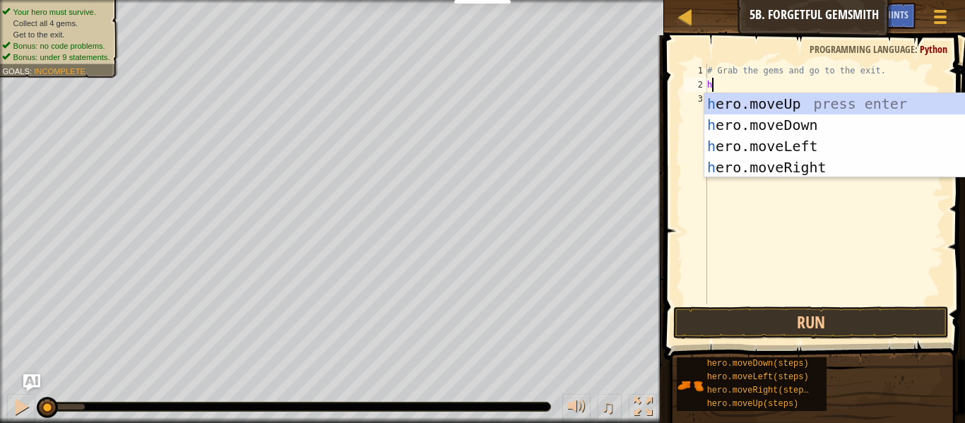
scroll to position [6, 0]
click at [766, 177] on div "# Grab the gems and go to the exit. h" at bounding box center [823, 198] width 239 height 268
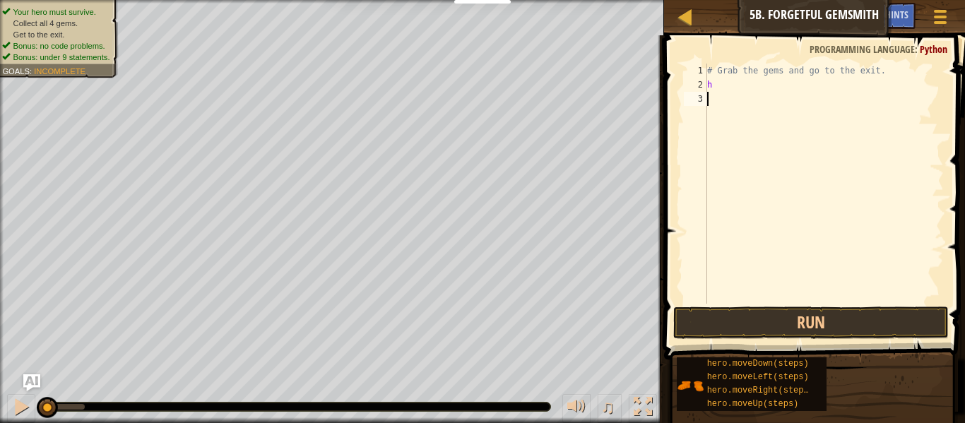
click at [721, 85] on div "# Grab the gems and go to the exit. h" at bounding box center [823, 198] width 239 height 268
type textarea "h"
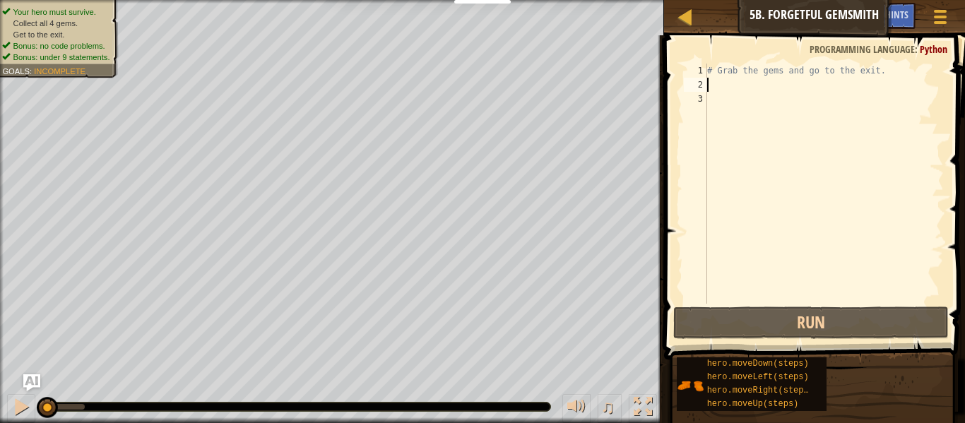
type textarea "h"
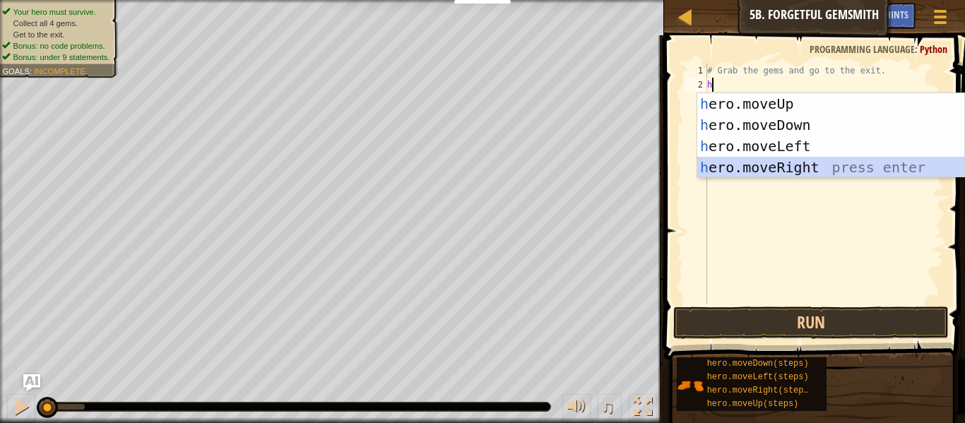
click at [854, 171] on div "h ero.moveUp press enter h ero.moveDown press enter h ero.moveLeft press enter …" at bounding box center [830, 156] width 267 height 127
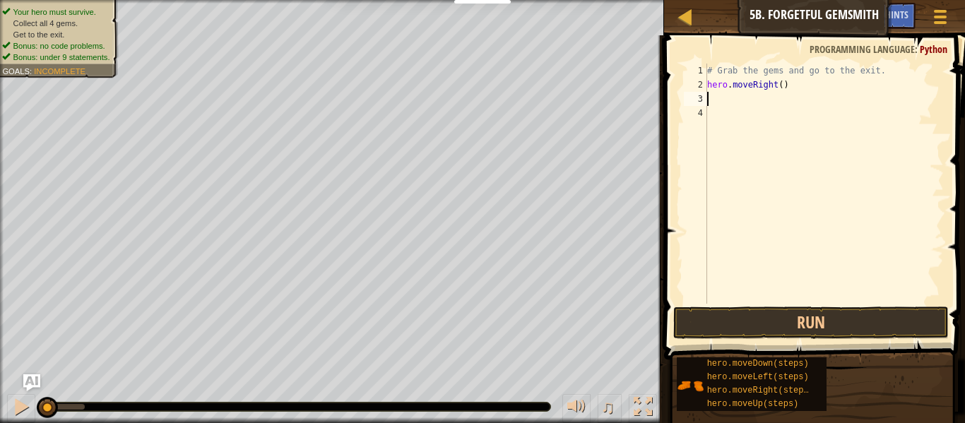
type textarea "h"
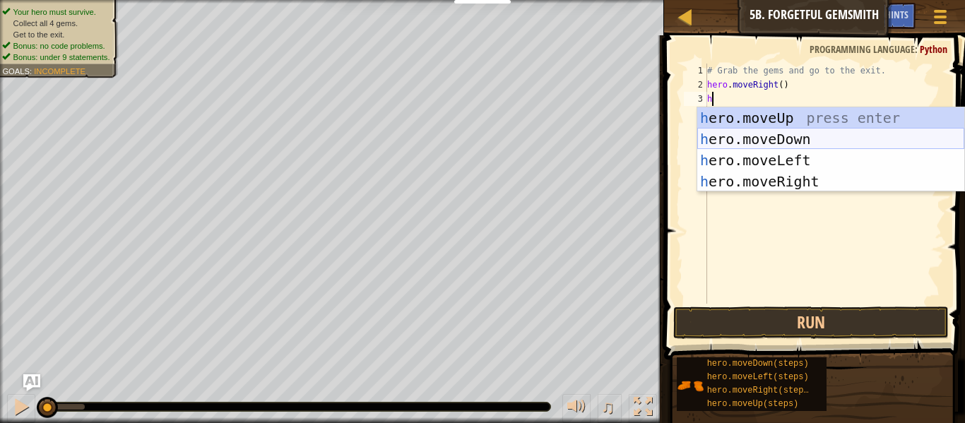
click at [782, 146] on div "h ero.moveUp press enter h ero.moveDown press enter h ero.moveLeft press enter …" at bounding box center [830, 170] width 267 height 127
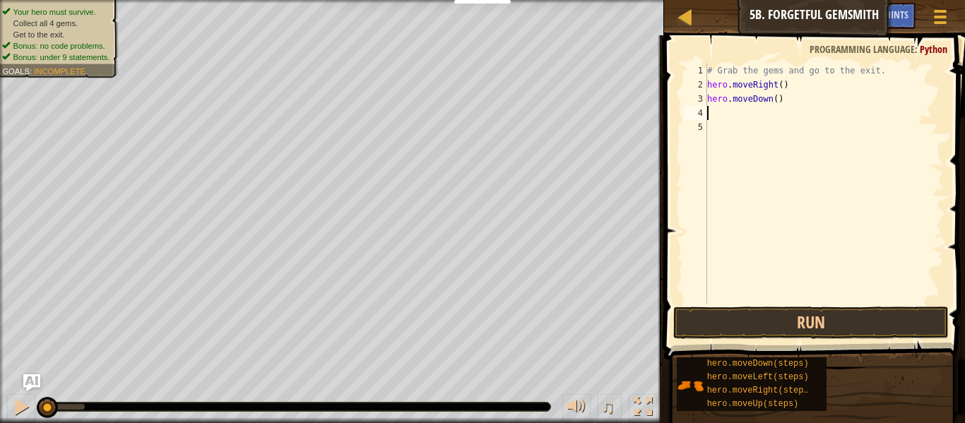
type textarea "h"
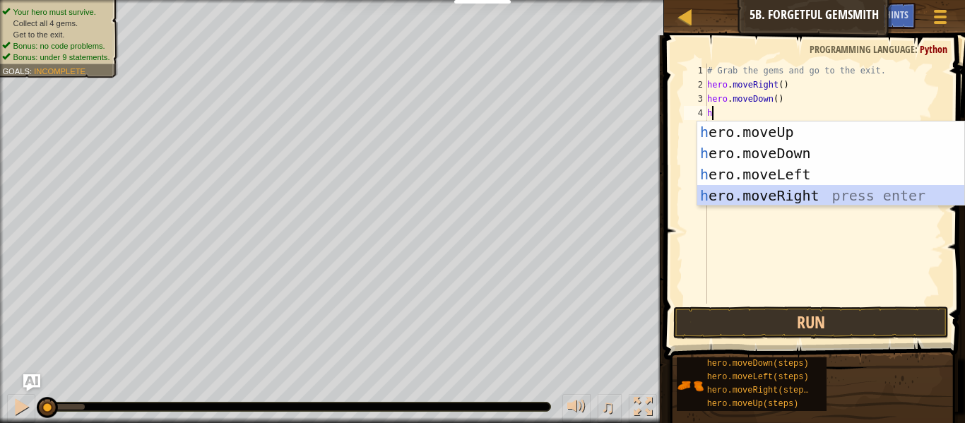
click at [754, 197] on div "h ero.moveUp press enter h ero.moveDown press enter h ero.moveLeft press enter …" at bounding box center [830, 184] width 267 height 127
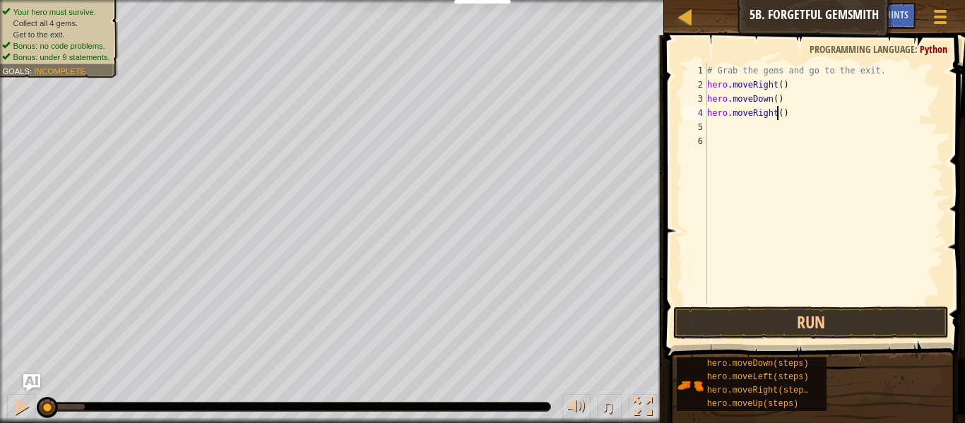
click at [776, 119] on div "# Grab the gems and go to the exit. hero . moveRight ( ) hero . moveDown ( ) he…" at bounding box center [823, 198] width 239 height 268
type textarea "hero.moveRight(2)"
click at [735, 145] on div "# Grab the gems and go to the exit. hero . moveRight ( ) hero . moveDown ( ) he…" at bounding box center [823, 198] width 239 height 268
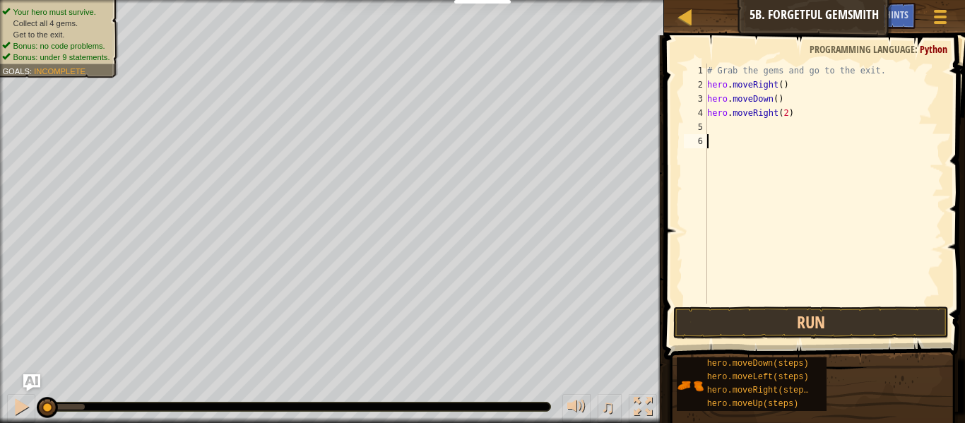
click at [739, 135] on div "# Grab the gems and go to the exit. hero . moveRight ( ) hero . moveDown ( ) he…" at bounding box center [823, 198] width 239 height 268
click at [738, 122] on div "# Grab the gems and go to the exit. hero . moveRight ( ) hero . moveDown ( ) he…" at bounding box center [823, 198] width 239 height 268
type textarea "h"
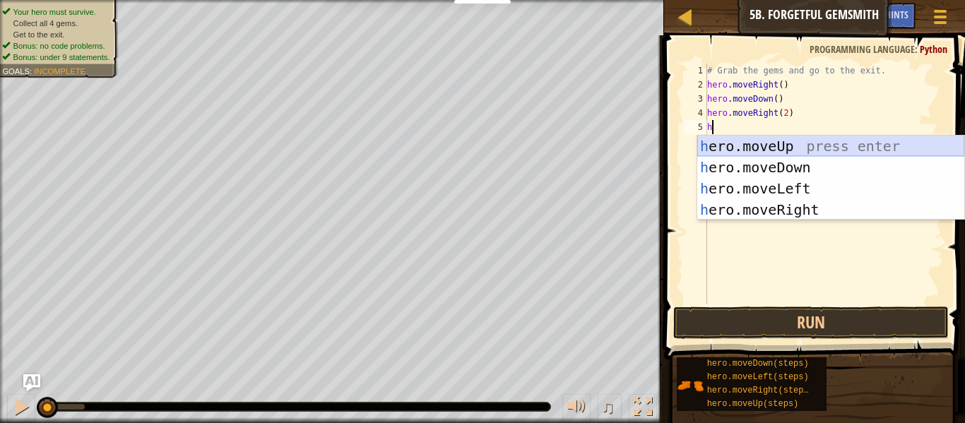
click at [751, 148] on div "h ero.moveUp press enter h ero.moveDown press enter h ero.moveLeft press enter …" at bounding box center [830, 199] width 267 height 127
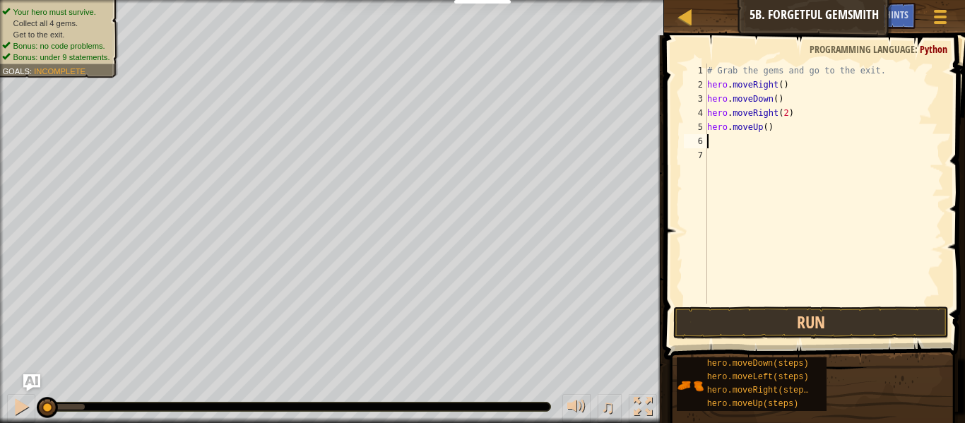
type textarea "h"
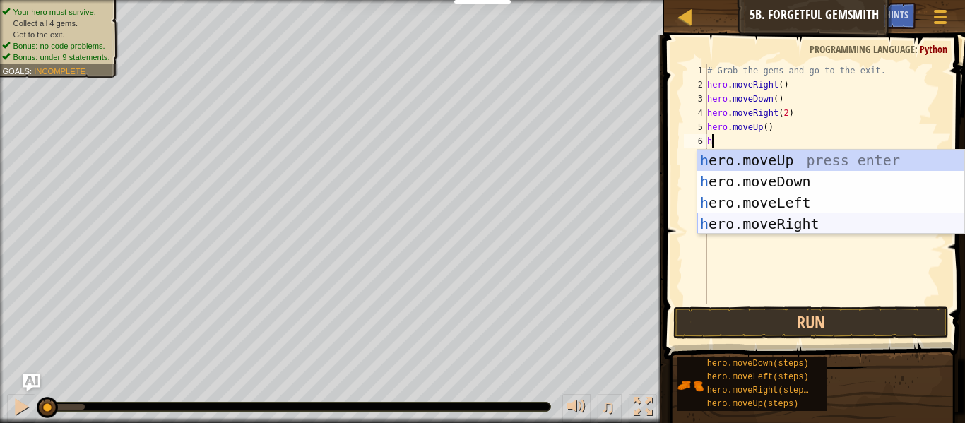
click at [725, 220] on div "h ero.moveUp press enter h ero.moveDown press enter h ero.moveLeft press enter …" at bounding box center [830, 213] width 267 height 127
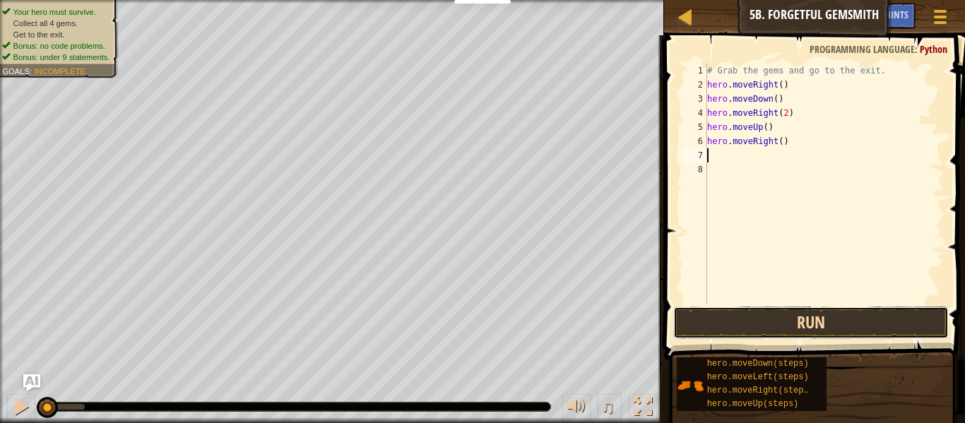
click at [761, 315] on button "Run" at bounding box center [810, 323] width 275 height 32
